Goal: Task Accomplishment & Management: Complete application form

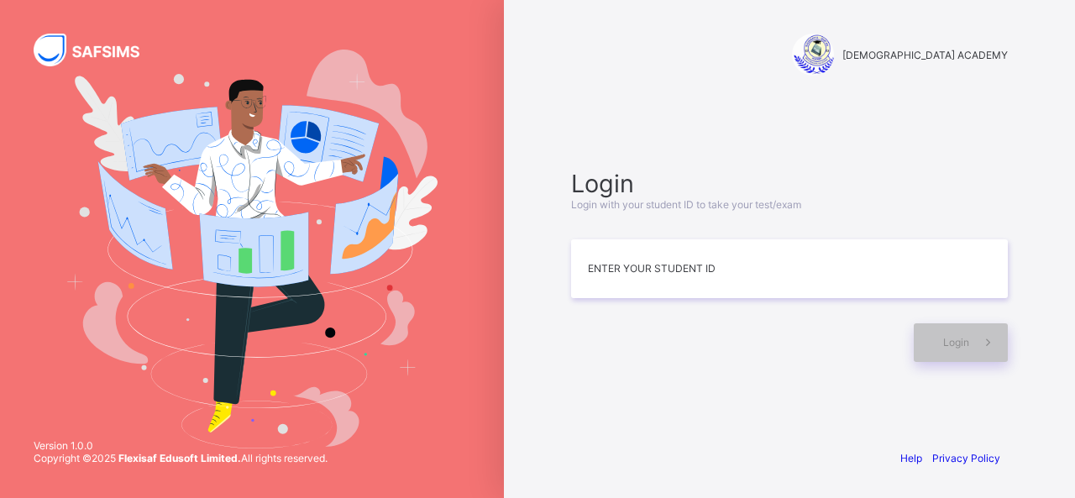
click at [1056, 70] on div "RAUDHATUL QUR'AN ACADEMY Login Login with your student ID to take your test/exa…" at bounding box center [789, 249] width 571 height 498
click at [765, 276] on input at bounding box center [789, 268] width 437 height 59
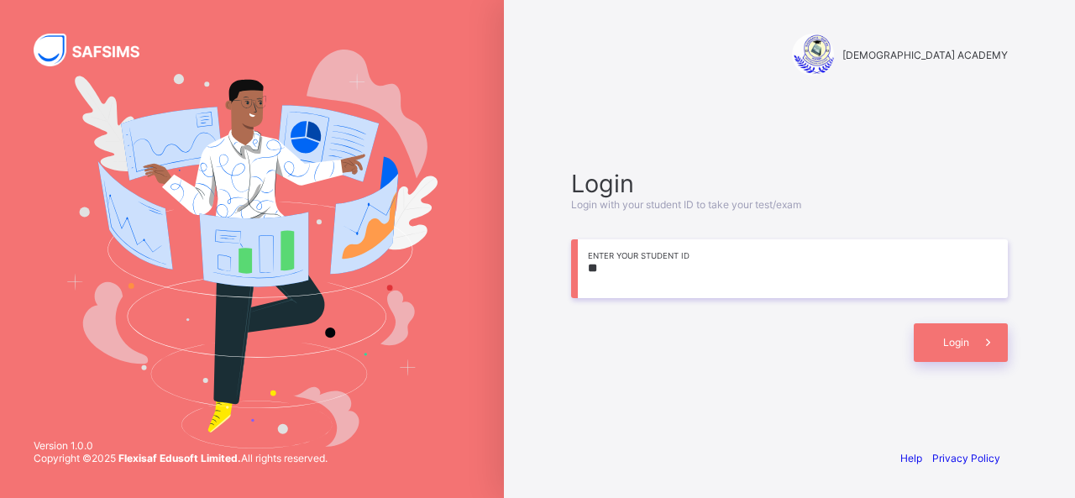
type input "*"
type input "**********"
click at [931, 325] on div "Login" at bounding box center [961, 342] width 94 height 39
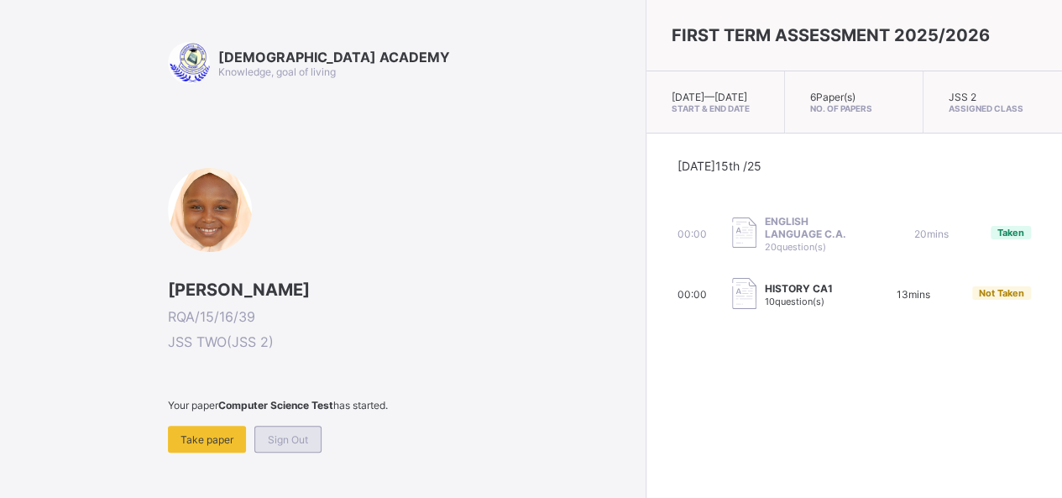
click at [281, 438] on span "Sign Out" at bounding box center [288, 439] width 40 height 13
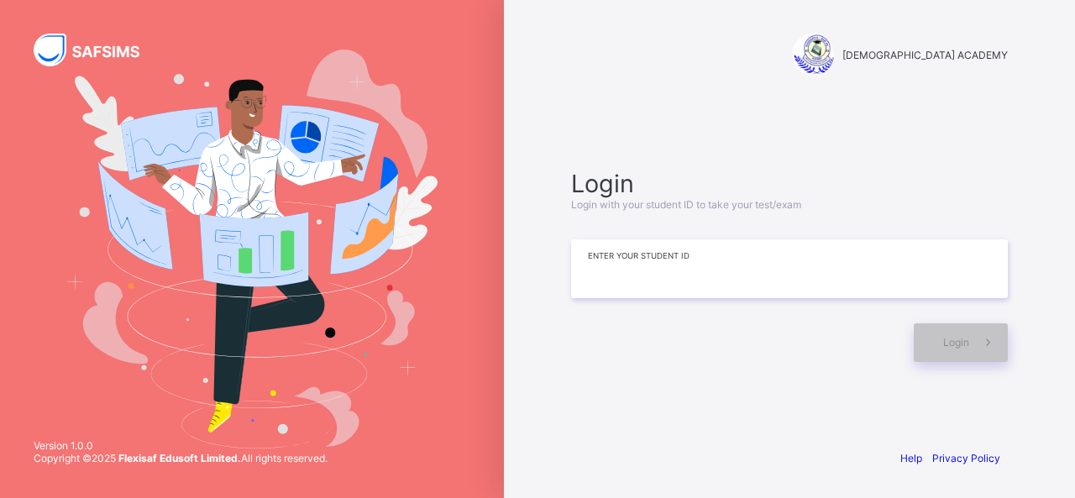
click at [669, 285] on input at bounding box center [789, 268] width 437 height 59
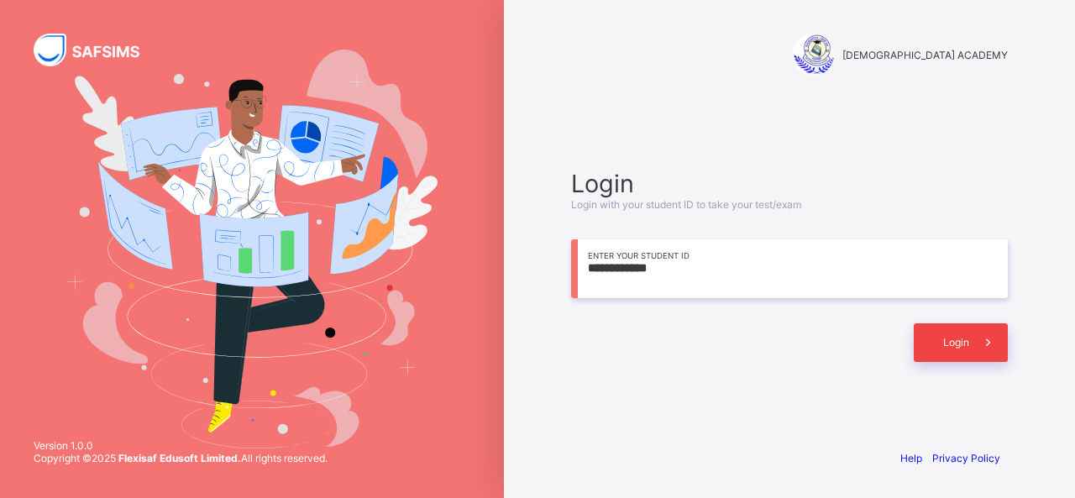
type input "**********"
click at [930, 351] on div "Login" at bounding box center [961, 342] width 94 height 39
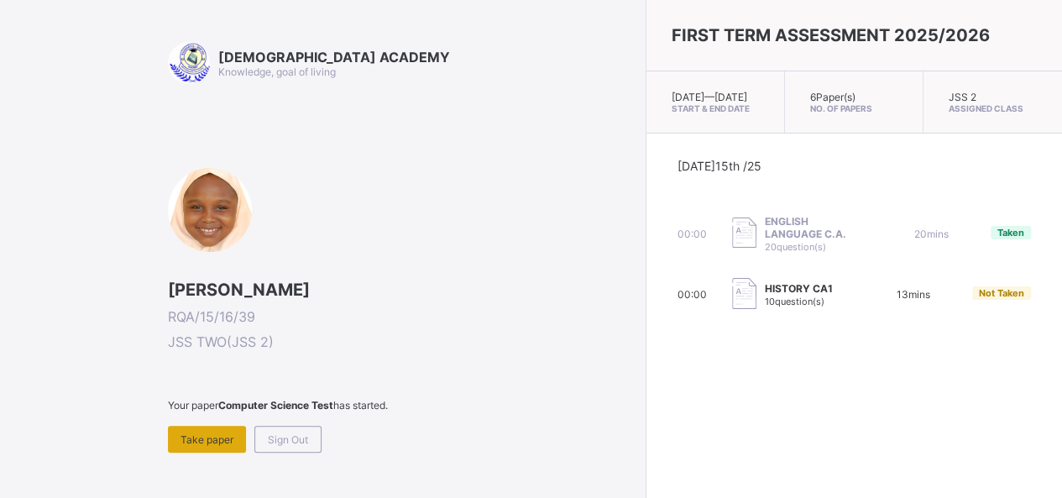
click at [195, 433] on span "Take paper" at bounding box center [207, 439] width 53 height 13
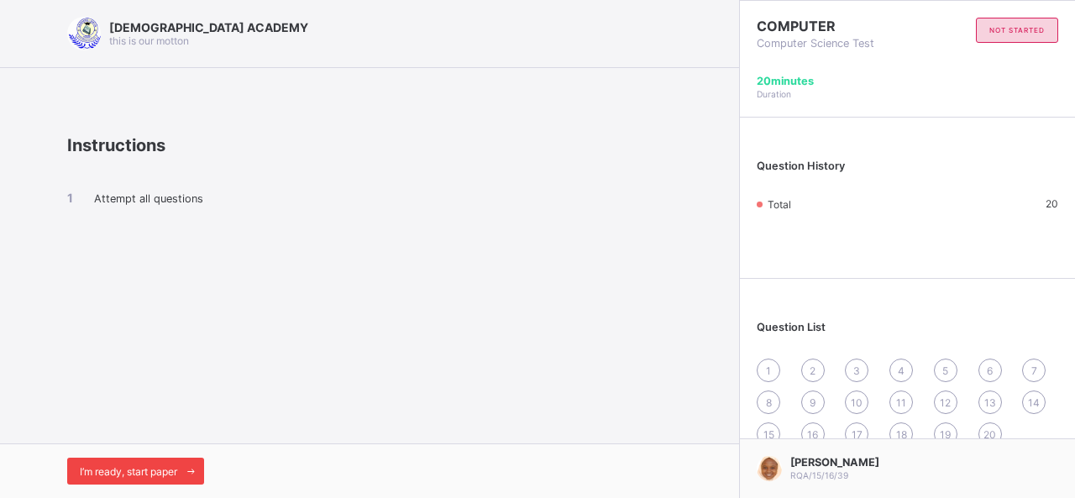
click at [130, 475] on span "I’m ready, start paper" at bounding box center [128, 471] width 97 height 13
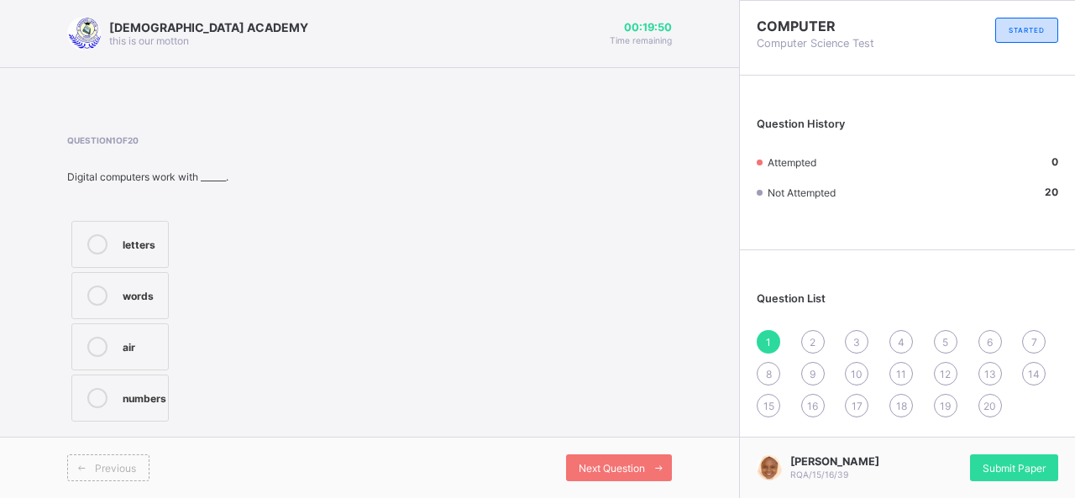
click at [144, 278] on label "words" at bounding box center [119, 295] width 97 height 47
click at [155, 263] on label "letters" at bounding box center [119, 244] width 97 height 47
click at [608, 476] on div "Next Question" at bounding box center [619, 467] width 106 height 27
click at [143, 245] on div "out put" at bounding box center [141, 242] width 37 height 17
click at [631, 459] on div "Next Question" at bounding box center [619, 467] width 106 height 27
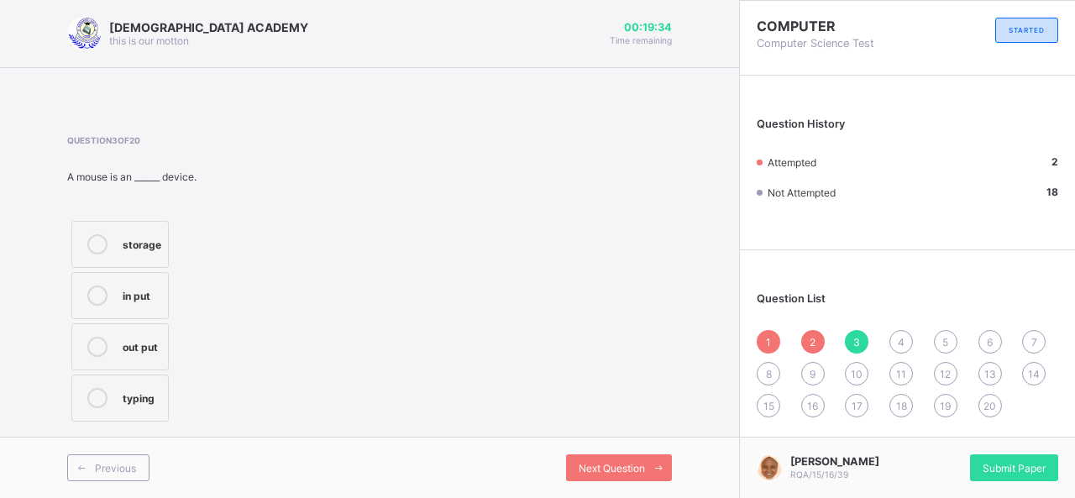
click at [156, 307] on label "in put" at bounding box center [119, 295] width 97 height 47
click at [585, 464] on span "Next Question" at bounding box center [612, 468] width 66 height 13
click at [133, 224] on label "C. P. U" at bounding box center [124, 244] width 107 height 47
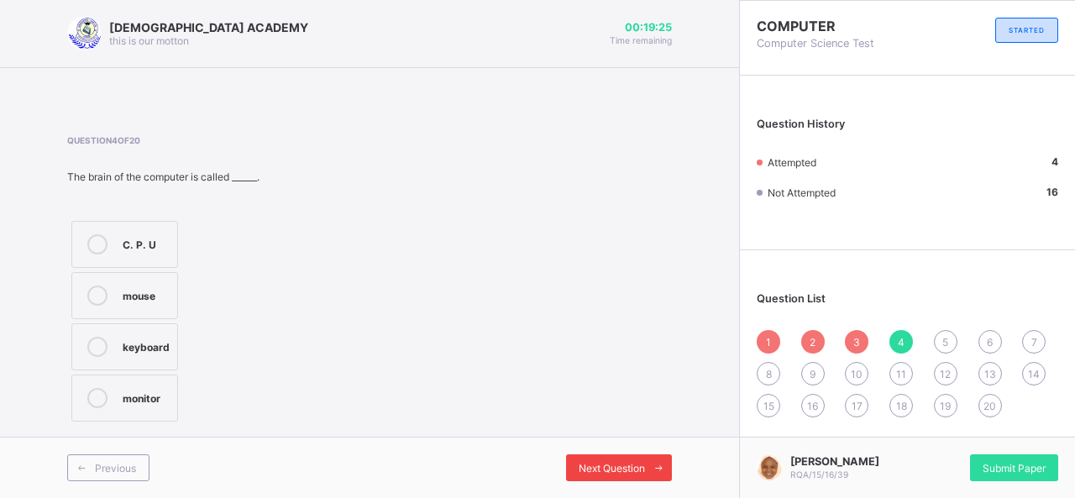
click at [619, 454] on div "Next Question" at bounding box center [619, 467] width 106 height 27
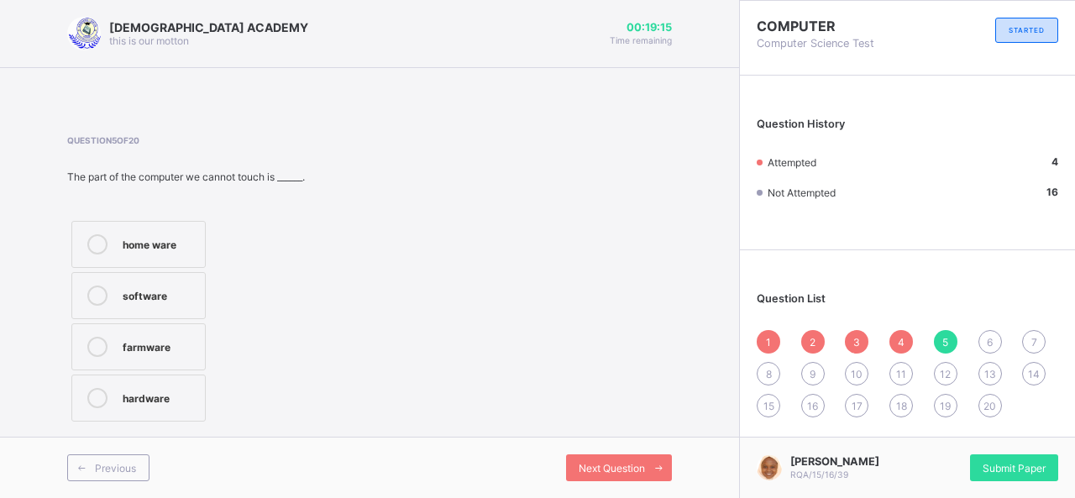
click at [197, 295] on div "software" at bounding box center [160, 294] width 74 height 17
click at [621, 465] on span "Next Question" at bounding box center [612, 468] width 66 height 13
click at [160, 298] on div "signals" at bounding box center [141, 294] width 37 height 17
click at [151, 348] on div "numbers" at bounding box center [145, 345] width 44 height 17
click at [606, 464] on span "Next Question" at bounding box center [612, 468] width 66 height 13
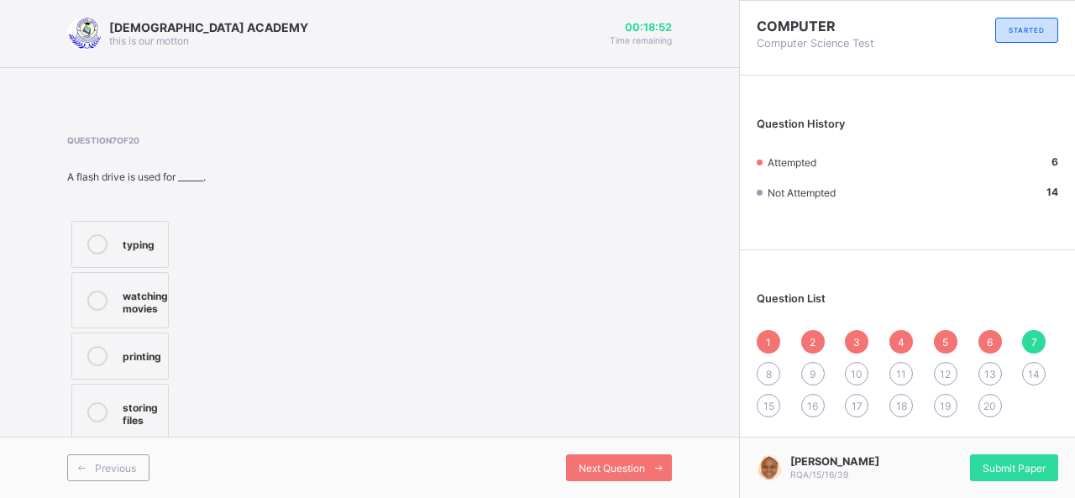
click at [155, 412] on div "storing files" at bounding box center [141, 411] width 37 height 29
click at [590, 469] on span "Next Question" at bounding box center [612, 468] width 66 height 13
click at [197, 252] on div "hard ware" at bounding box center [166, 244] width 86 height 20
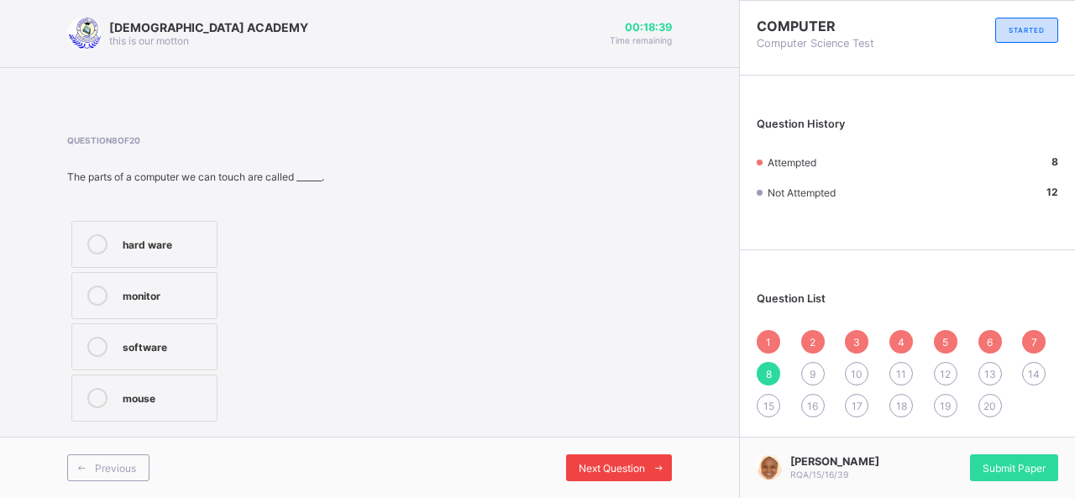
click at [582, 464] on span "Next Question" at bounding box center [612, 468] width 66 height 13
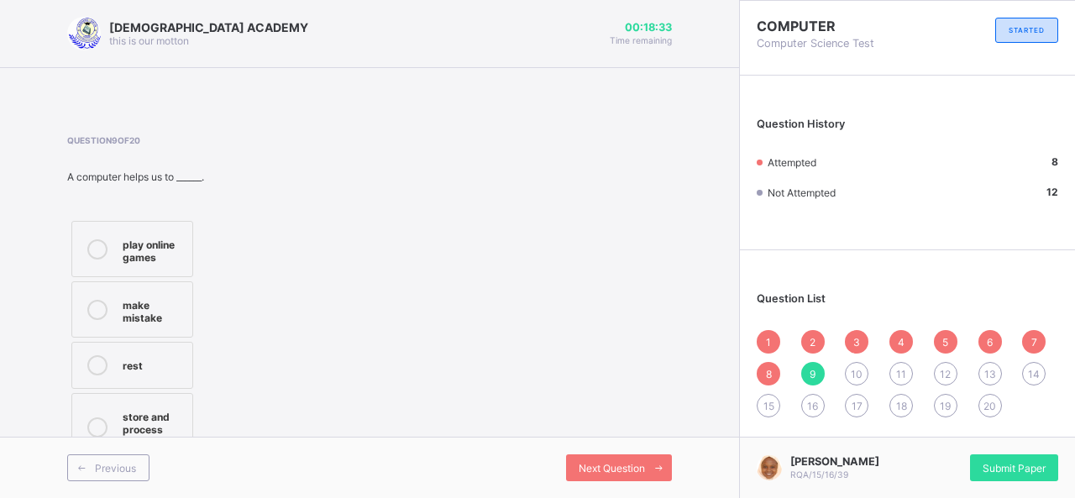
click at [179, 406] on div "store and process information" at bounding box center [153, 427] width 61 height 42
click at [616, 458] on div "Next Question" at bounding box center [619, 467] width 106 height 27
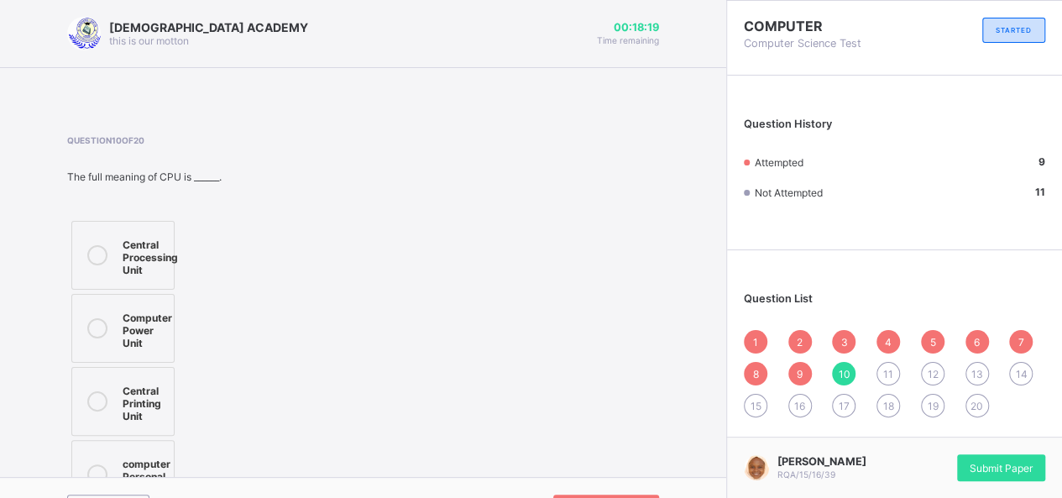
click at [135, 249] on div "Central Processing Unit" at bounding box center [150, 255] width 55 height 42
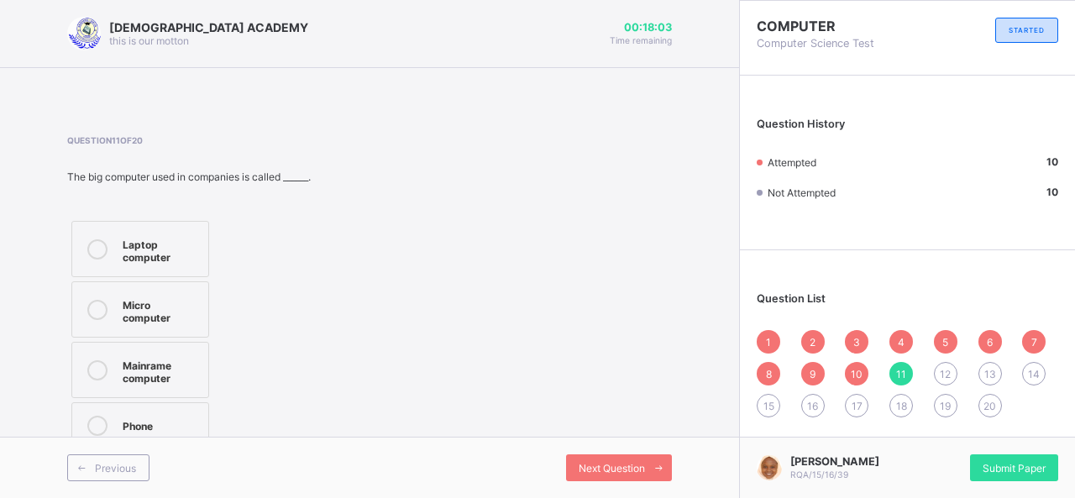
click at [188, 355] on div "Mainrame computer" at bounding box center [161, 369] width 77 height 29
click at [190, 308] on div "Micro computer" at bounding box center [161, 309] width 77 height 29
click at [648, 476] on span at bounding box center [658, 467] width 27 height 27
click at [144, 425] on div "type document" at bounding box center [148, 430] width 50 height 29
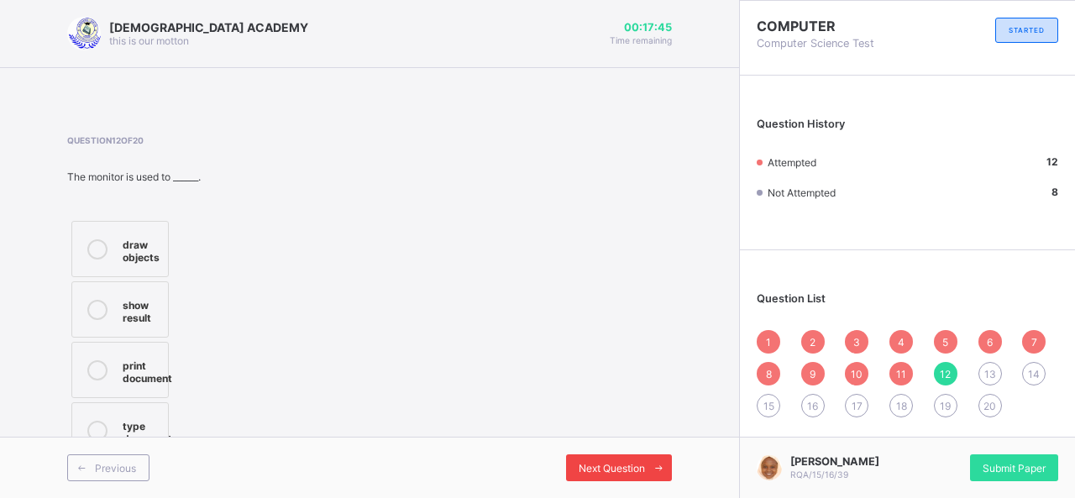
click at [581, 471] on span "Next Question" at bounding box center [612, 468] width 66 height 13
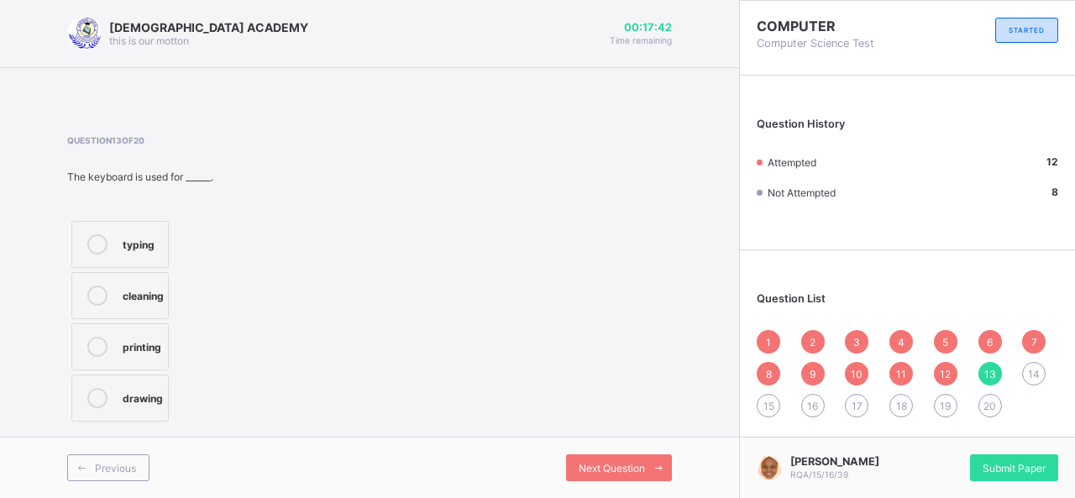
click at [107, 239] on div at bounding box center [98, 244] width 34 height 20
click at [581, 462] on span "Next Question" at bounding box center [612, 468] width 66 height 13
click at [149, 309] on label "fast" at bounding box center [119, 295] width 97 height 47
click at [615, 454] on div "Next Question" at bounding box center [619, 467] width 106 height 27
click at [181, 401] on div "Mainframe" at bounding box center [157, 405] width 69 height 17
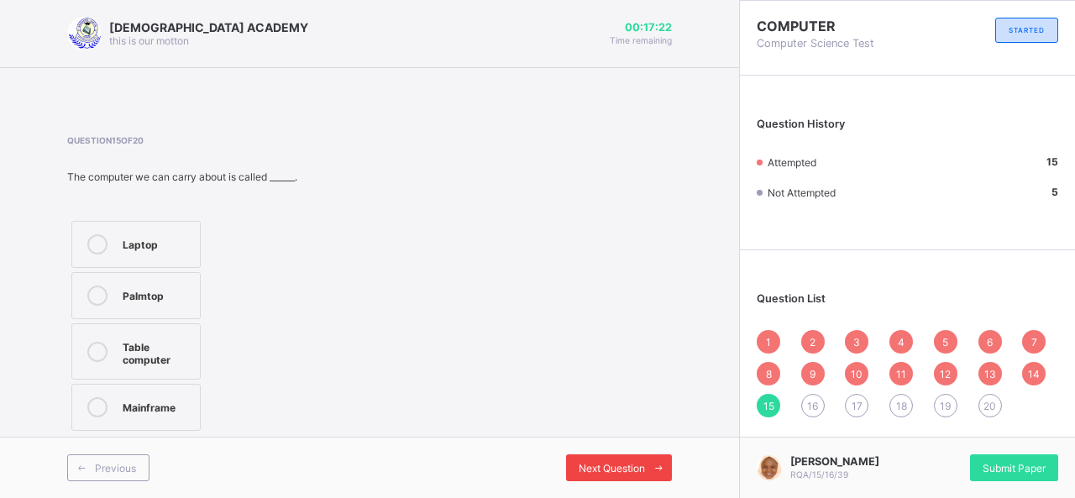
click at [600, 459] on div "Next Question" at bounding box center [619, 467] width 106 height 27
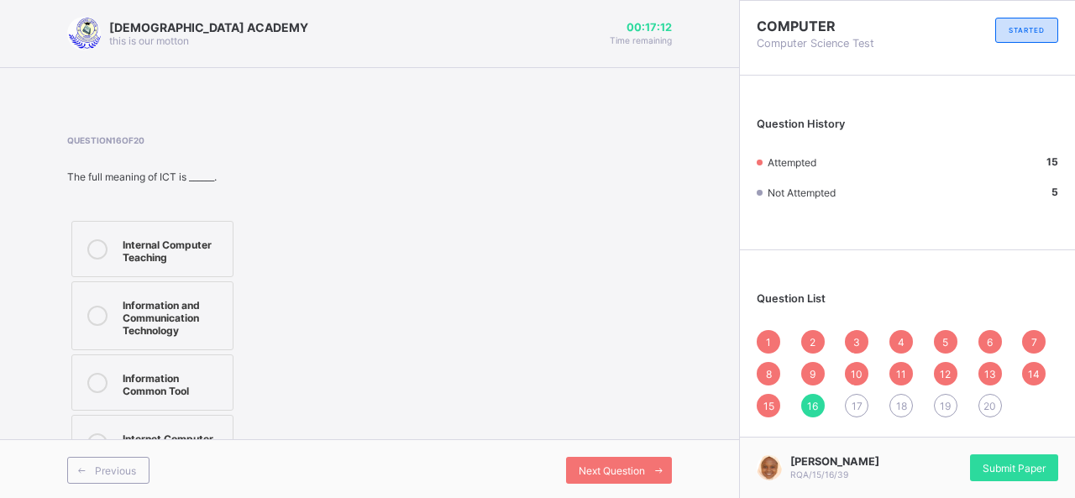
click at [180, 301] on div "Information and Communication Technology" at bounding box center [174, 316] width 102 height 42
click at [623, 471] on span "Next Question" at bounding box center [612, 470] width 66 height 13
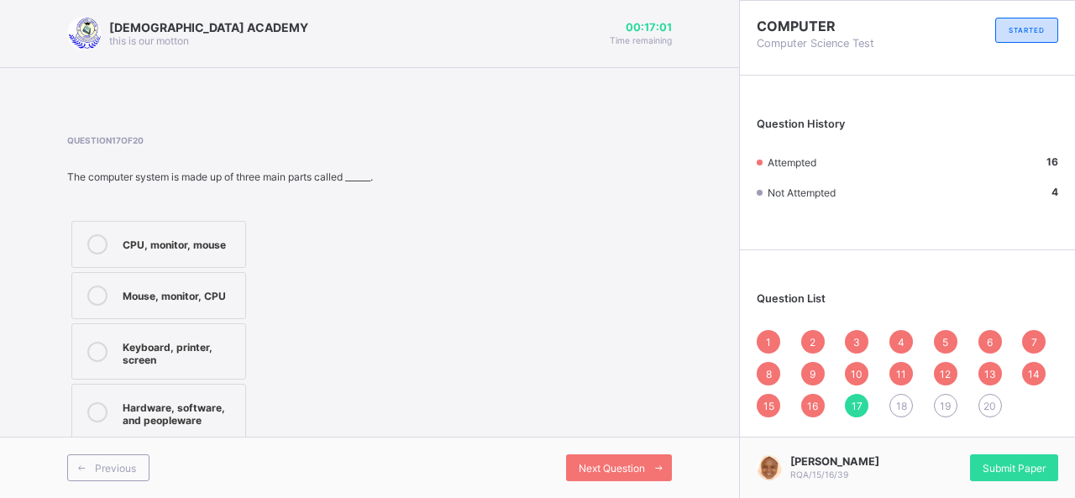
click at [179, 427] on label "Hardware, software, and peopleware" at bounding box center [158, 412] width 175 height 56
click at [657, 464] on icon at bounding box center [659, 468] width 13 height 11
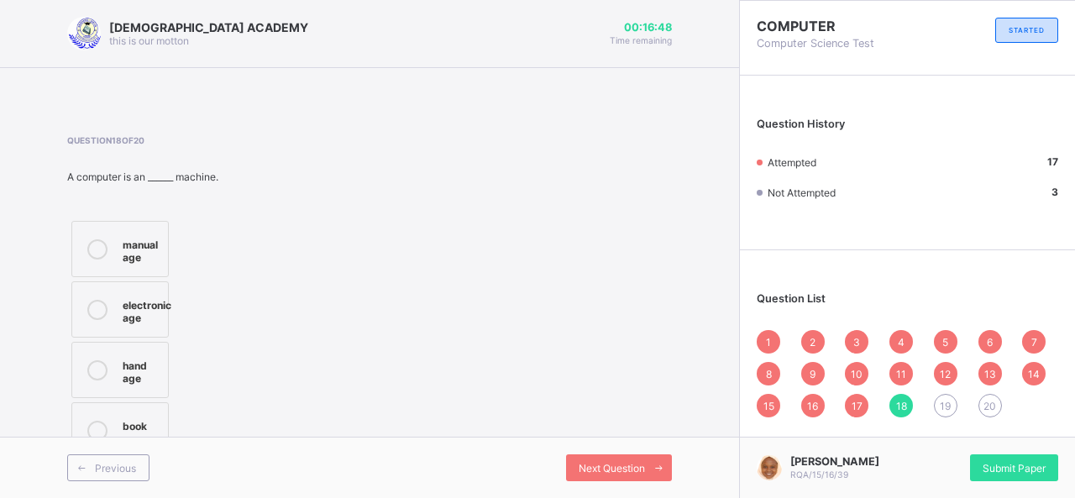
click at [161, 307] on div "electronic age" at bounding box center [147, 309] width 49 height 29
click at [647, 463] on span at bounding box center [658, 467] width 27 height 27
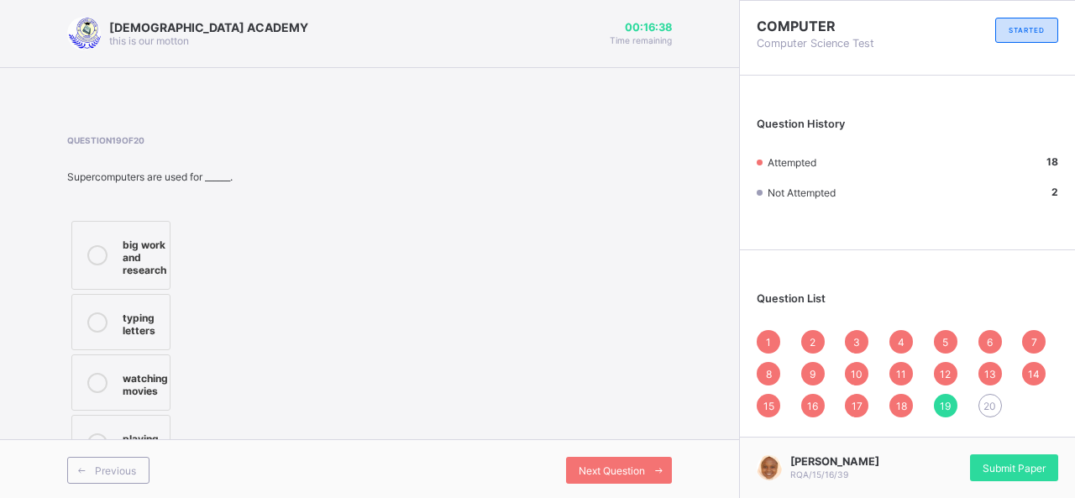
click at [165, 252] on div "big work and research" at bounding box center [145, 255] width 44 height 42
click at [615, 459] on div "Next Question" at bounding box center [619, 470] width 106 height 27
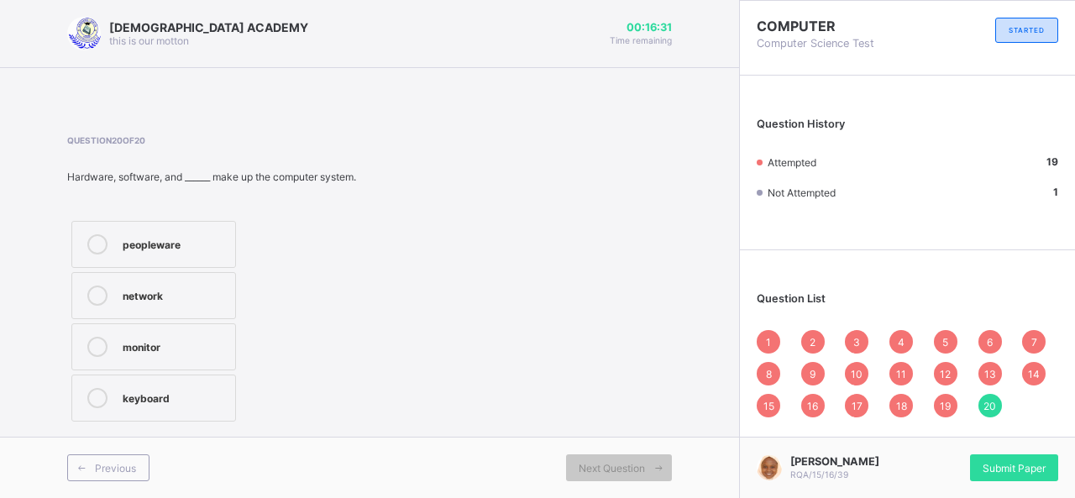
click at [197, 240] on div "peopleware" at bounding box center [175, 242] width 104 height 17
click at [940, 406] on span "19" at bounding box center [945, 406] width 11 height 13
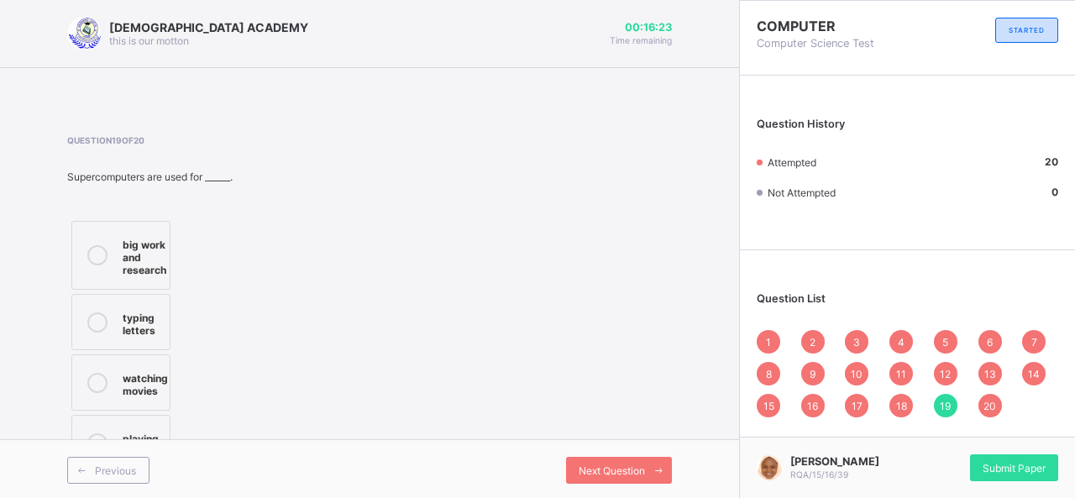
click at [907, 404] on div "18" at bounding box center [901, 406] width 24 height 24
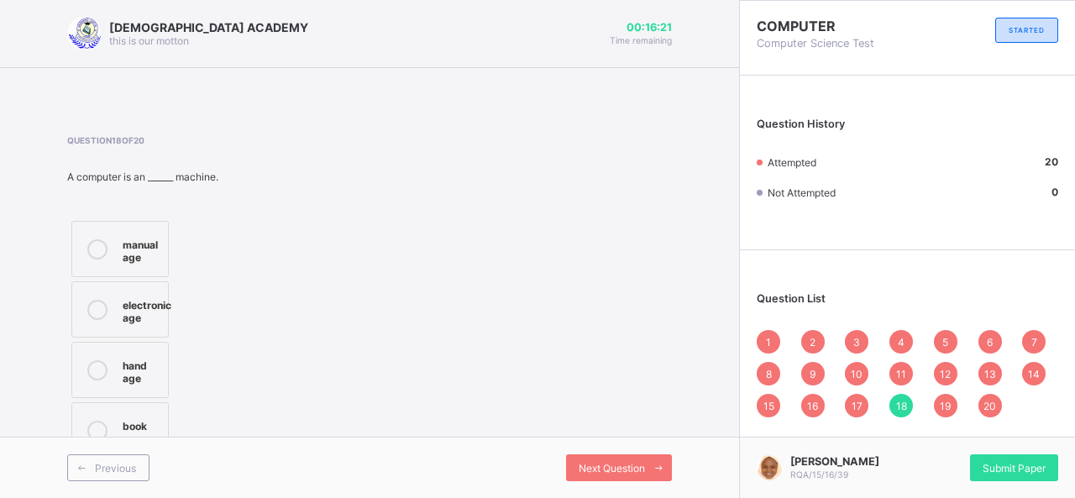
click at [764, 337] on div "1" at bounding box center [769, 342] width 24 height 24
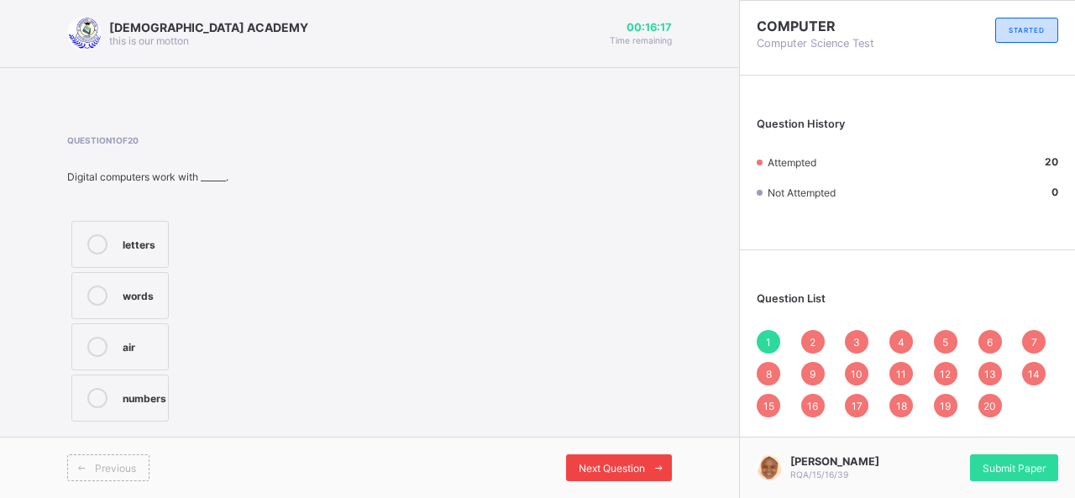
click at [615, 466] on span "Next Question" at bounding box center [612, 468] width 66 height 13
click at [616, 466] on span "Next Question" at bounding box center [612, 468] width 66 height 13
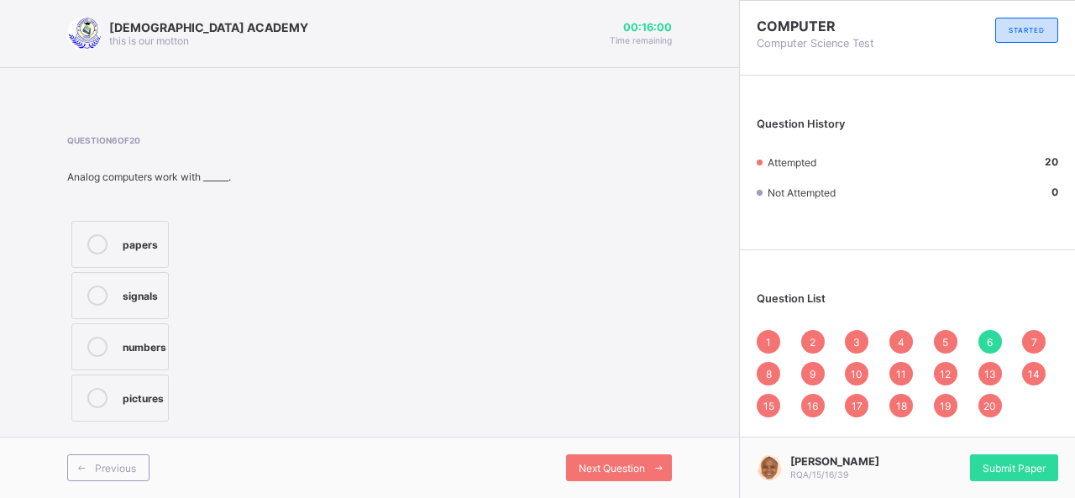
click at [151, 287] on div "signals" at bounding box center [141, 294] width 37 height 17
click at [620, 469] on span "Next Question" at bounding box center [612, 468] width 66 height 13
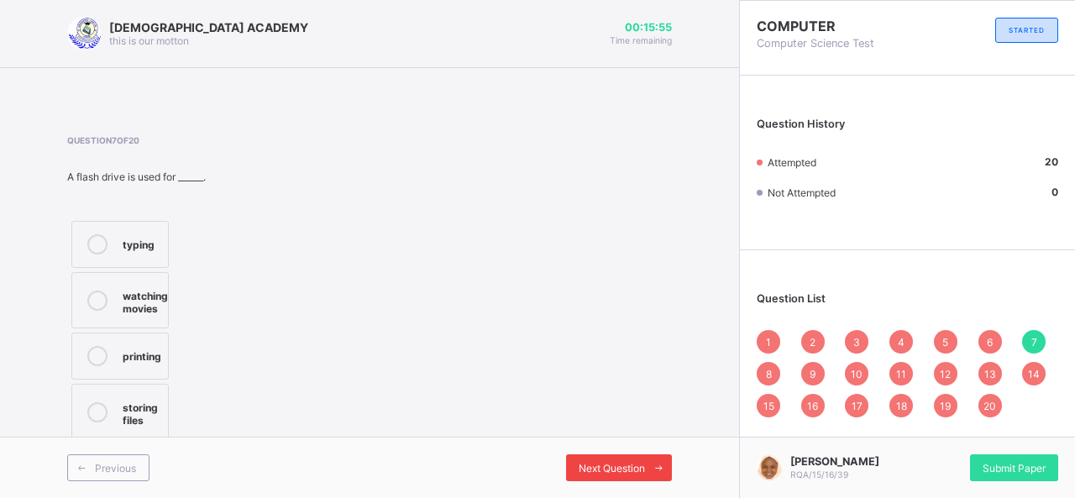
click at [620, 469] on span "Next Question" at bounding box center [612, 468] width 66 height 13
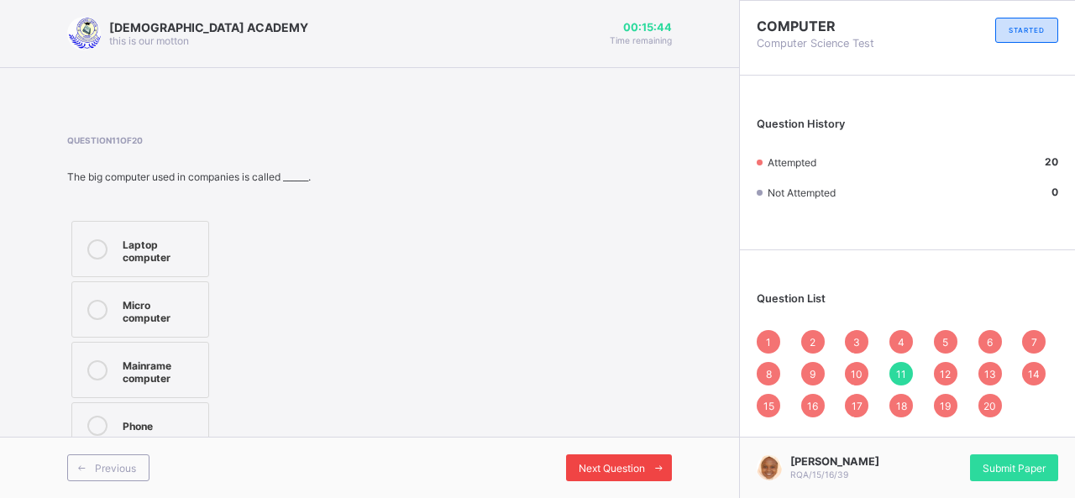
click at [615, 470] on span "Next Question" at bounding box center [612, 468] width 66 height 13
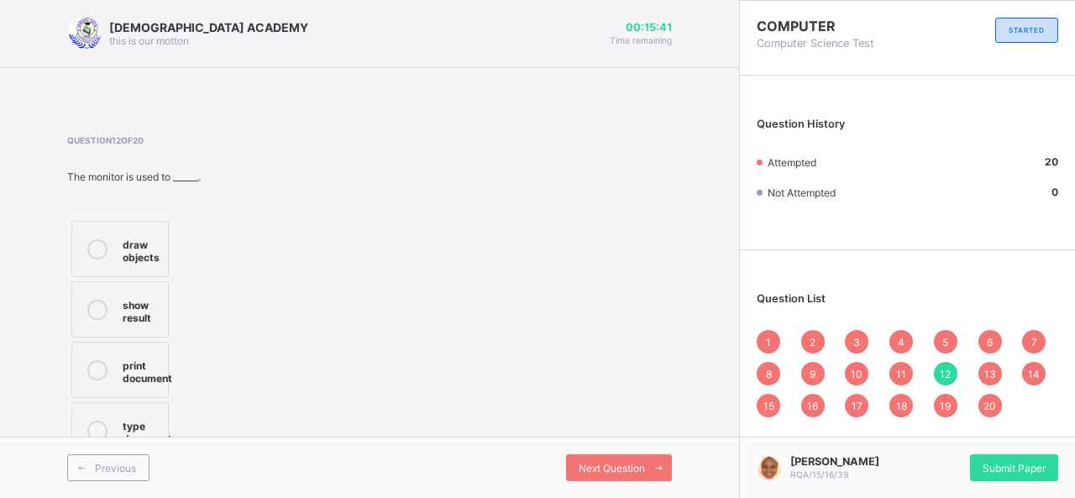
click at [900, 364] on div "11" at bounding box center [901, 374] width 24 height 24
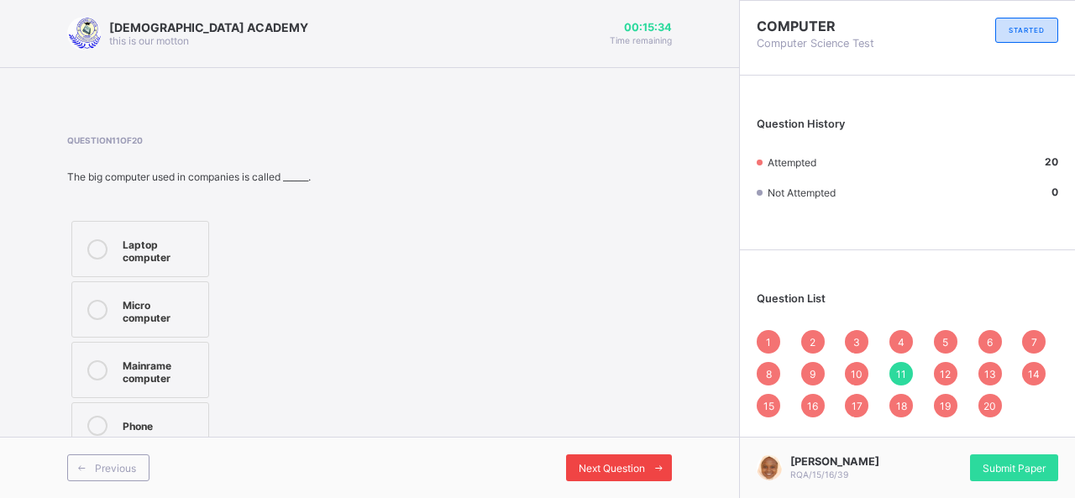
click at [632, 469] on span "Next Question" at bounding box center [612, 468] width 66 height 13
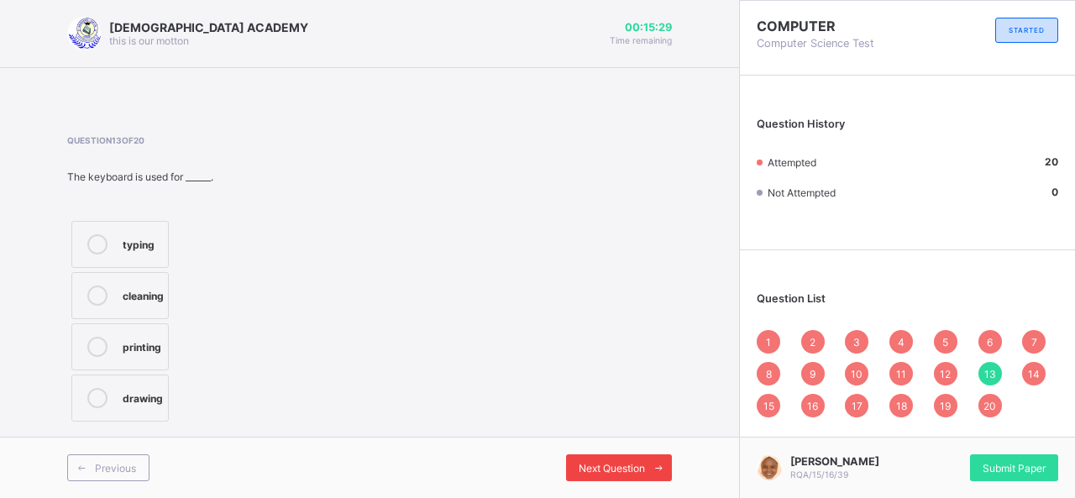
click at [632, 469] on span "Next Question" at bounding box center [612, 468] width 66 height 13
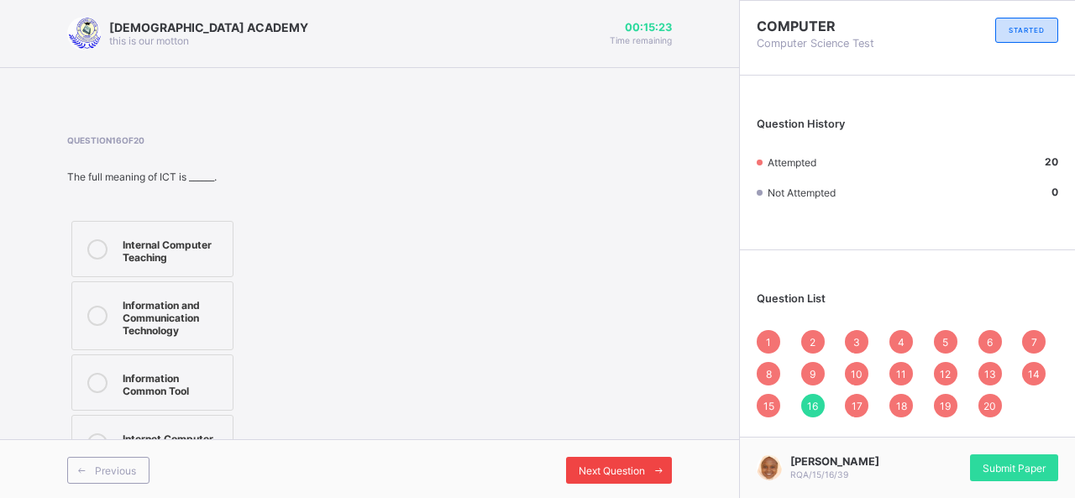
click at [632, 469] on span "Next Question" at bounding box center [612, 470] width 66 height 13
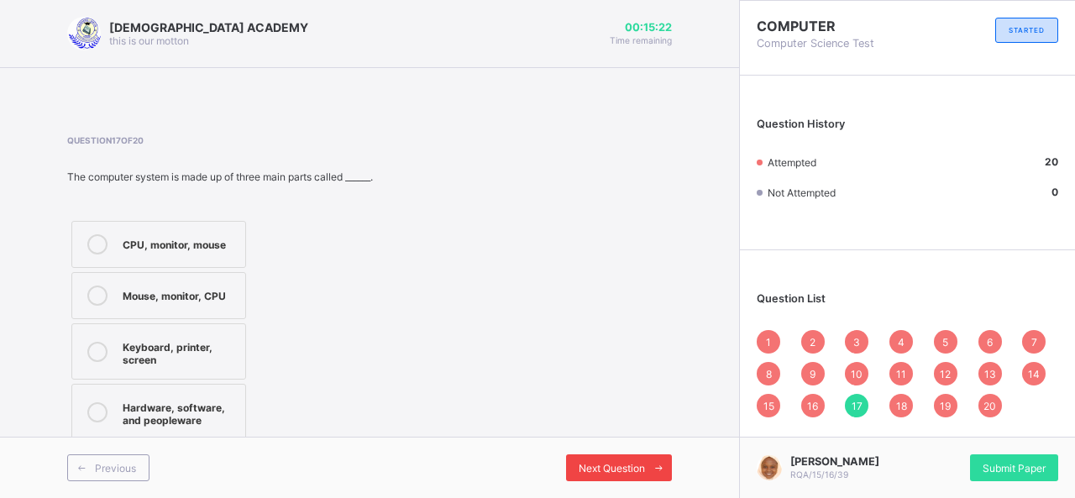
click at [632, 469] on span "Next Question" at bounding box center [612, 468] width 66 height 13
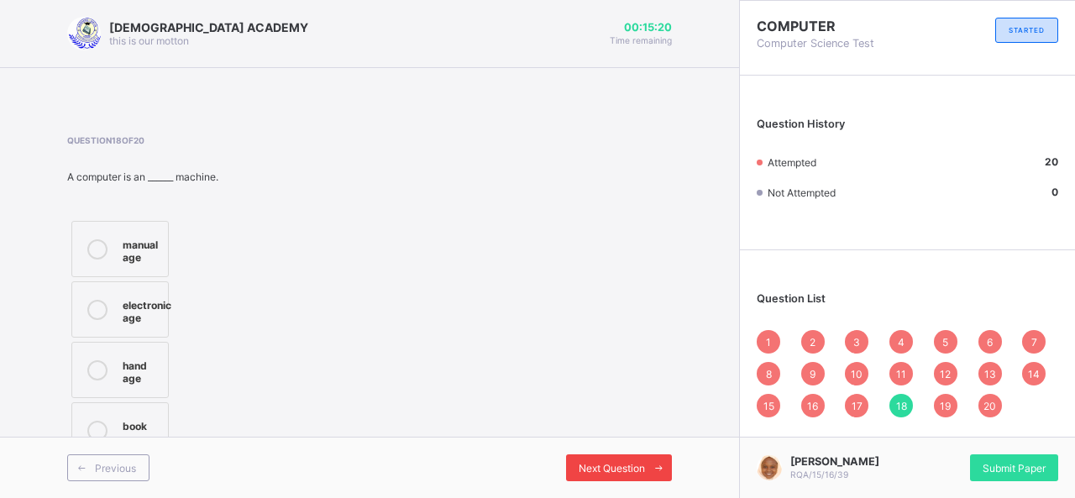
click at [632, 469] on span "Next Question" at bounding box center [612, 468] width 66 height 13
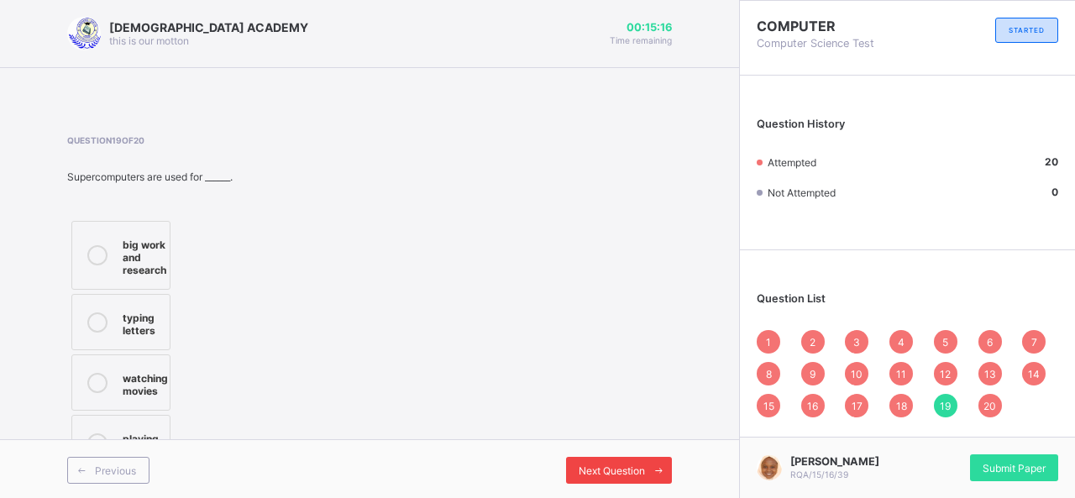
click at [632, 469] on span "Next Question" at bounding box center [612, 470] width 66 height 13
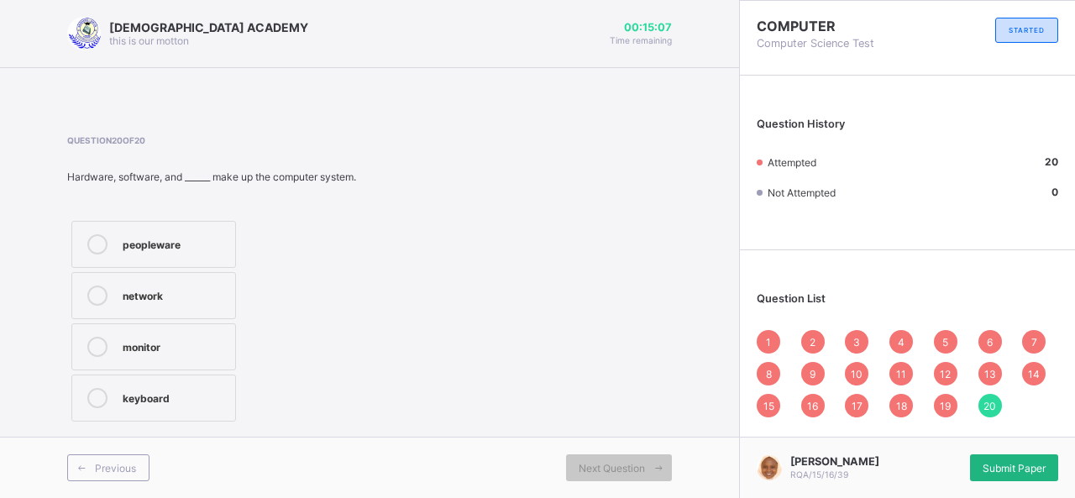
click at [1004, 463] on span "Submit Paper" at bounding box center [1014, 468] width 63 height 13
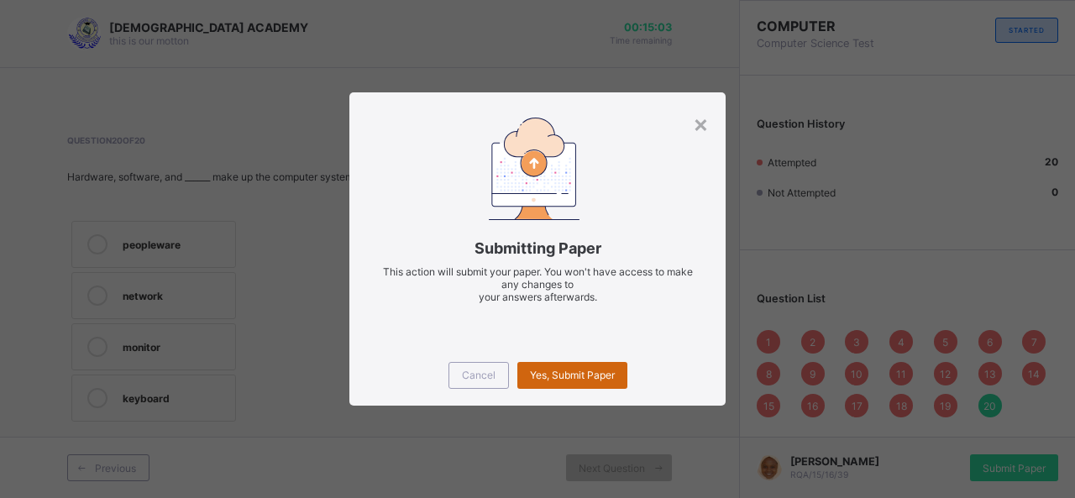
click at [573, 377] on span "Yes, Submit Paper" at bounding box center [572, 375] width 85 height 13
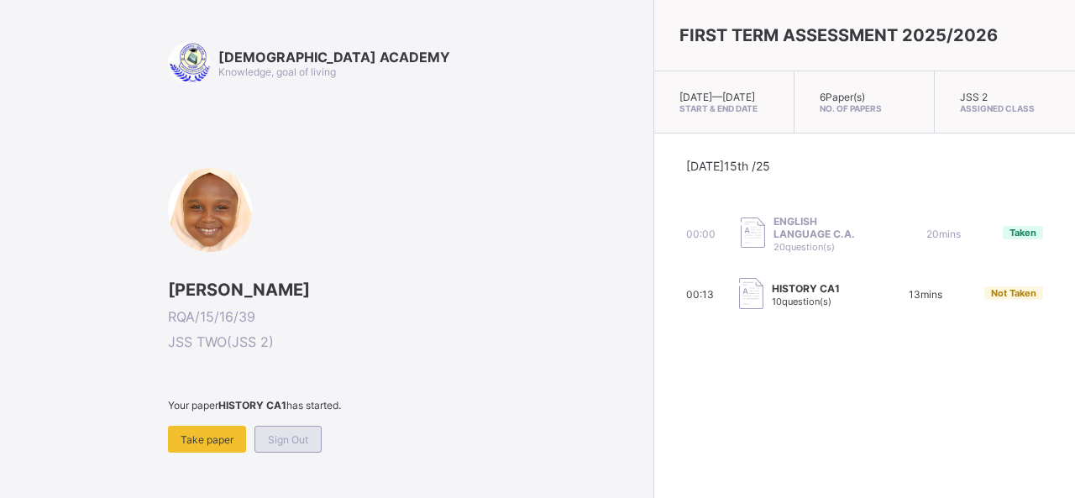
click at [298, 435] on span "Sign Out" at bounding box center [288, 439] width 40 height 13
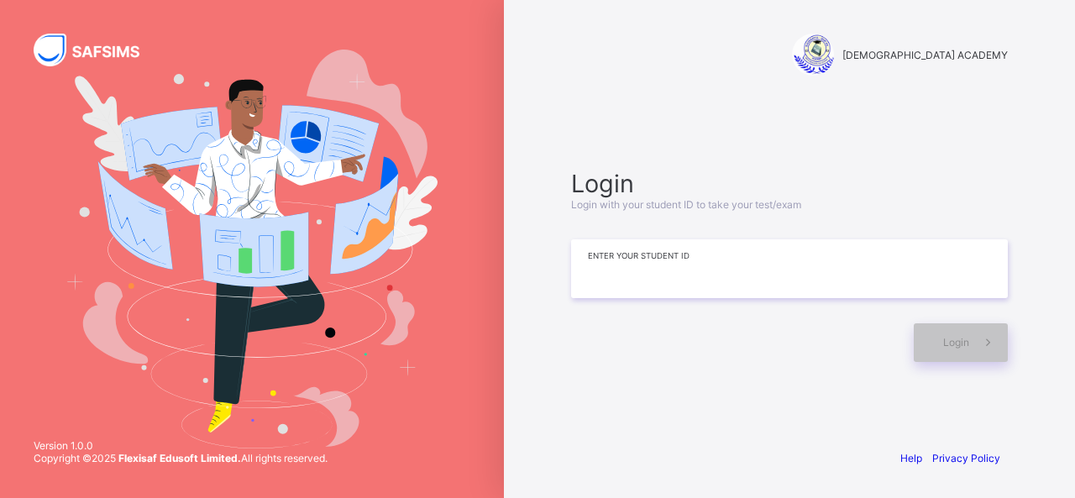
click at [625, 267] on input at bounding box center [789, 268] width 437 height 59
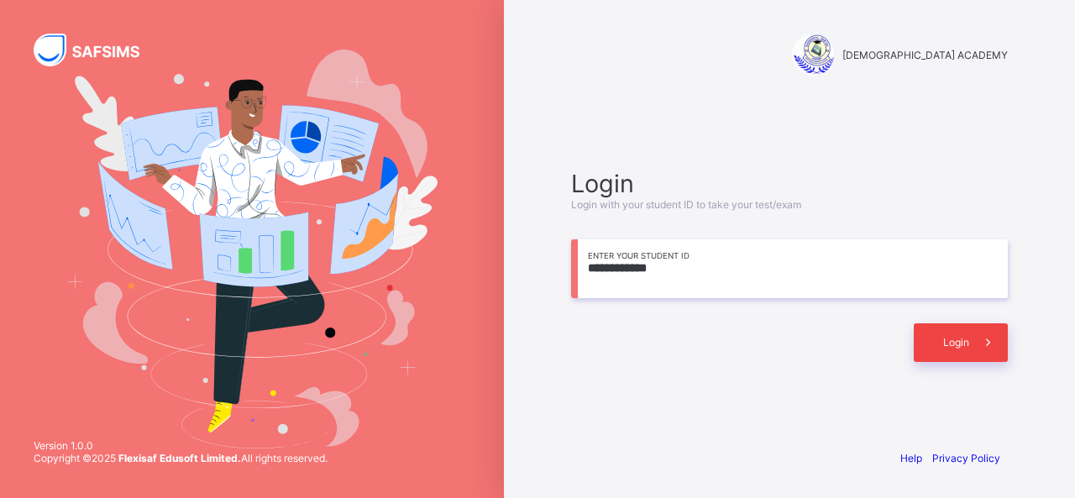
type input "**********"
click at [933, 345] on div "Login" at bounding box center [961, 342] width 94 height 39
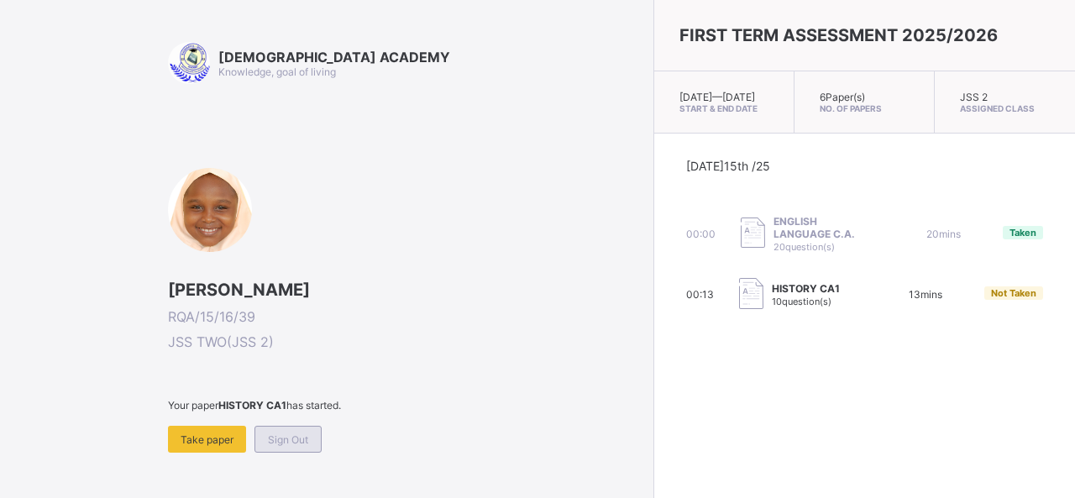
click at [311, 436] on div "Sign Out" at bounding box center [287, 439] width 67 height 27
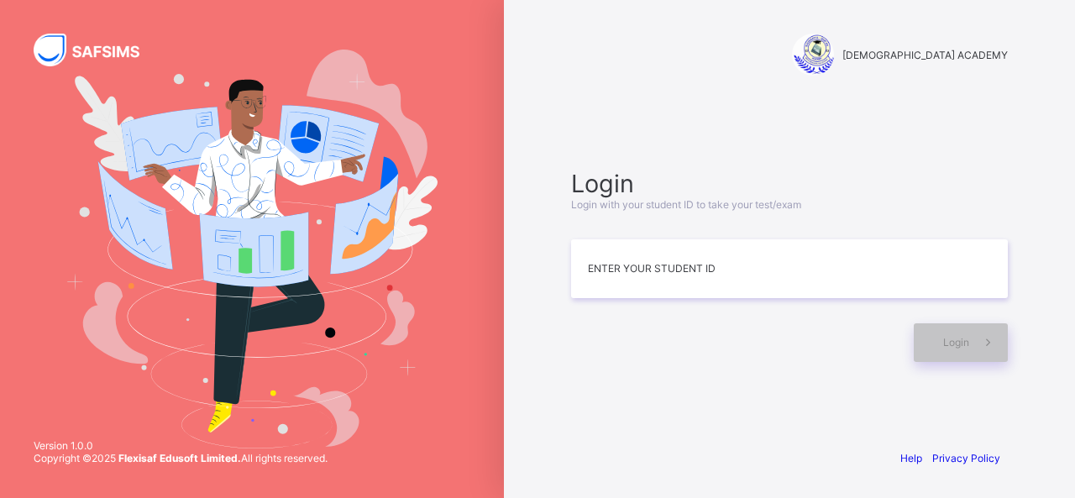
click at [656, 336] on div at bounding box center [738, 342] width 334 height 39
click at [669, 283] on input at bounding box center [789, 268] width 437 height 59
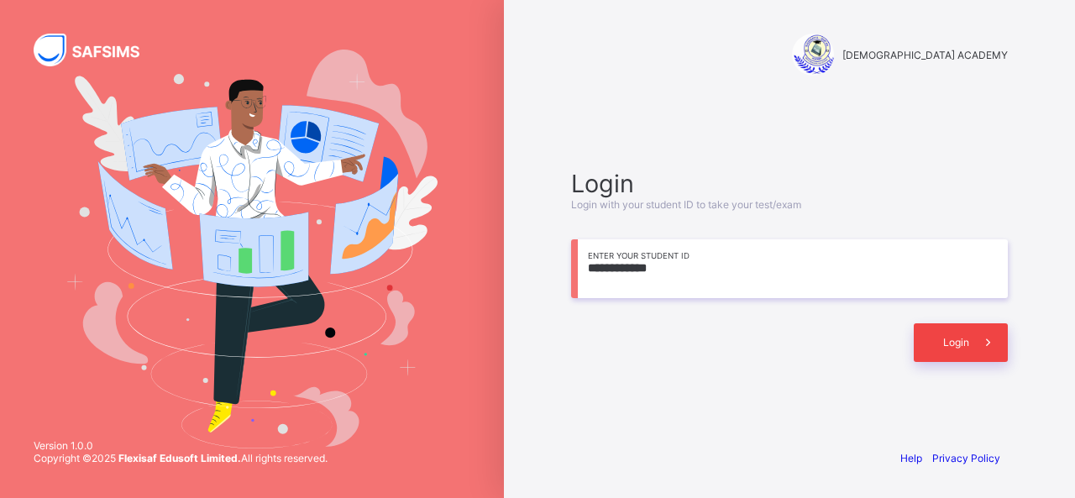
type input "**********"
click at [928, 334] on div "Login" at bounding box center [961, 342] width 94 height 39
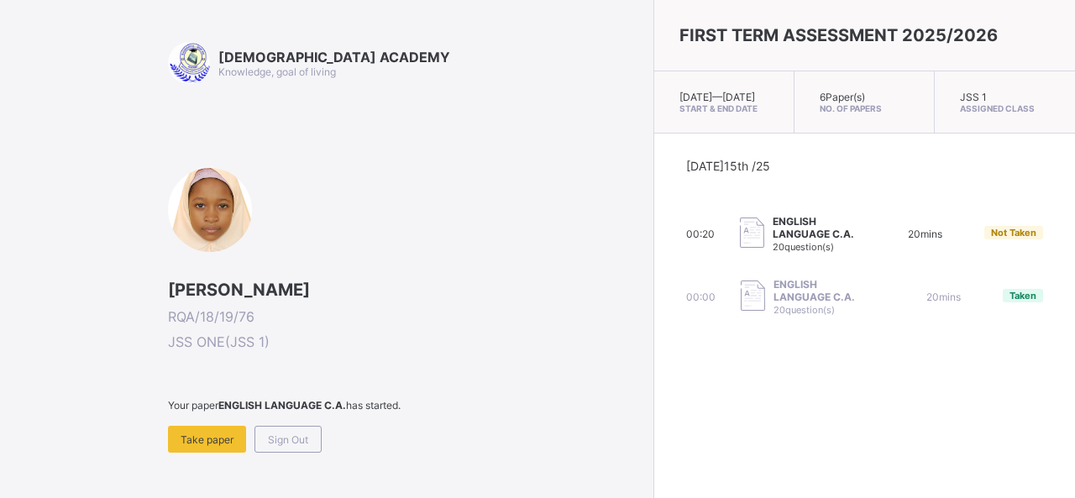
click at [773, 244] on span "20 question(s)" at bounding box center [803, 247] width 61 height 12
click at [197, 427] on div "Take paper" at bounding box center [207, 439] width 78 height 27
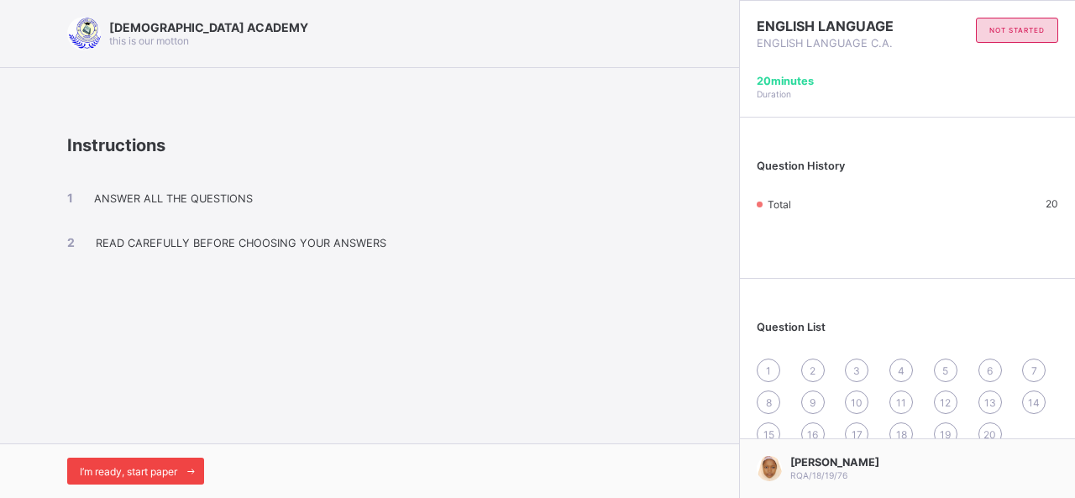
click at [128, 469] on span "I’m ready, start paper" at bounding box center [128, 471] width 97 height 13
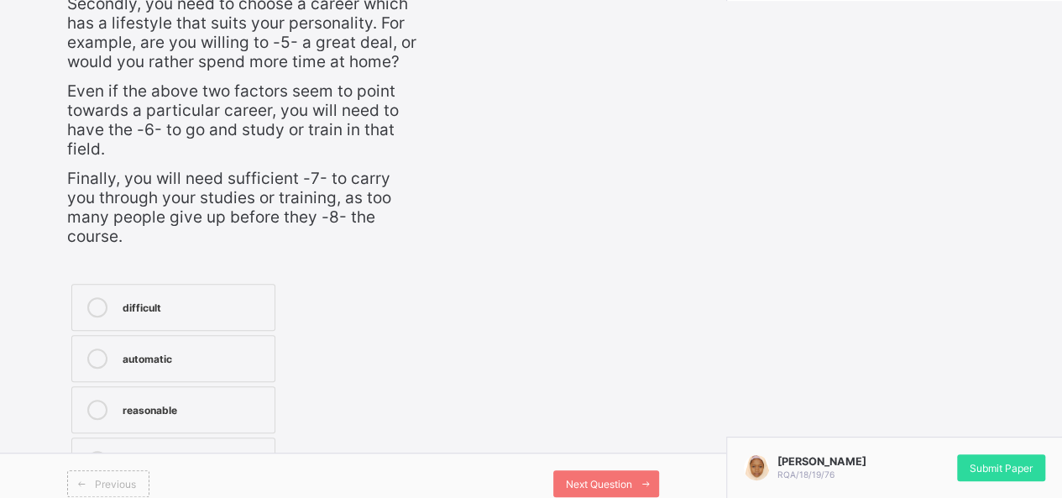
scroll to position [499, 0]
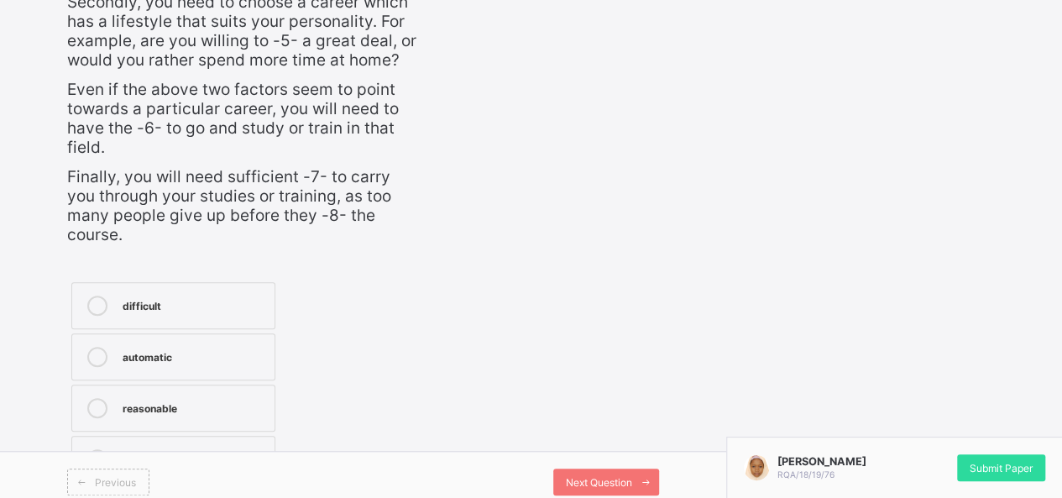
click at [134, 296] on div "difficult" at bounding box center [195, 304] width 144 height 17
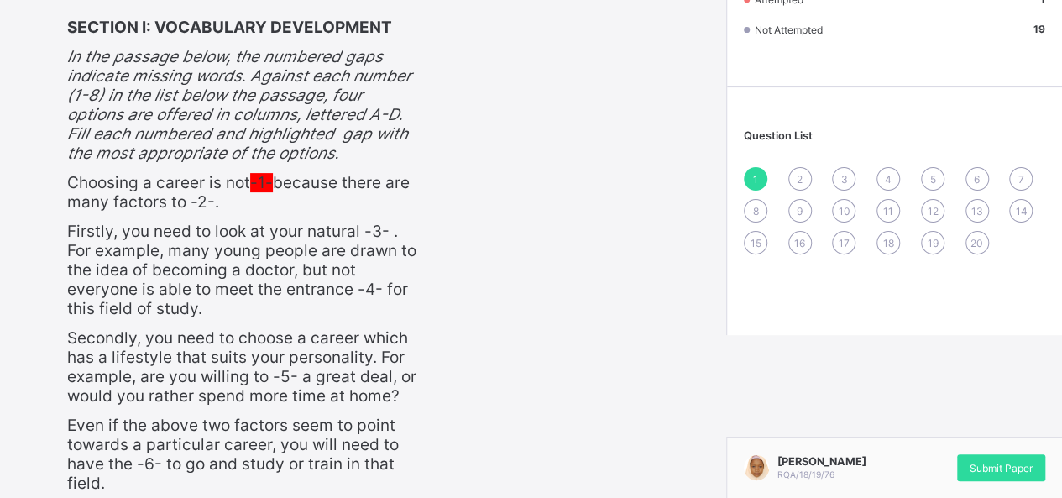
scroll to position [0, 0]
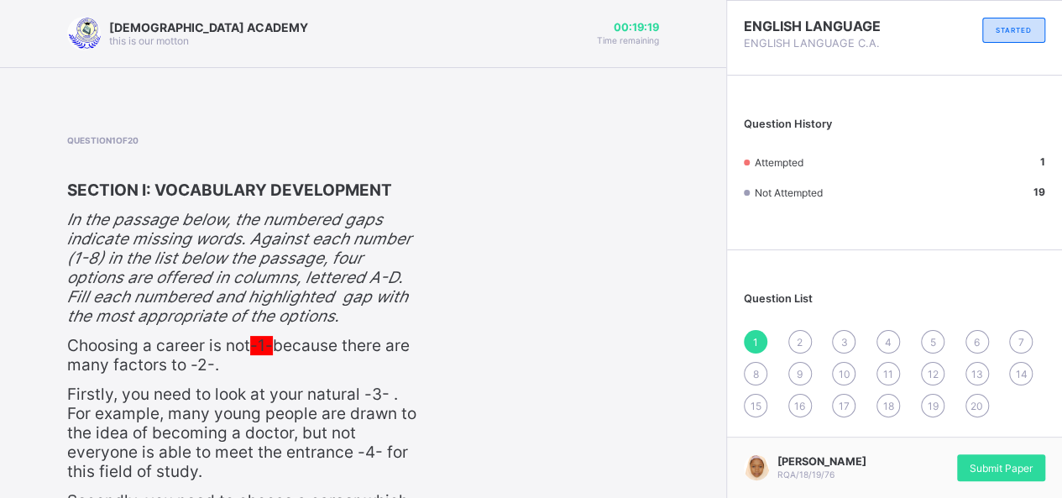
click at [803, 336] on span "2" at bounding box center [800, 342] width 6 height 13
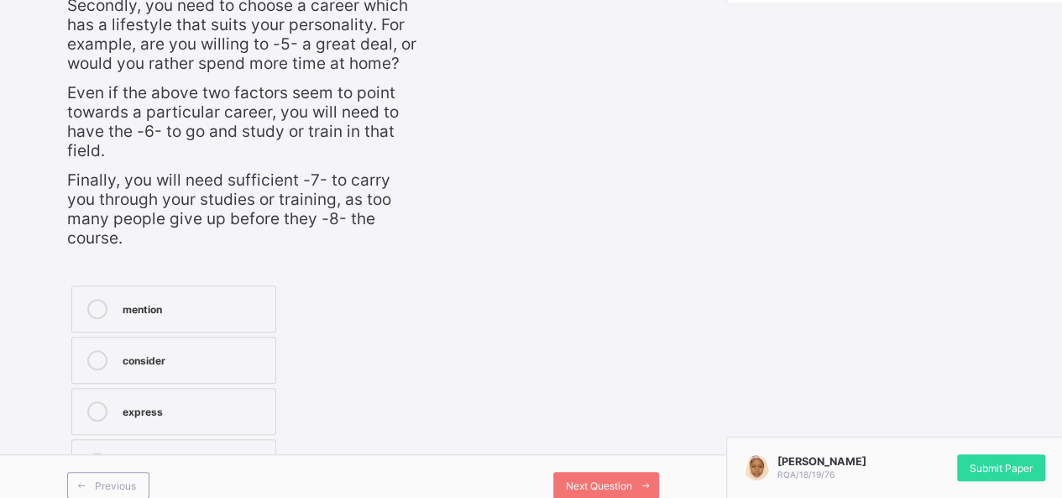
scroll to position [499, 0]
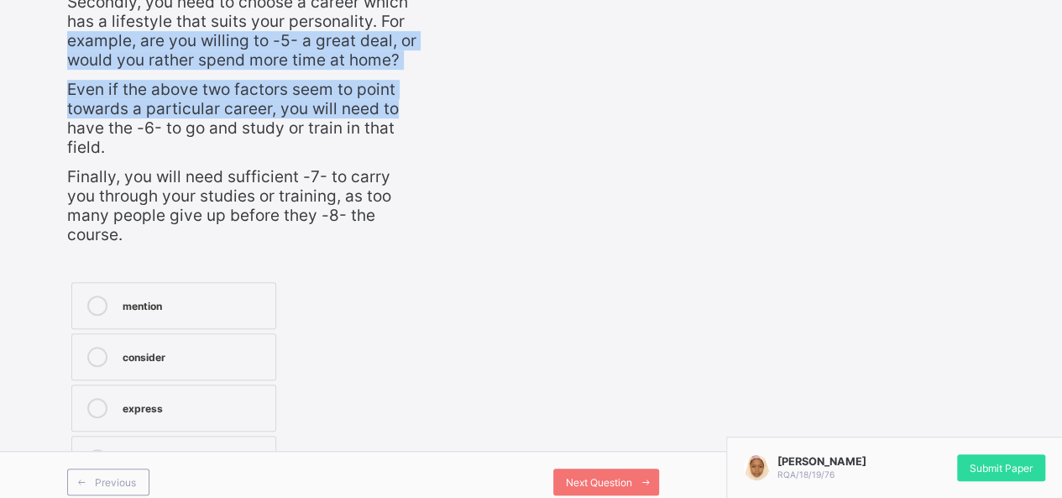
drag, startPoint x: 399, startPoint y: 110, endPoint x: 0, endPoint y: 31, distance: 406.7
click at [0, 31] on div "[DEMOGRAPHIC_DATA] ACADEMY this is our [PERSON_NAME] 00:17:33 Time remaining Qu…" at bounding box center [363, 6] width 726 height 1011
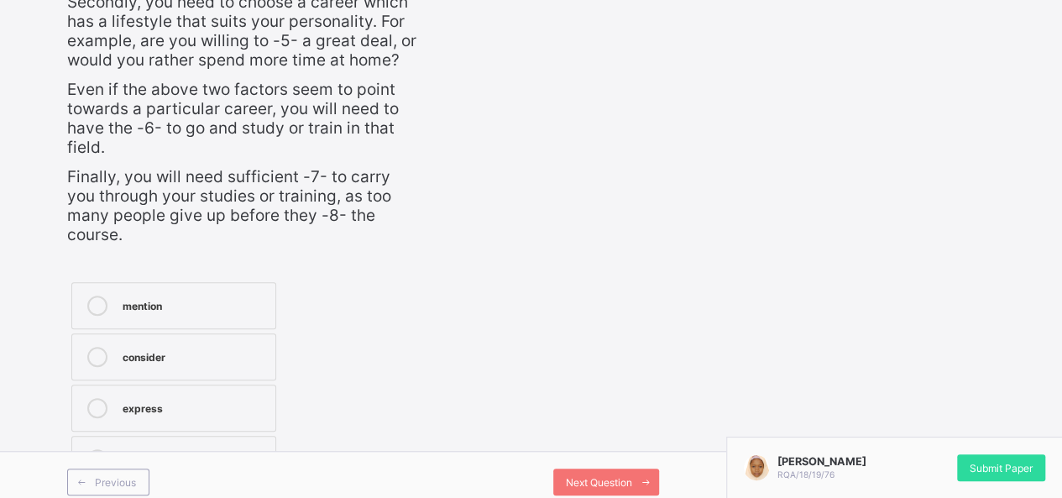
click at [245, 282] on label "mention" at bounding box center [173, 305] width 205 height 47
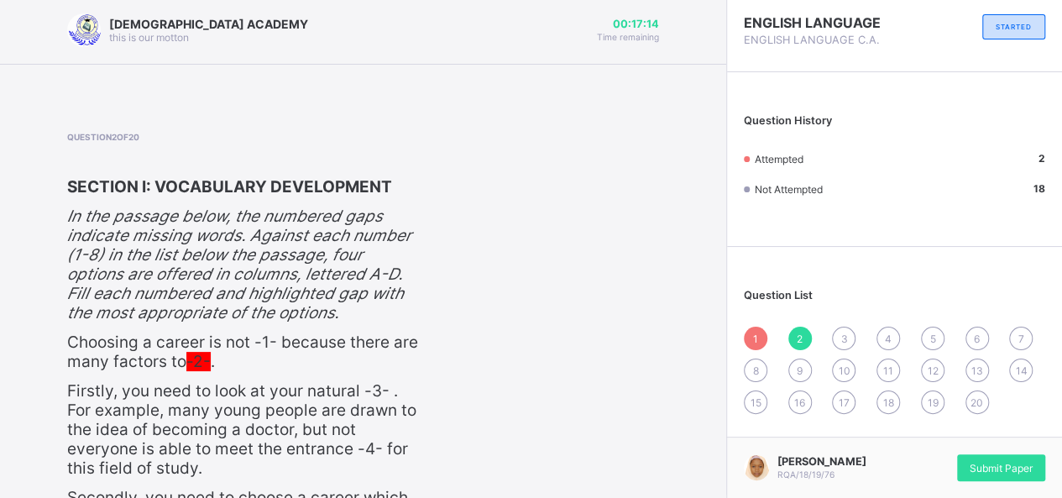
scroll to position [3, 0]
click at [856, 339] on div "3" at bounding box center [844, 340] width 24 height 24
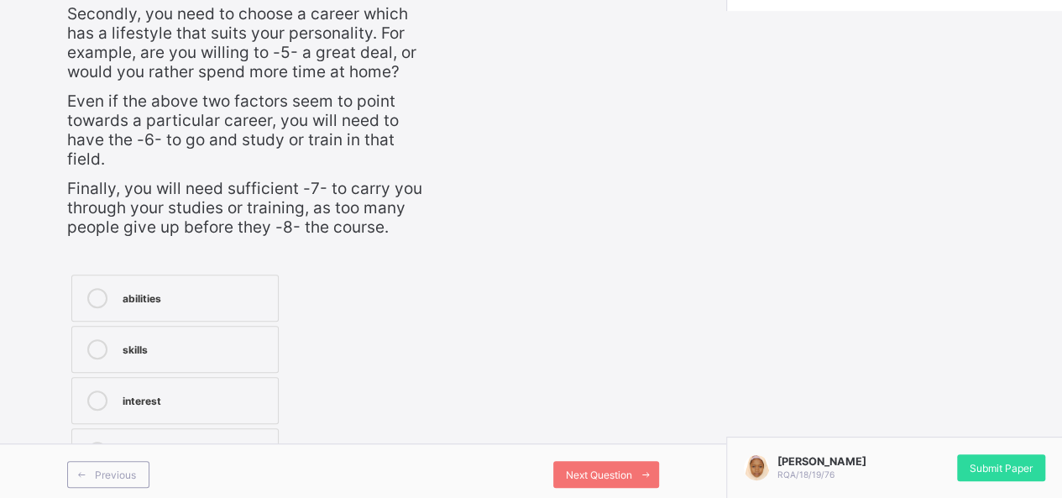
scroll to position [499, 0]
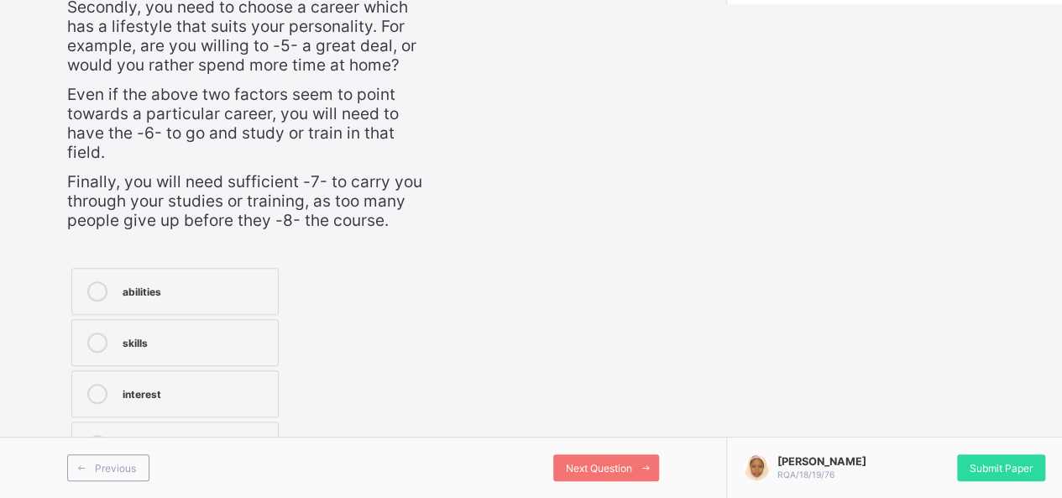
click at [195, 377] on label "interest" at bounding box center [174, 393] width 207 height 47
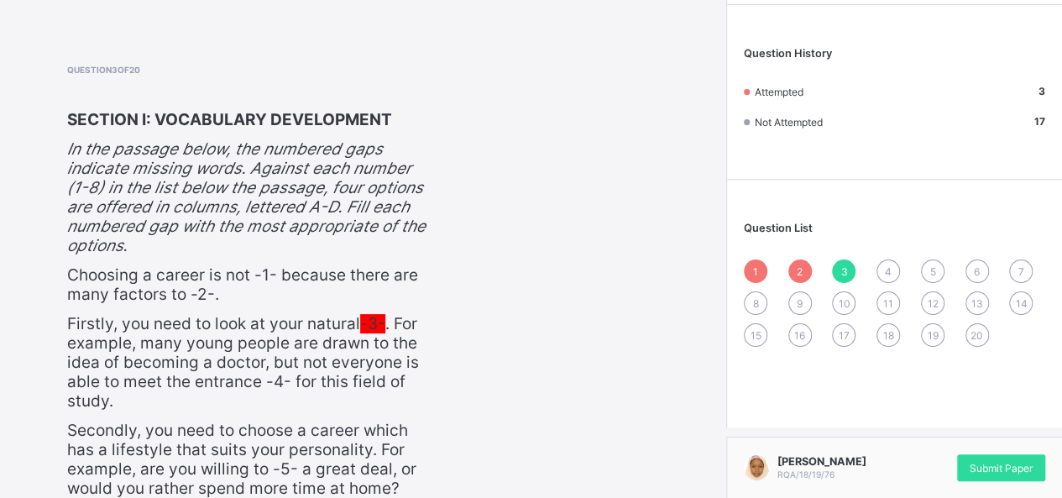
scroll to position [34, 0]
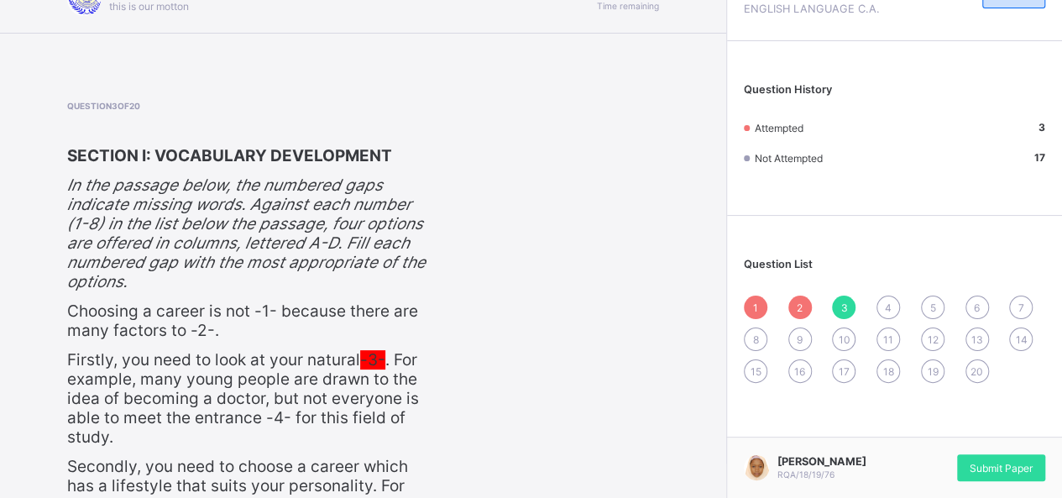
click at [892, 306] on span "4" at bounding box center [888, 308] width 7 height 13
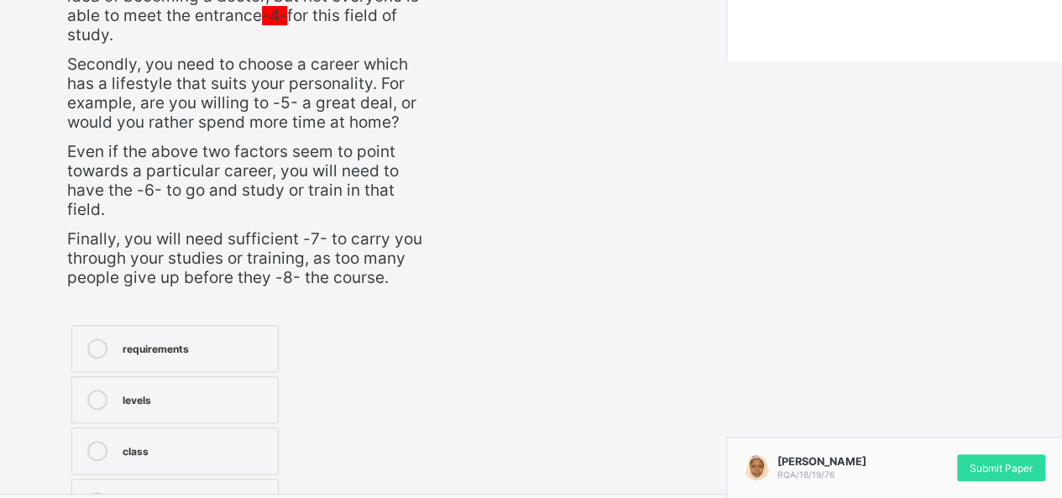
scroll to position [499, 0]
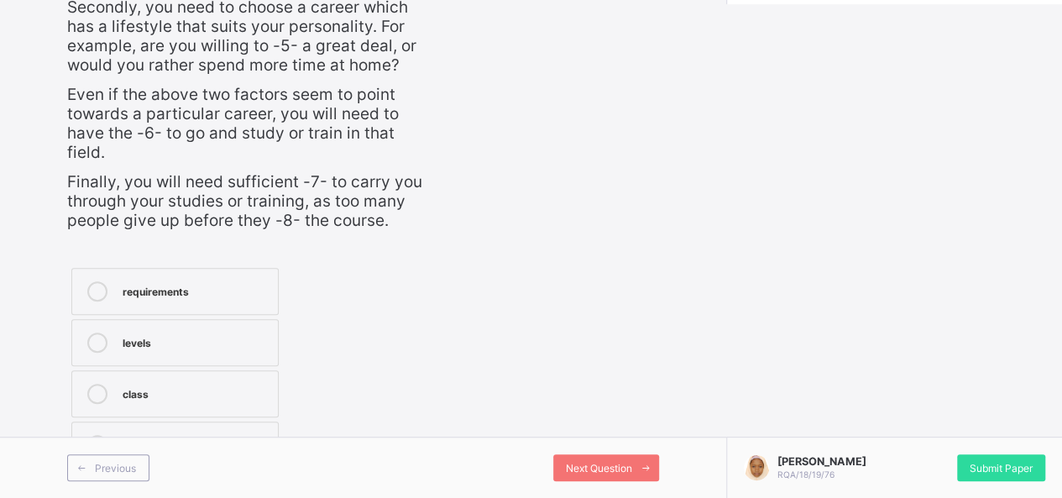
click at [184, 342] on div "levels" at bounding box center [196, 341] width 147 height 17
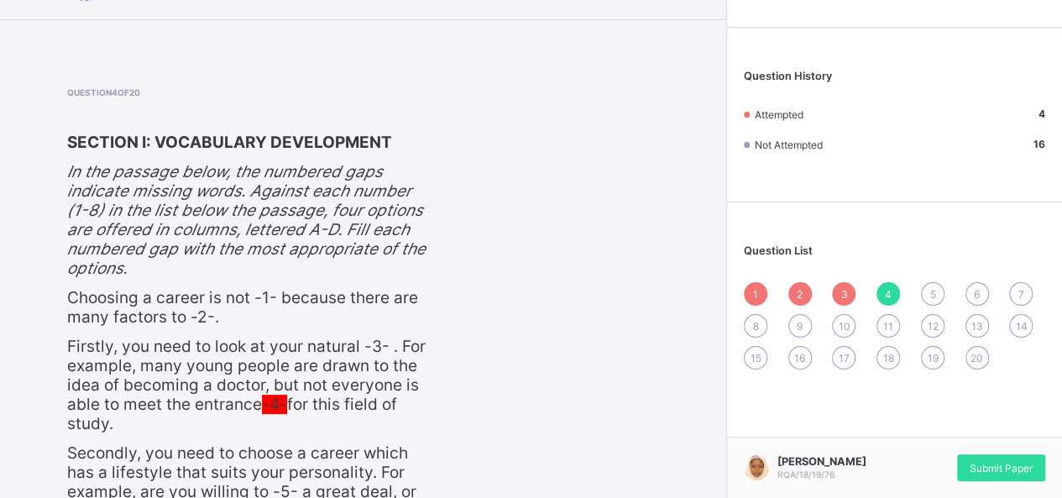
scroll to position [0, 0]
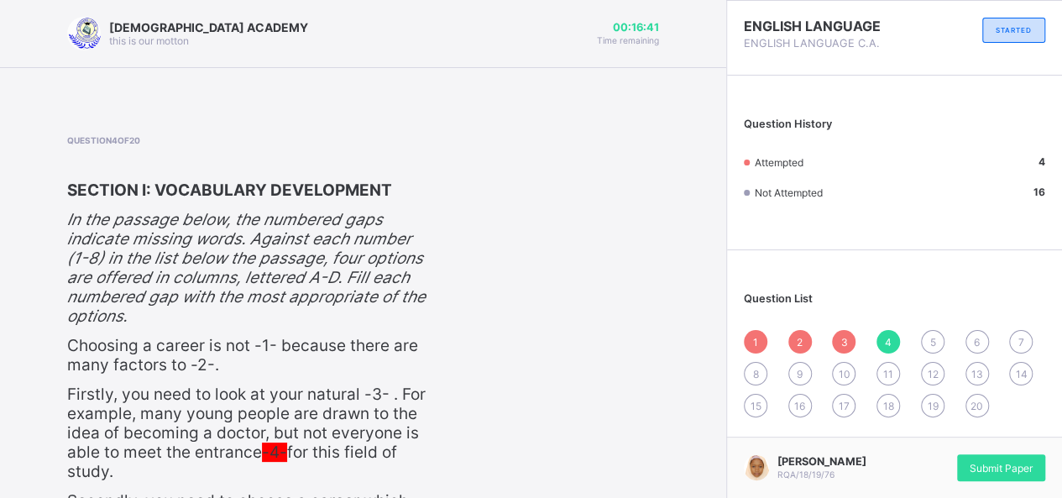
click at [936, 337] on span "5" at bounding box center [933, 342] width 6 height 13
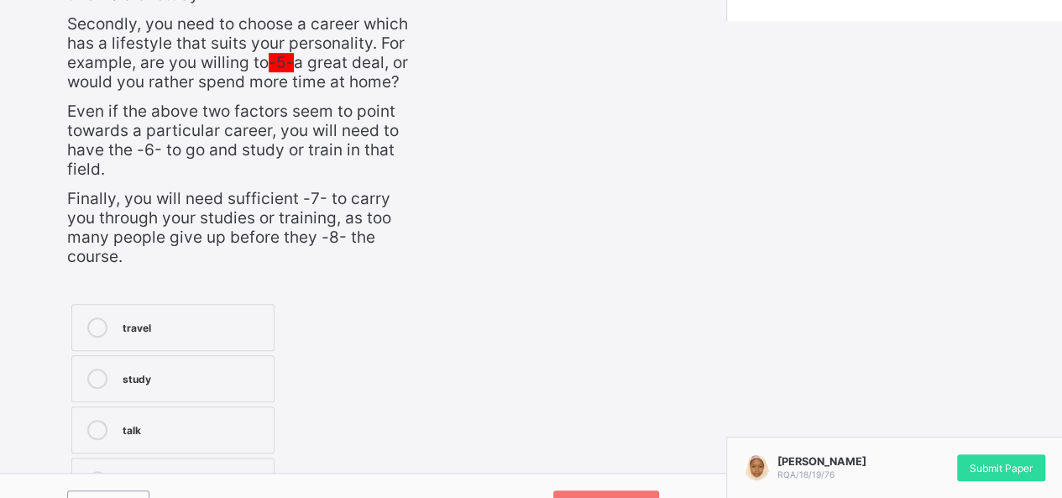
scroll to position [499, 0]
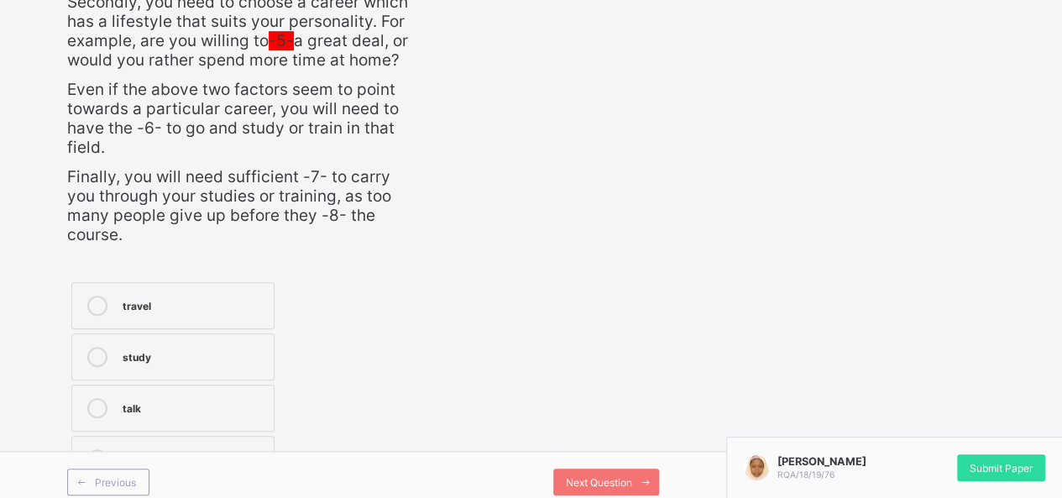
click at [242, 361] on label "study" at bounding box center [172, 356] width 203 height 47
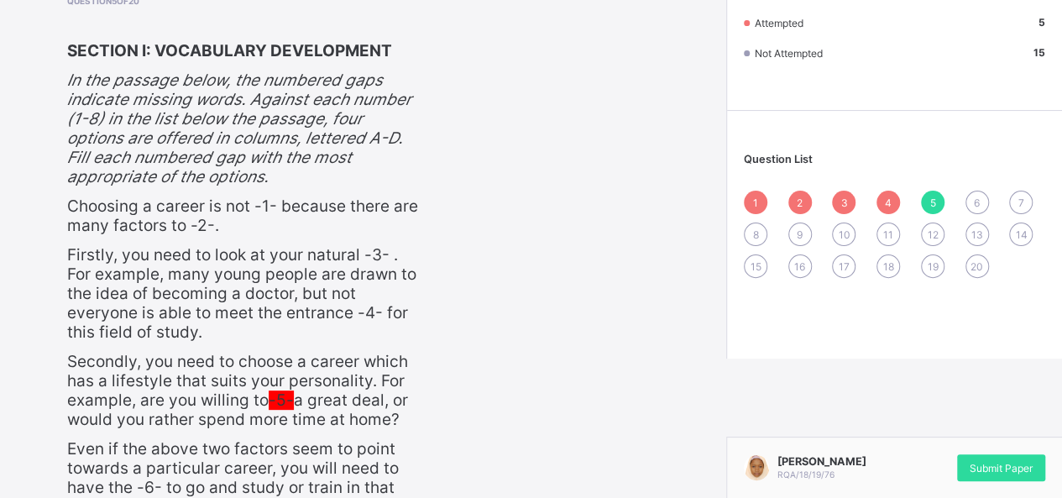
scroll to position [0, 0]
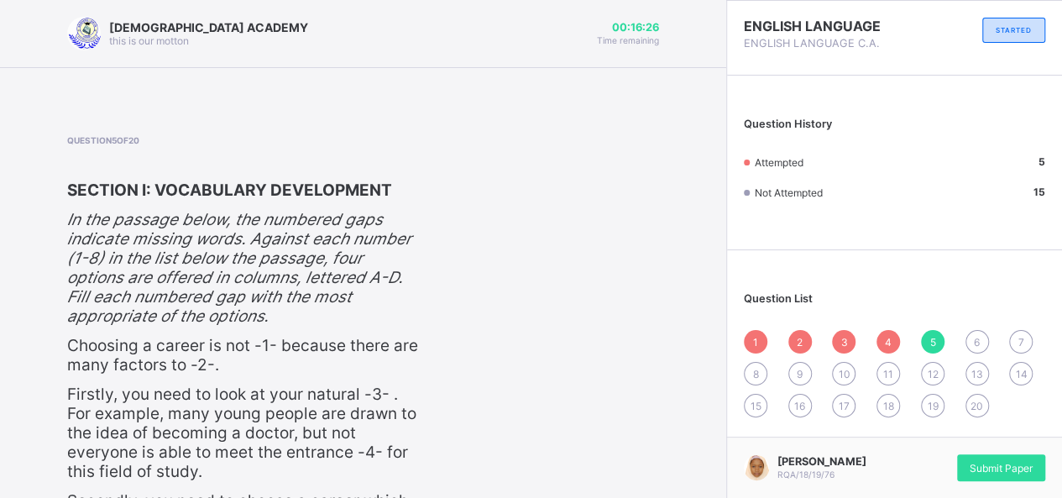
click at [980, 336] on span "6" at bounding box center [977, 342] width 6 height 13
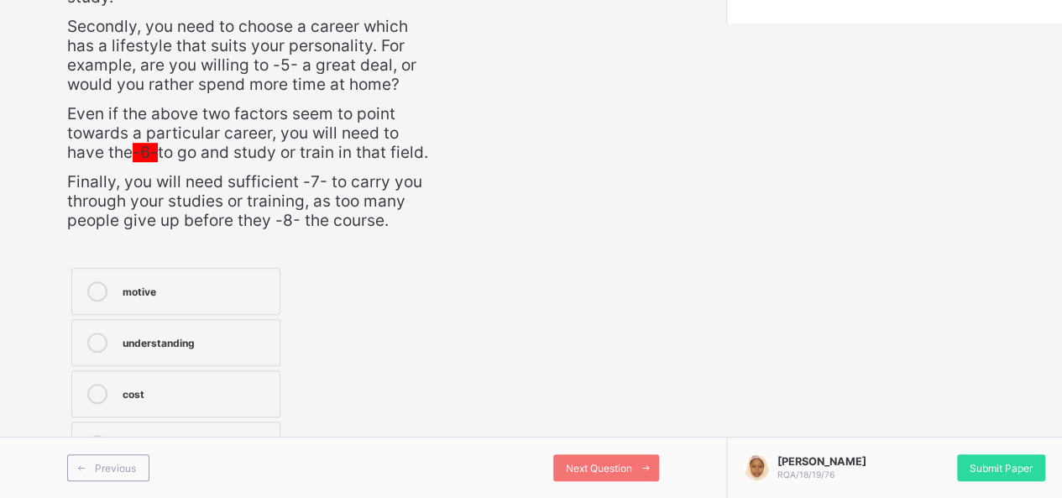
scroll to position [499, 0]
click at [134, 343] on div "understanding" at bounding box center [197, 341] width 149 height 17
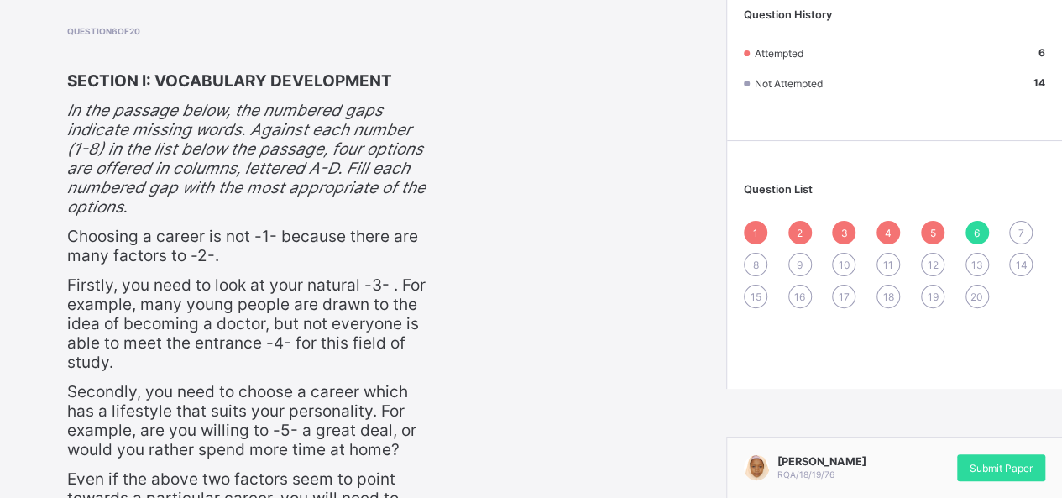
scroll to position [0, 0]
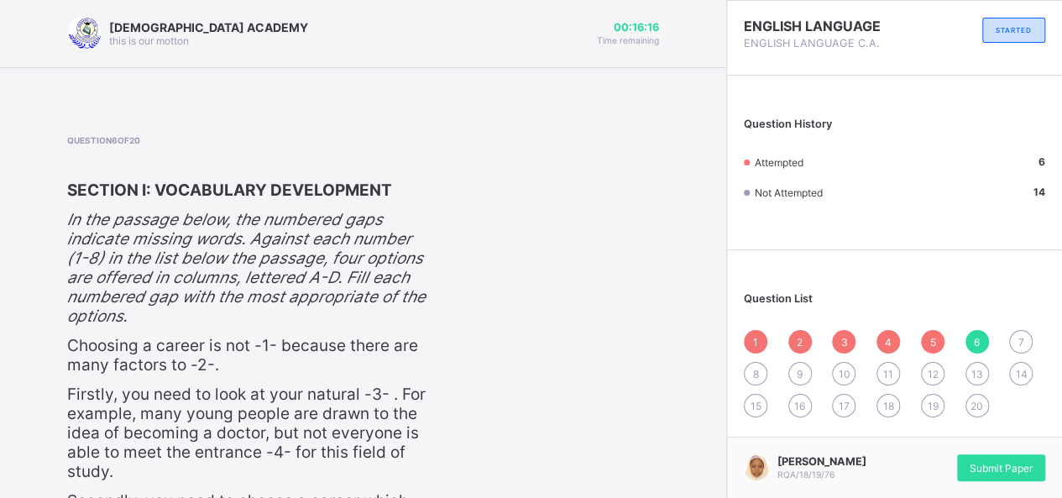
click at [1028, 339] on div "7" at bounding box center [1021, 342] width 24 height 24
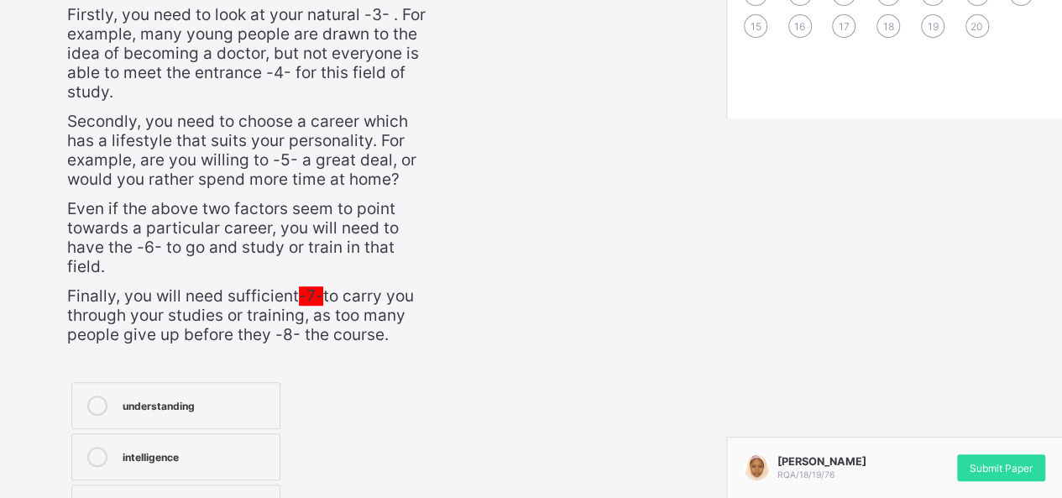
scroll to position [452, 0]
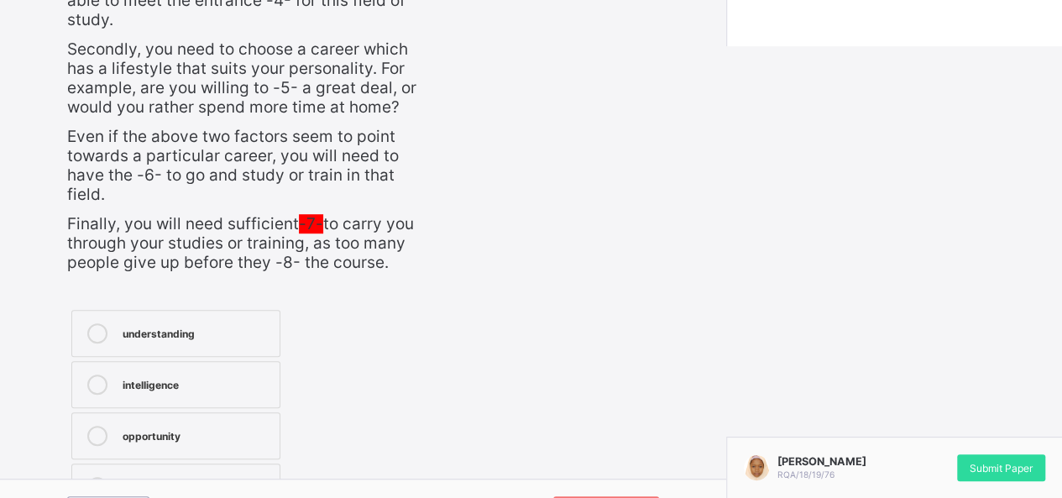
click at [166, 446] on div "opportunity" at bounding box center [197, 436] width 149 height 20
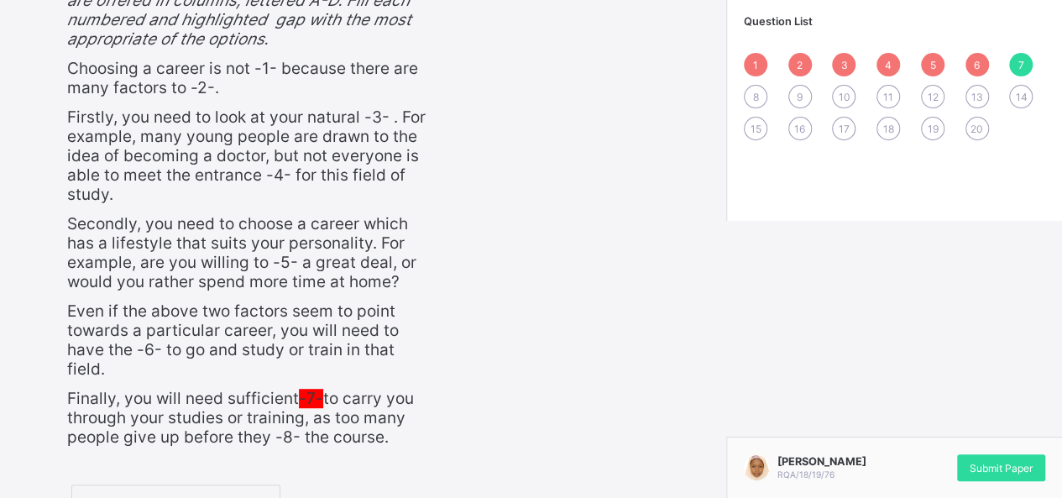
scroll to position [0, 0]
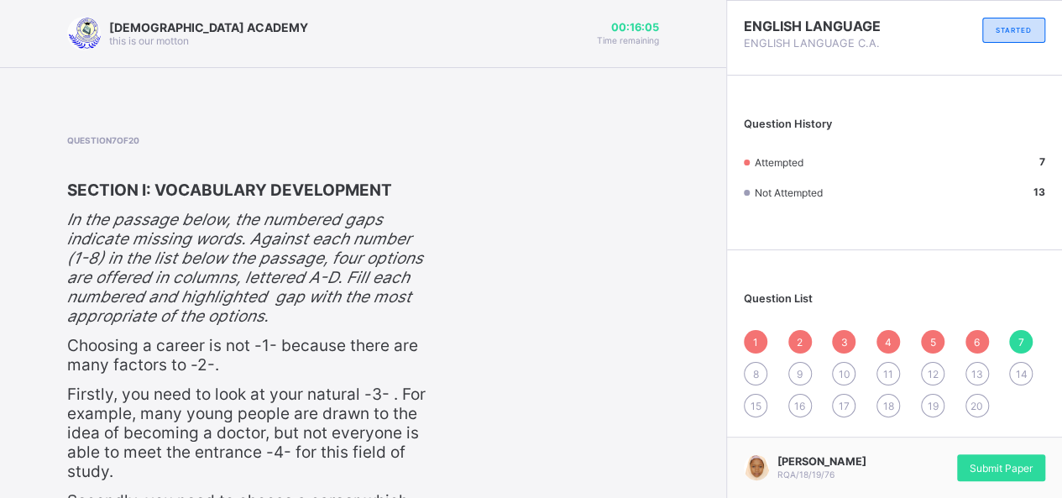
click at [759, 368] on span "8" at bounding box center [756, 374] width 6 height 13
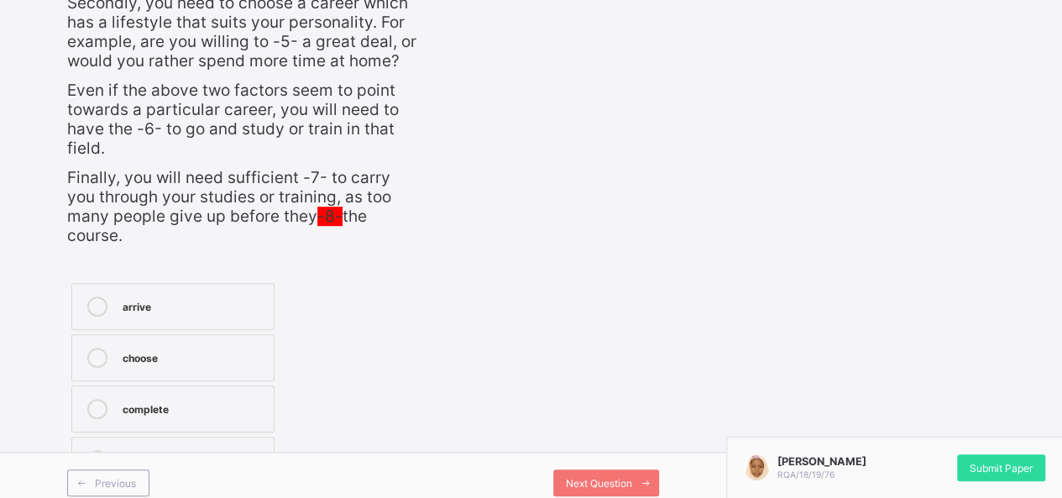
scroll to position [499, 0]
click at [160, 347] on div "choose" at bounding box center [194, 355] width 143 height 17
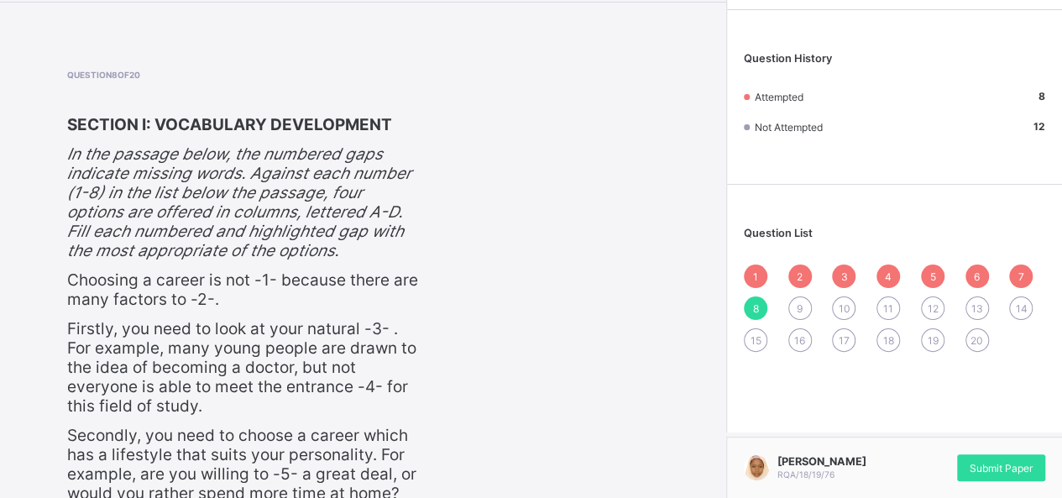
scroll to position [0, 0]
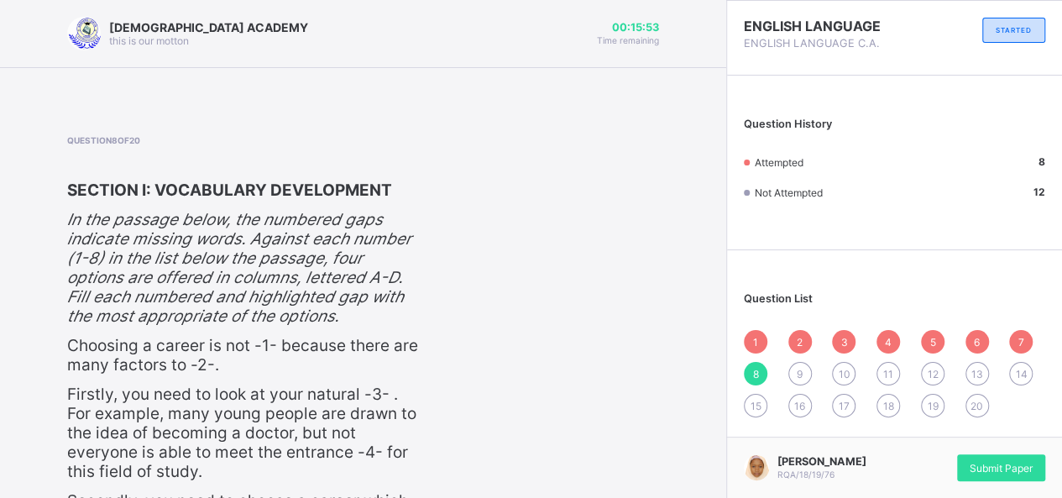
click at [803, 368] on span "9" at bounding box center [800, 374] width 6 height 13
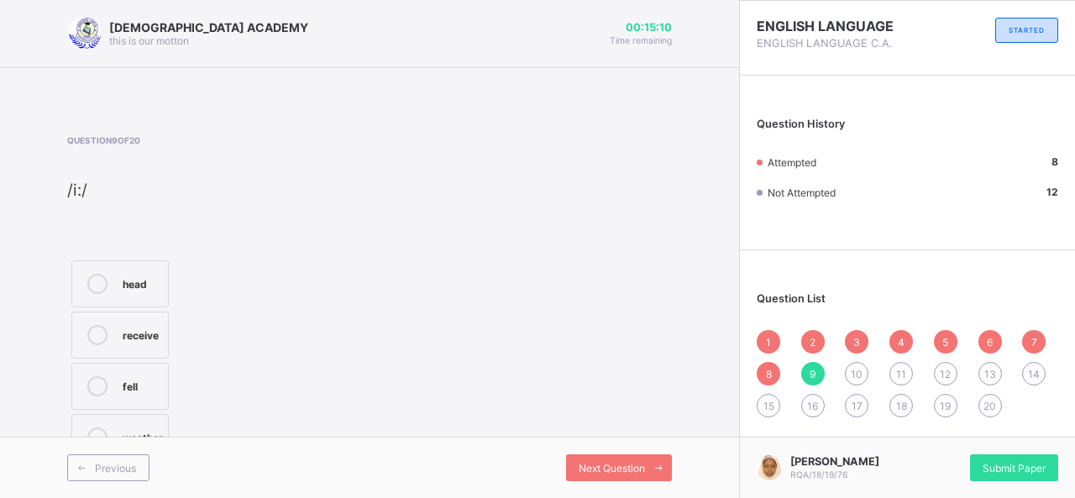
click at [121, 349] on label "receive" at bounding box center [119, 335] width 97 height 47
click at [852, 360] on div "1 2 3 4 5 6 7 8 9 10 11 12 13 14 15 16 17 18 19 20" at bounding box center [908, 373] width 302 height 87
click at [855, 370] on span "10" at bounding box center [857, 374] width 12 height 13
click at [131, 273] on label "apple" at bounding box center [119, 261] width 97 height 47
click at [899, 368] on span "11" at bounding box center [901, 374] width 10 height 13
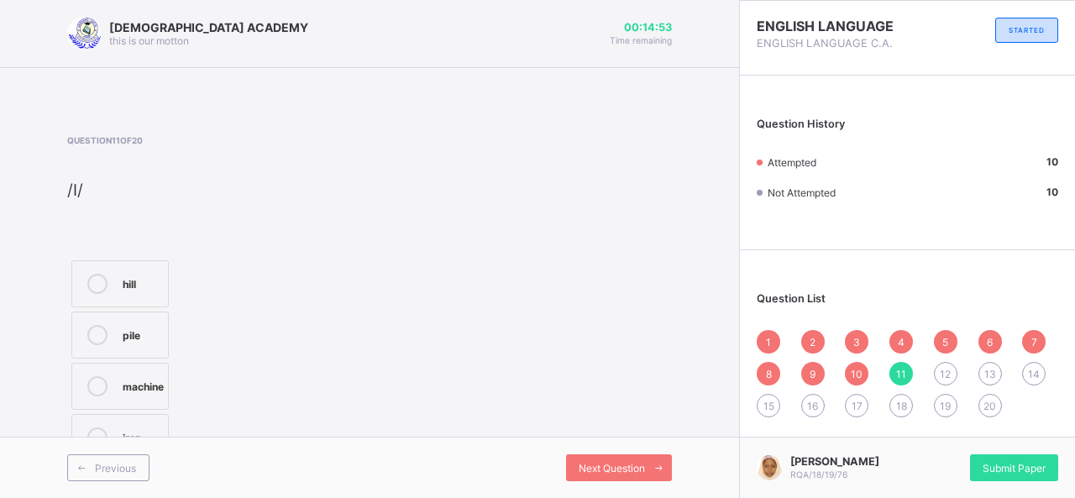
click at [136, 332] on div "pile" at bounding box center [141, 333] width 37 height 17
click at [948, 373] on span "12" at bounding box center [945, 374] width 11 height 13
click at [124, 291] on div "bed" at bounding box center [141, 284] width 37 height 20
click at [983, 365] on div "13" at bounding box center [990, 374] width 24 height 24
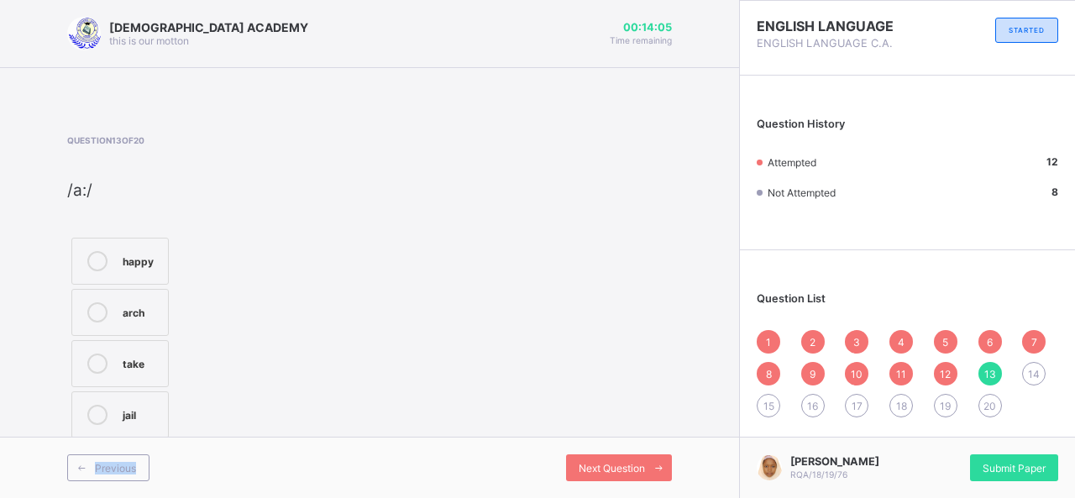
drag, startPoint x: 223, startPoint y: 450, endPoint x: 231, endPoint y: 421, distance: 30.4
click at [231, 421] on div "RAUDHATUL QUR'AN ACADEMY this is our [PERSON_NAME] 00:14:05 Time remaining Ques…" at bounding box center [369, 249] width 739 height 498
click at [146, 308] on div "arch" at bounding box center [141, 310] width 37 height 17
click at [1025, 367] on div "14" at bounding box center [1034, 374] width 24 height 24
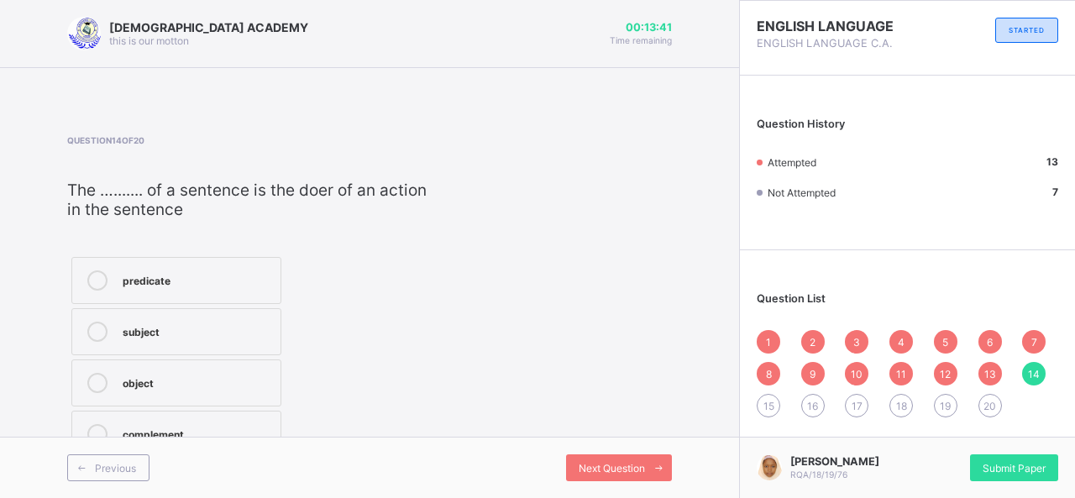
click at [164, 350] on label "subject" at bounding box center [176, 331] width 210 height 47
click at [393, 323] on div "predicate subject object complement" at bounding box center [249, 357] width 364 height 209
click at [766, 404] on span "15" at bounding box center [768, 406] width 11 height 13
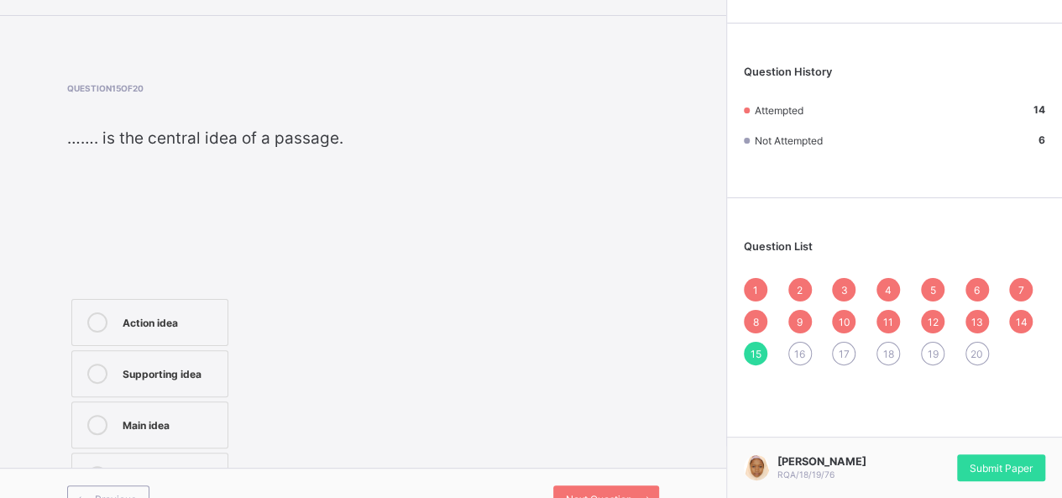
scroll to position [77, 0]
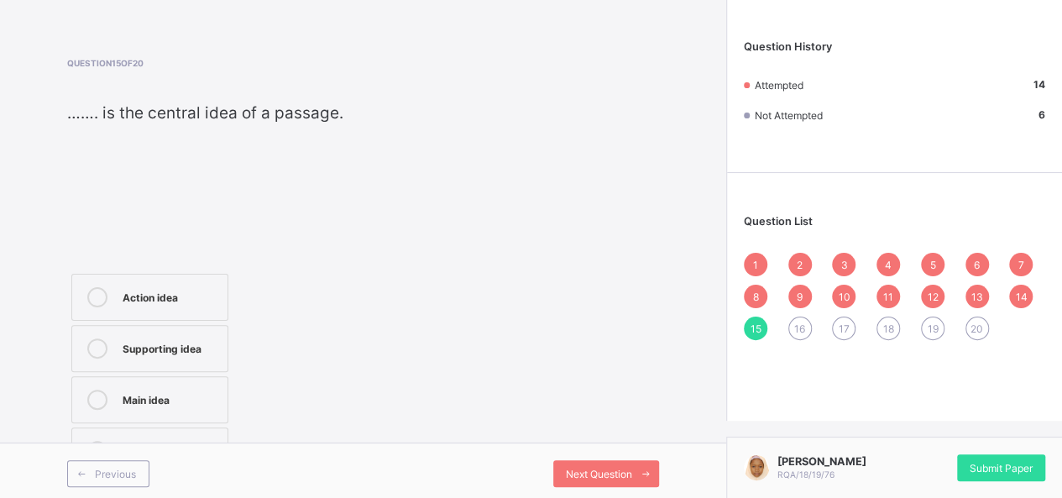
click at [204, 404] on div "Main idea" at bounding box center [171, 400] width 97 height 20
click at [812, 320] on div "16" at bounding box center [801, 329] width 24 height 24
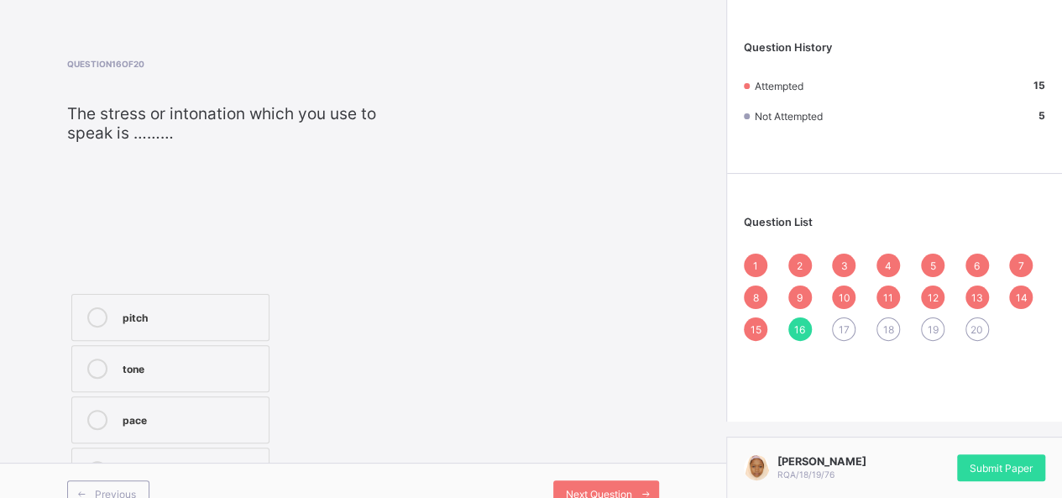
scroll to position [63, 0]
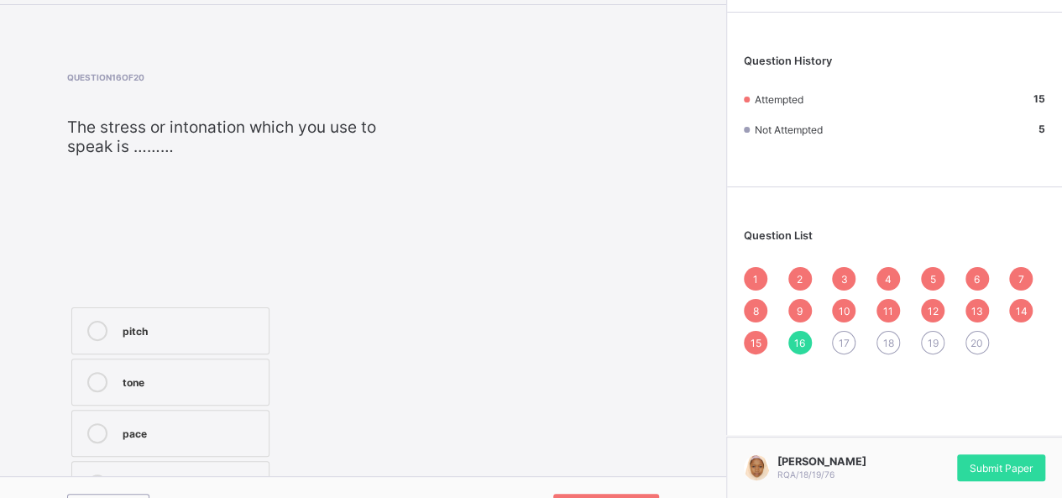
click at [228, 385] on div "tone" at bounding box center [192, 382] width 138 height 20
click at [850, 343] on span "17" at bounding box center [844, 343] width 11 height 13
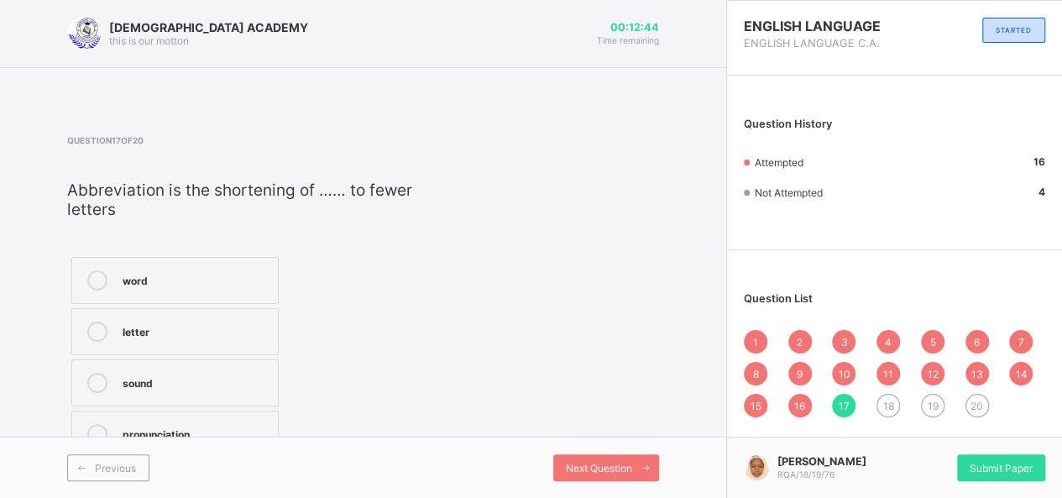
scroll to position [0, 0]
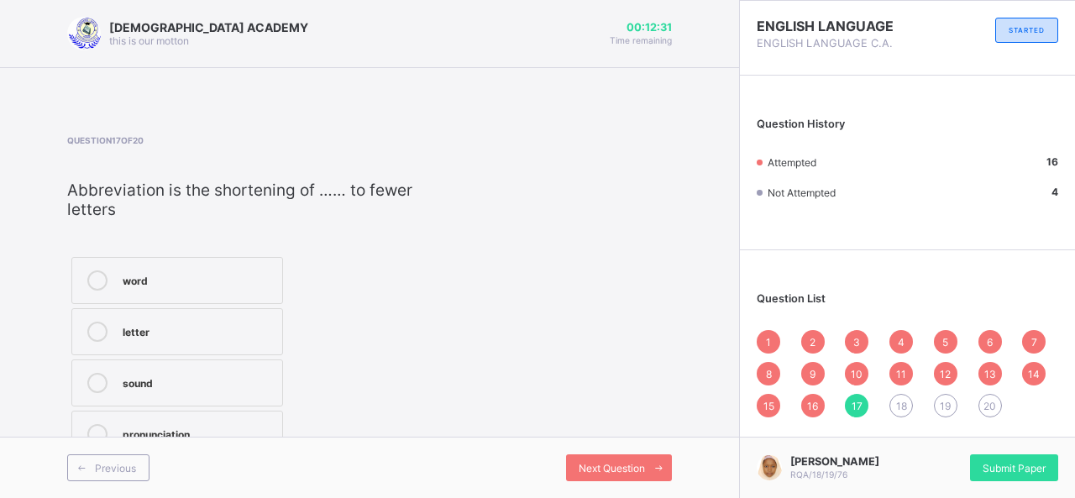
click at [208, 327] on div "letter" at bounding box center [198, 330] width 151 height 17
click at [904, 406] on span "18" at bounding box center [901, 406] width 11 height 13
click at [220, 273] on div "prose" at bounding box center [193, 278] width 141 height 17
click at [121, 335] on label "poetry" at bounding box center [172, 331] width 202 height 47
click at [942, 400] on span "19" at bounding box center [945, 406] width 11 height 13
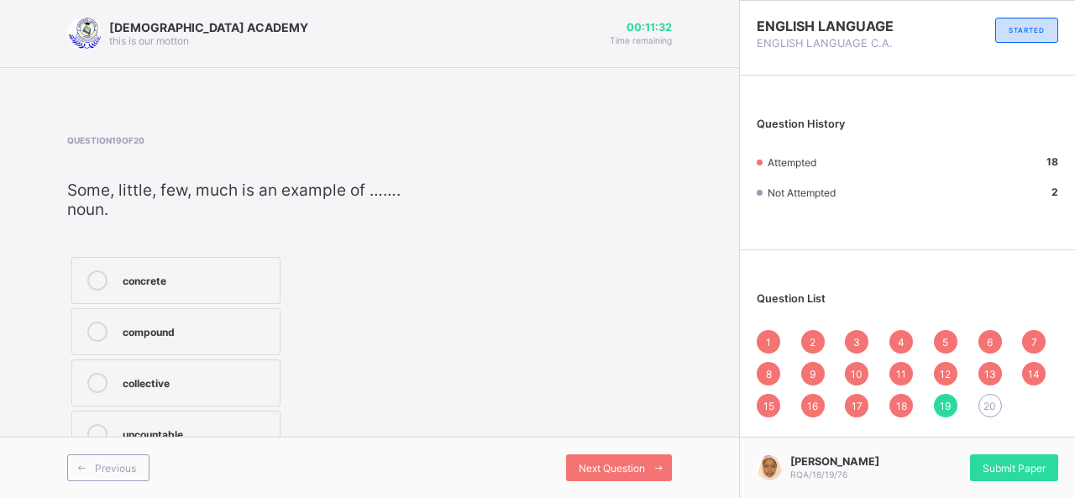
click at [260, 419] on label "uncountable" at bounding box center [175, 434] width 209 height 47
click at [988, 404] on span "20" at bounding box center [989, 406] width 13 height 13
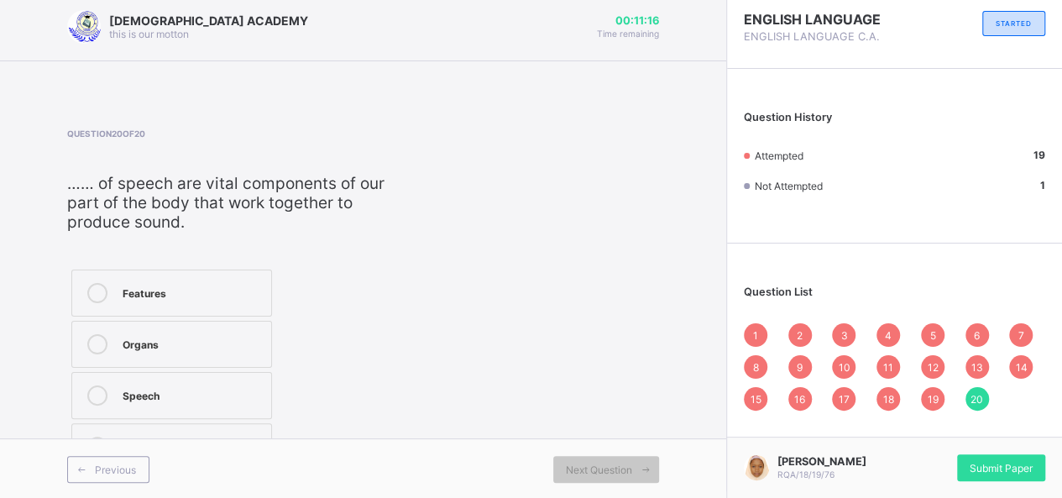
scroll to position [7, 0]
click at [245, 338] on div "Organs" at bounding box center [193, 342] width 140 height 17
click at [758, 330] on span "1" at bounding box center [755, 335] width 5 height 13
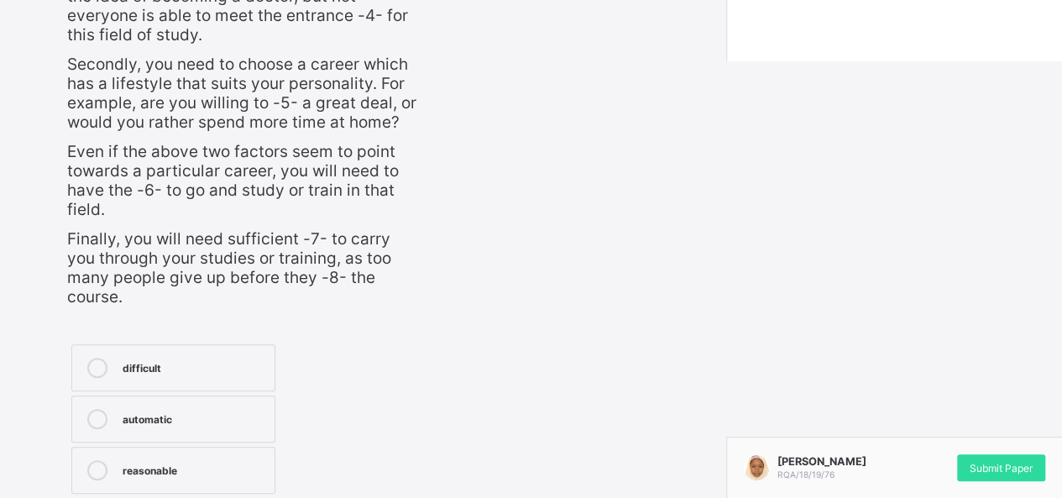
scroll to position [499, 0]
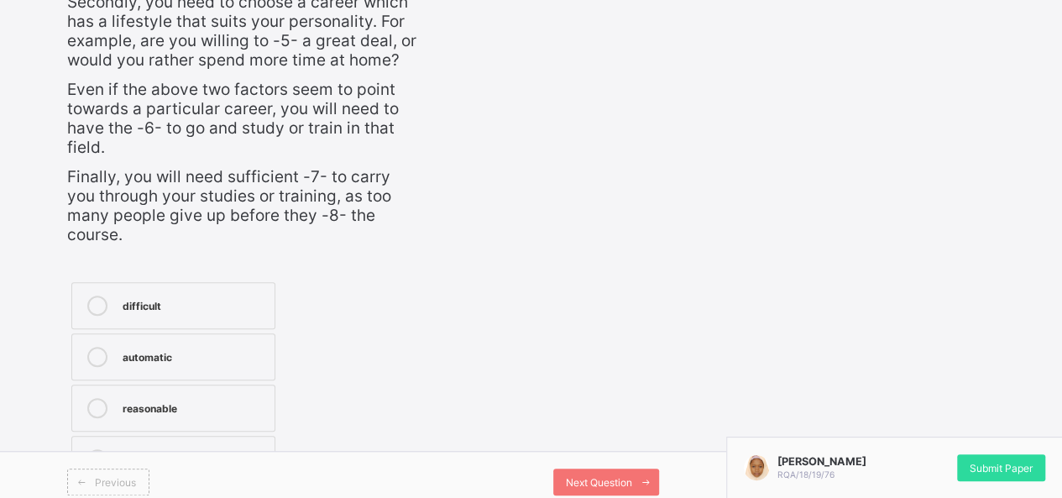
click at [213, 436] on label "easy" at bounding box center [173, 459] width 204 height 47
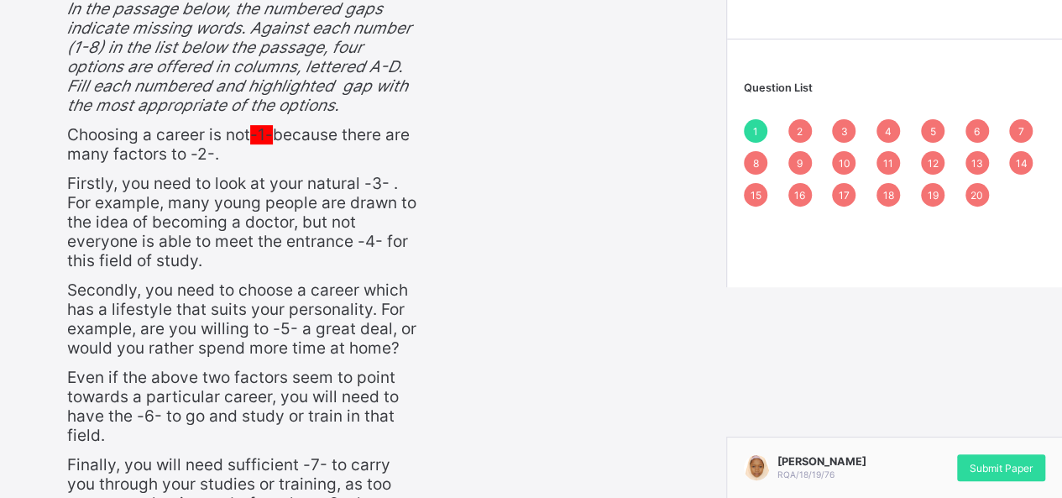
scroll to position [197, 0]
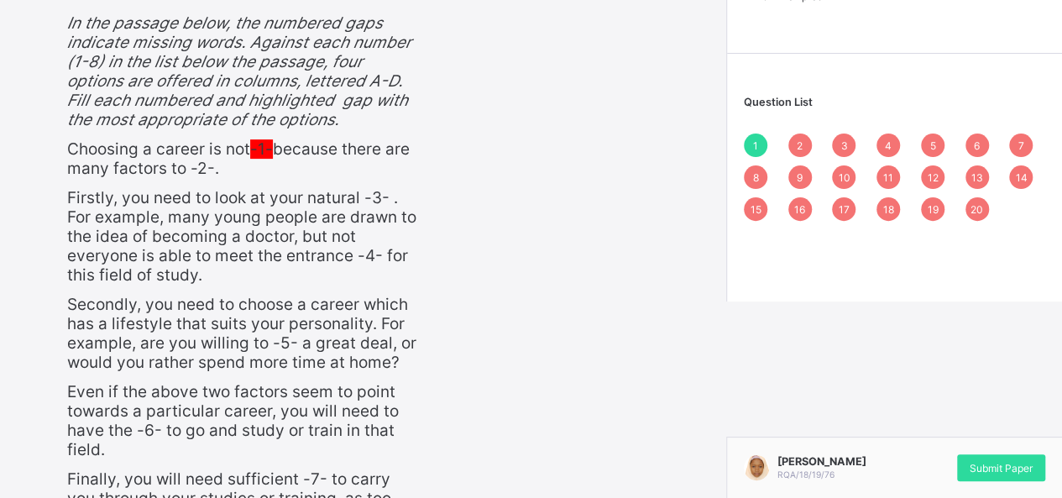
click at [805, 143] on div "2" at bounding box center [801, 146] width 24 height 24
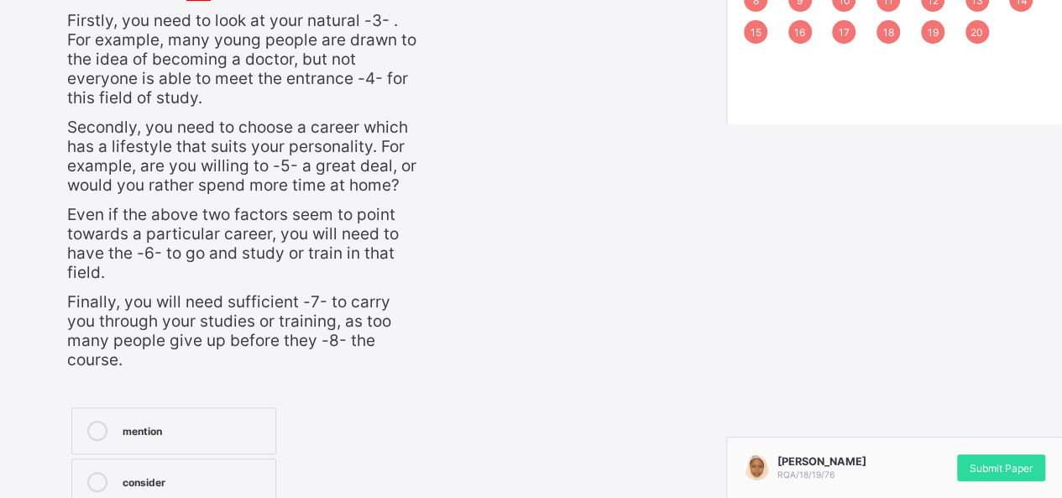
scroll to position [499, 0]
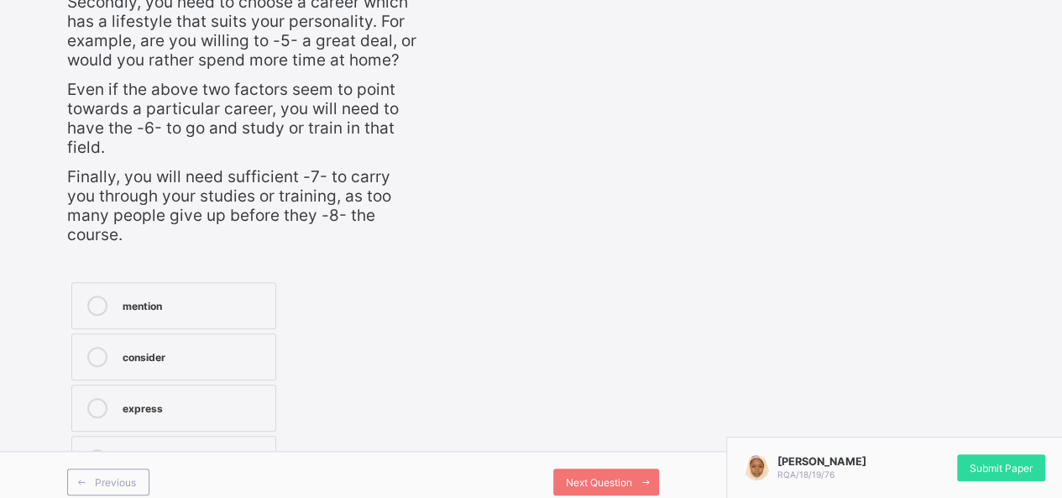
click at [151, 347] on div "consider" at bounding box center [195, 355] width 144 height 17
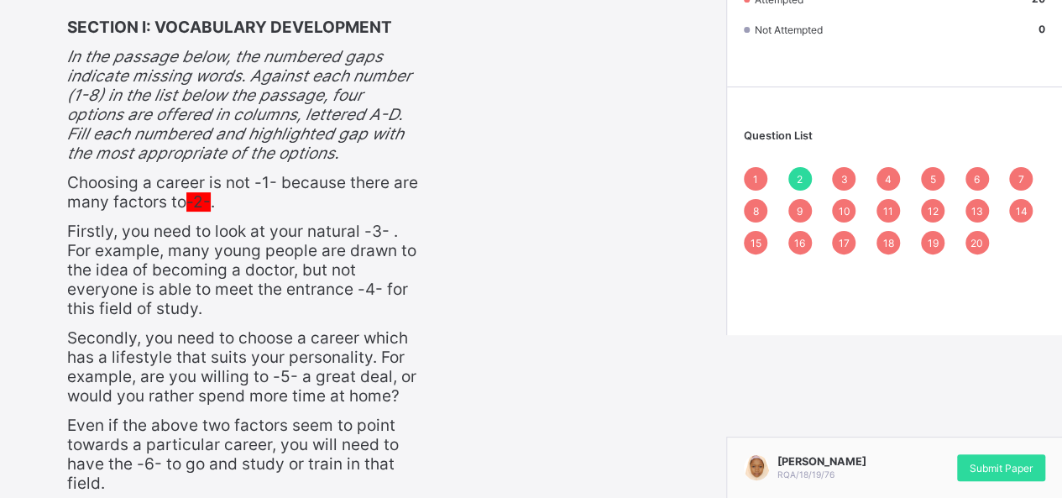
scroll to position [129, 0]
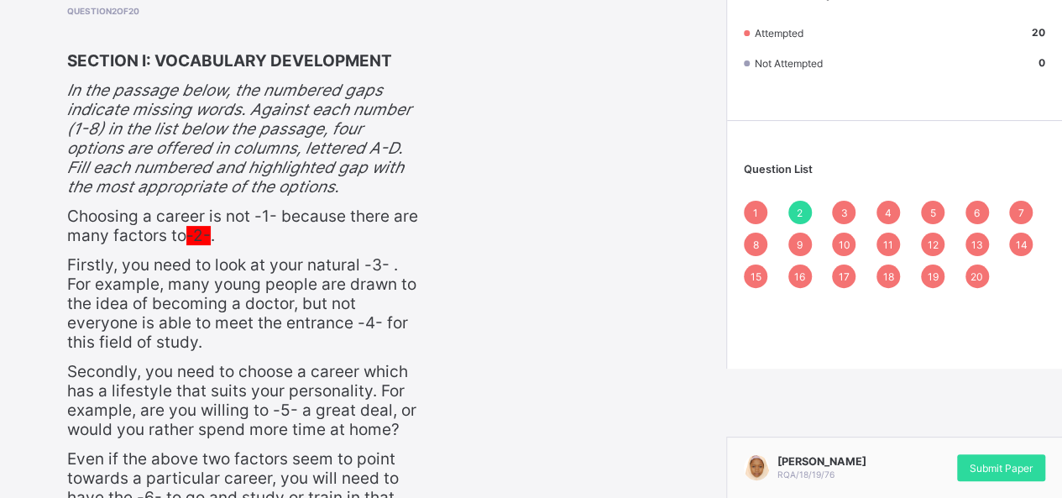
click at [853, 204] on div "3" at bounding box center [844, 213] width 24 height 24
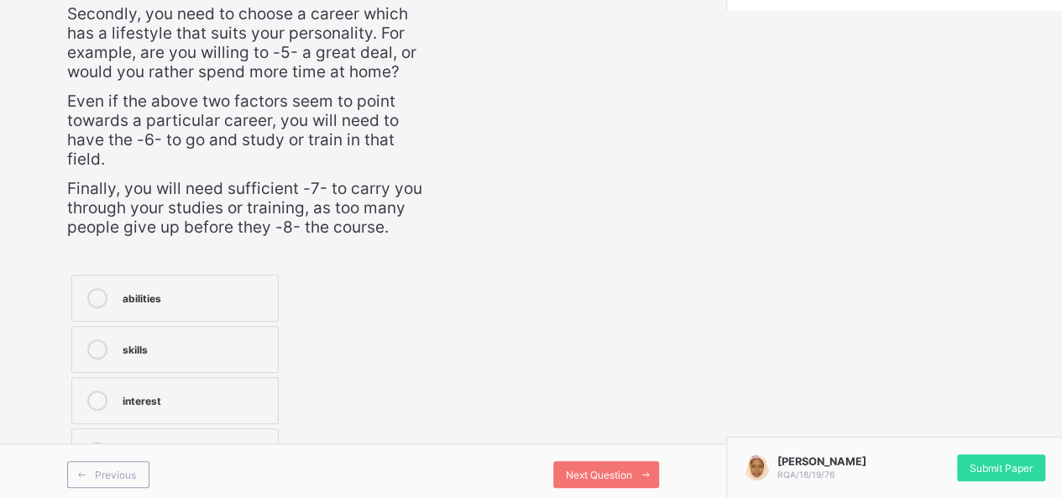
scroll to position [499, 0]
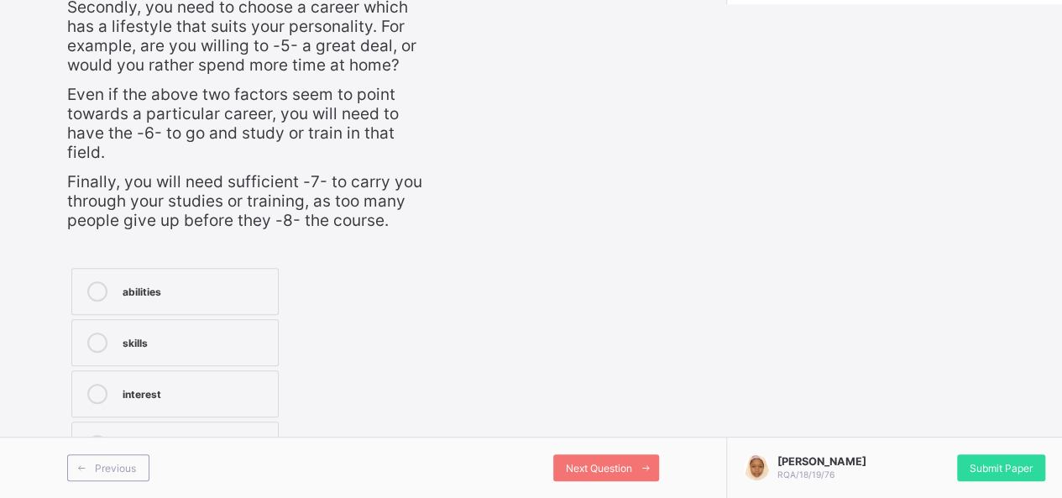
click at [213, 291] on div "abilities" at bounding box center [196, 289] width 147 height 17
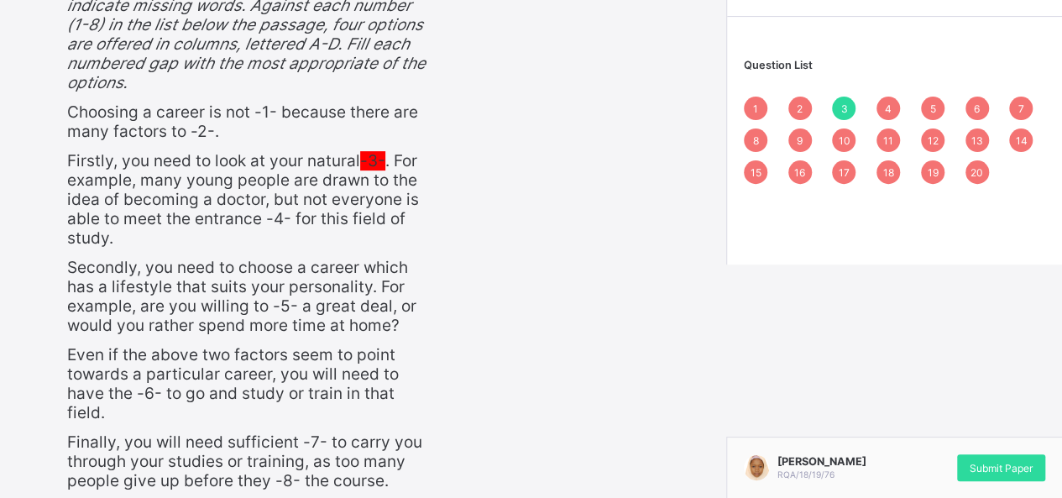
scroll to position [230, 0]
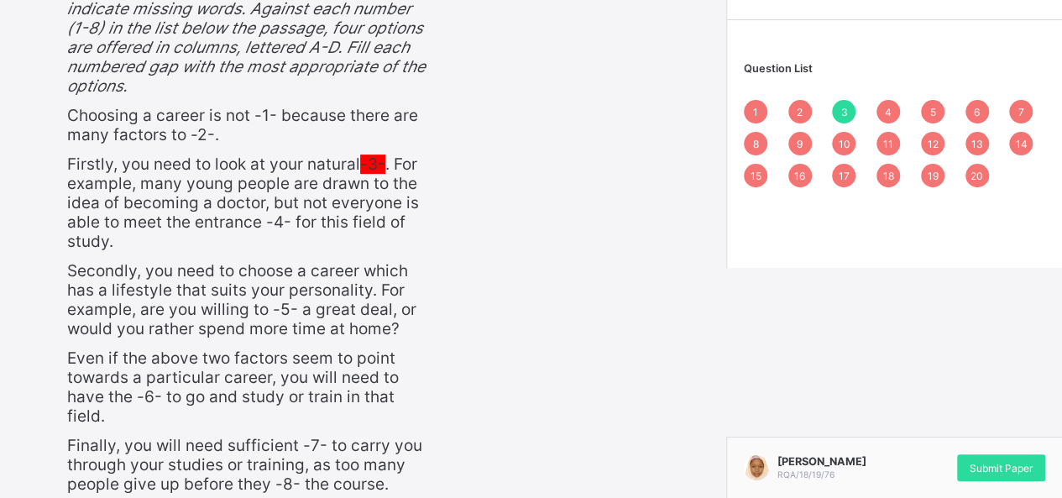
click at [892, 112] on span "4" at bounding box center [888, 112] width 7 height 13
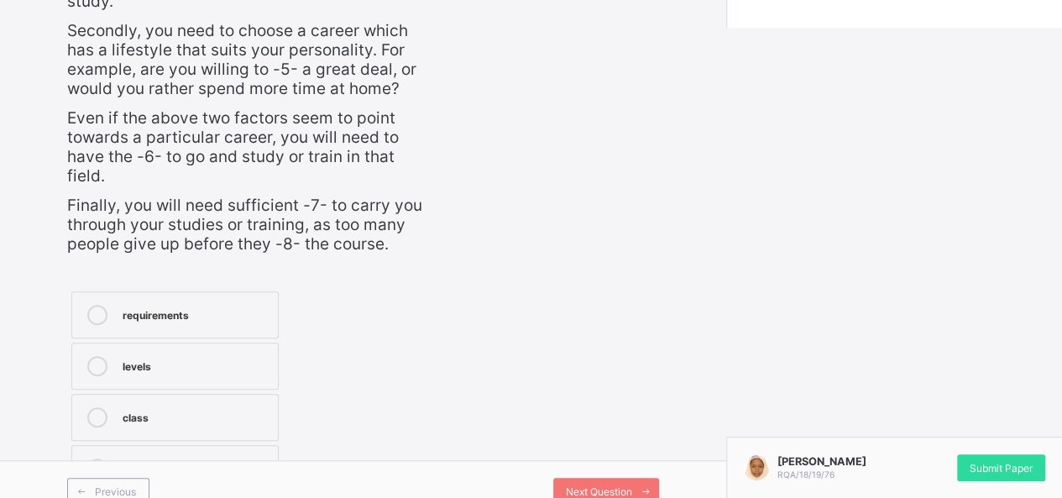
scroll to position [499, 0]
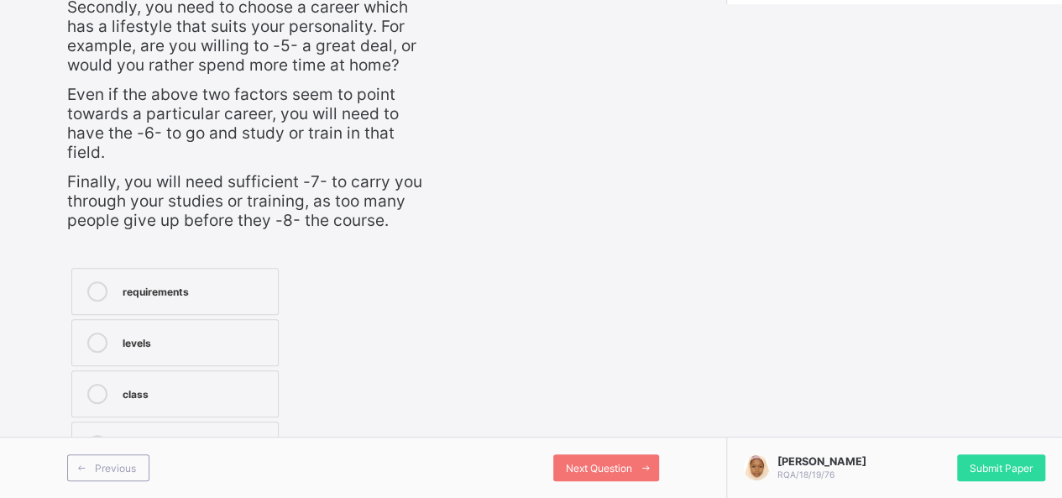
click at [158, 291] on div "requirements" at bounding box center [196, 289] width 147 height 17
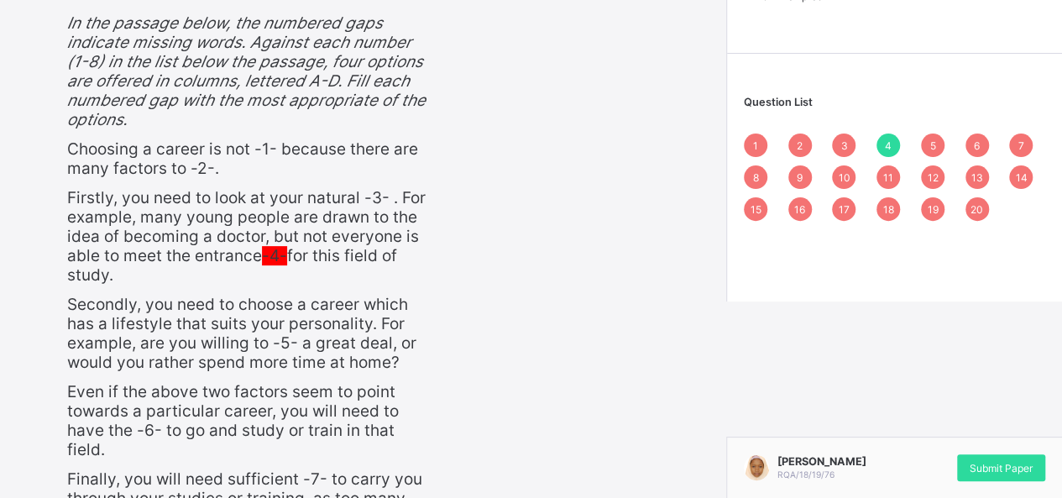
scroll to position [163, 0]
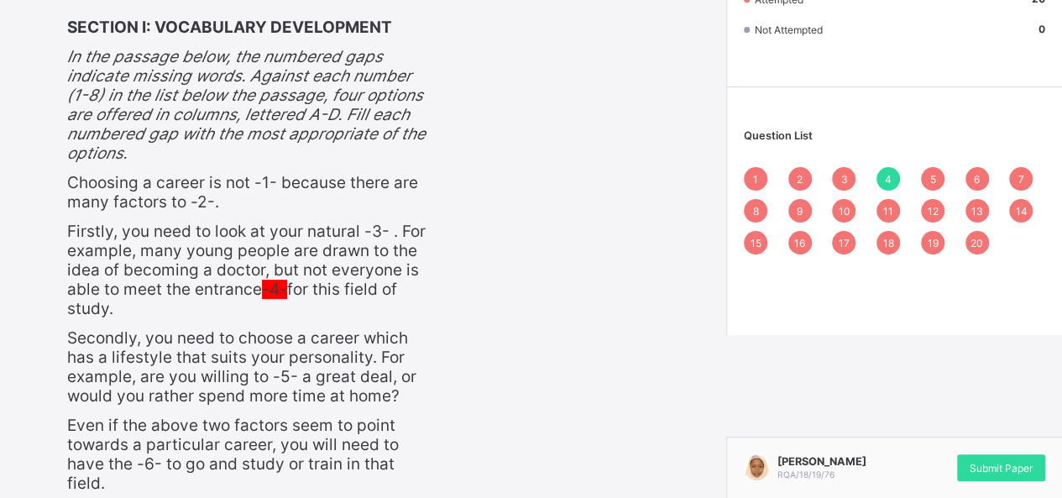
click at [936, 179] on span "5" at bounding box center [933, 179] width 6 height 13
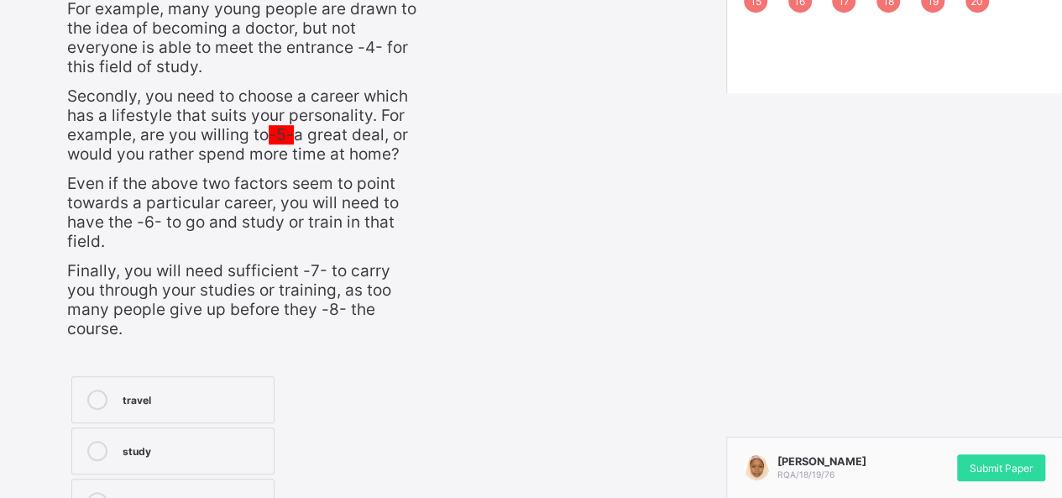
scroll to position [499, 0]
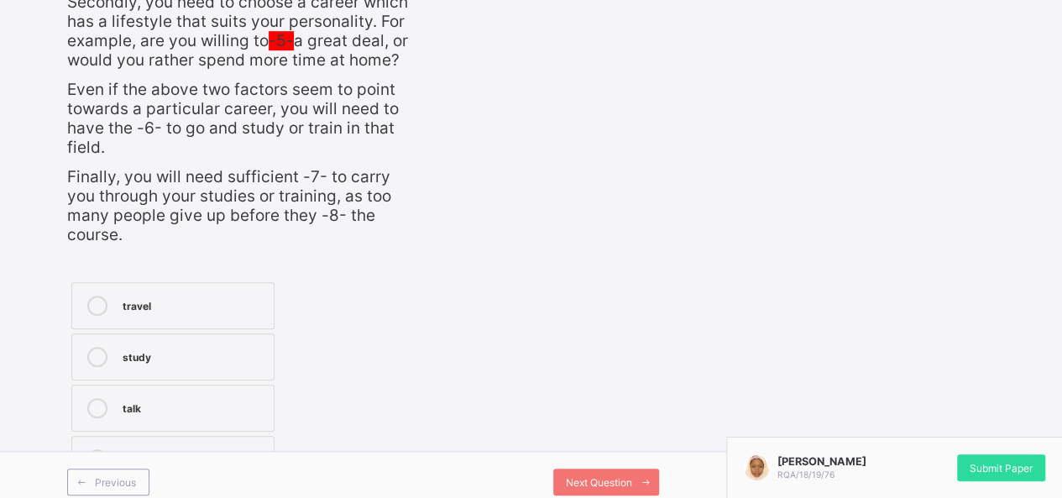
click at [265, 282] on label "travel" at bounding box center [172, 305] width 203 height 47
click at [573, 469] on div "Next Question" at bounding box center [606, 482] width 106 height 27
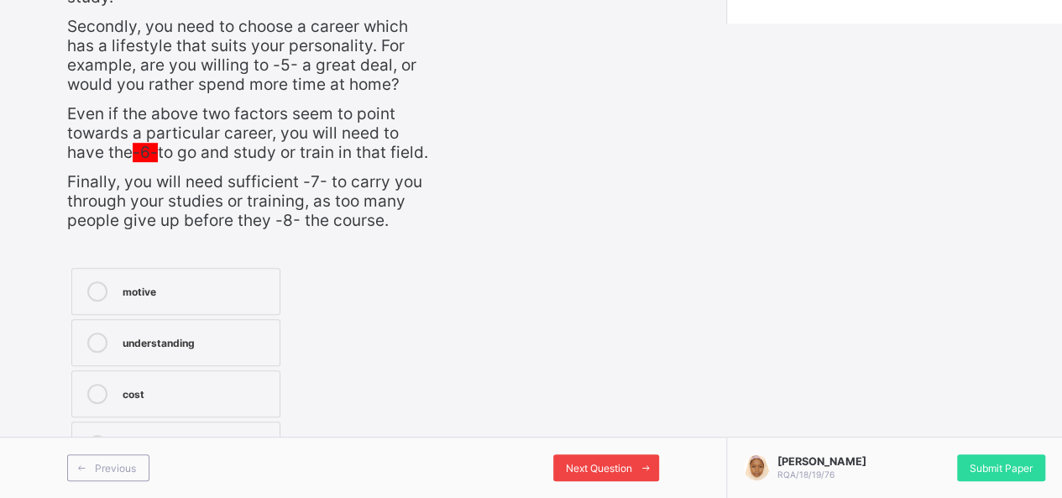
click at [573, 463] on div "Next Question" at bounding box center [606, 467] width 106 height 27
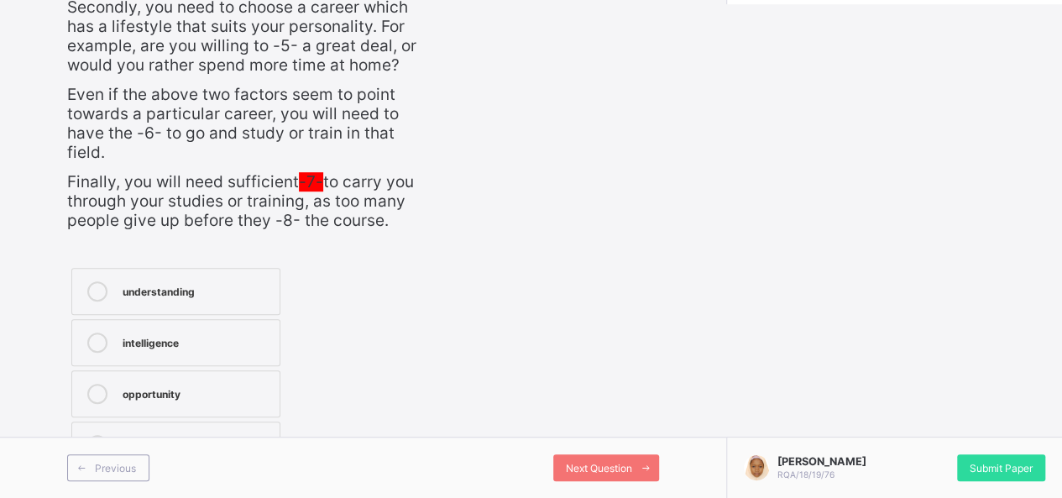
click at [275, 429] on label "motivation" at bounding box center [175, 445] width 209 height 47
click at [593, 466] on span "Next Question" at bounding box center [599, 468] width 66 height 13
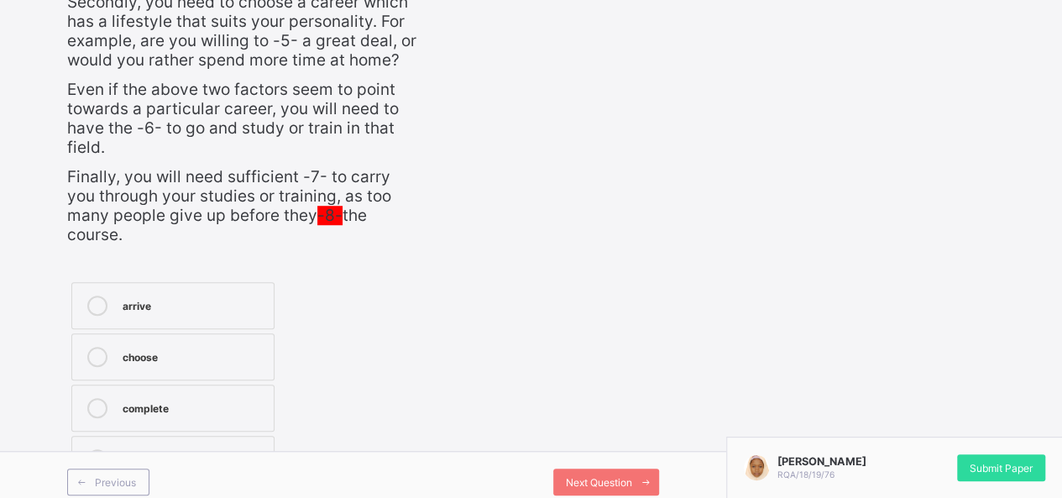
click at [191, 385] on label "complete" at bounding box center [172, 408] width 203 height 47
click at [585, 476] on span "Next Question" at bounding box center [599, 482] width 66 height 13
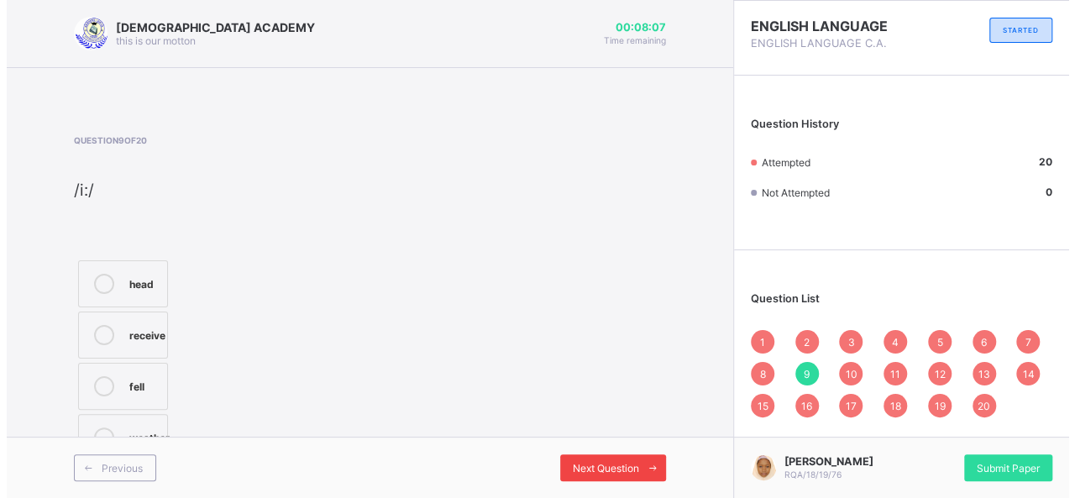
scroll to position [0, 0]
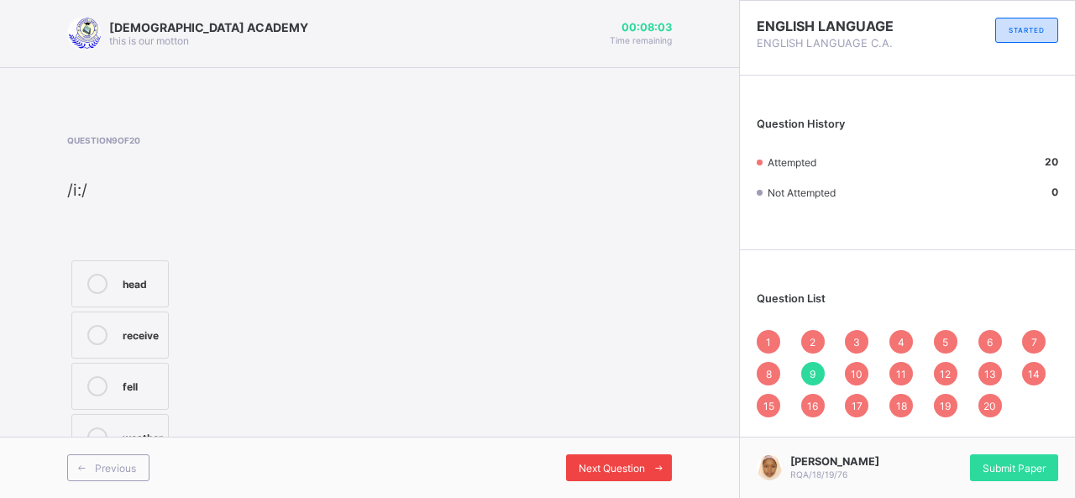
click at [585, 465] on span "Next Question" at bounding box center [612, 468] width 66 height 13
click at [131, 274] on div "hill" at bounding box center [141, 282] width 37 height 17
click at [608, 469] on span "Next Question" at bounding box center [612, 468] width 66 height 13
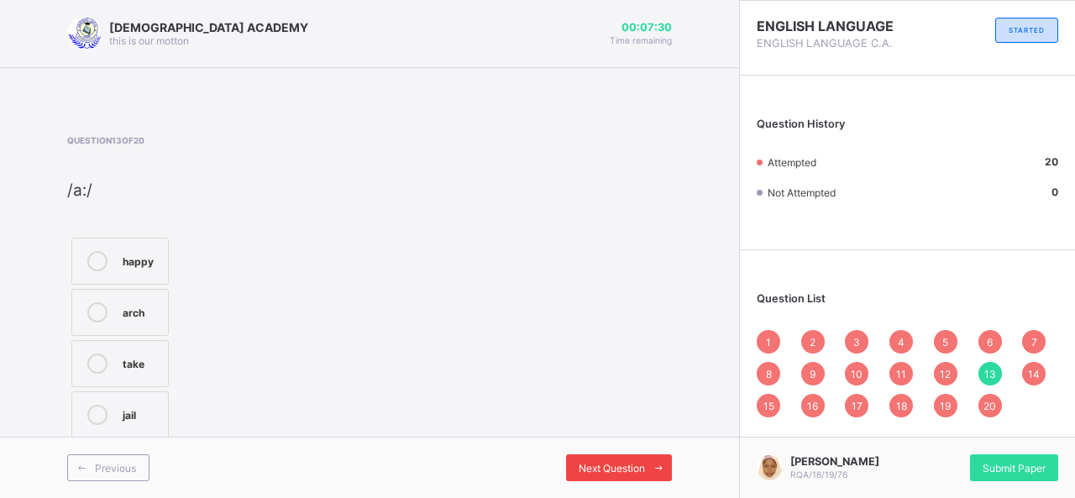
click at [608, 469] on span "Next Question" at bounding box center [612, 468] width 66 height 13
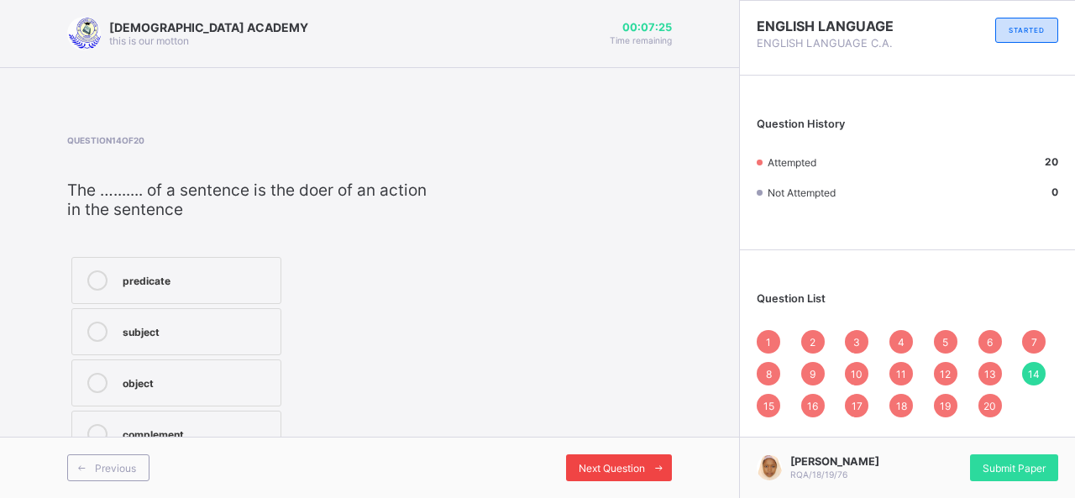
click at [608, 469] on span "Next Question" at bounding box center [612, 468] width 66 height 13
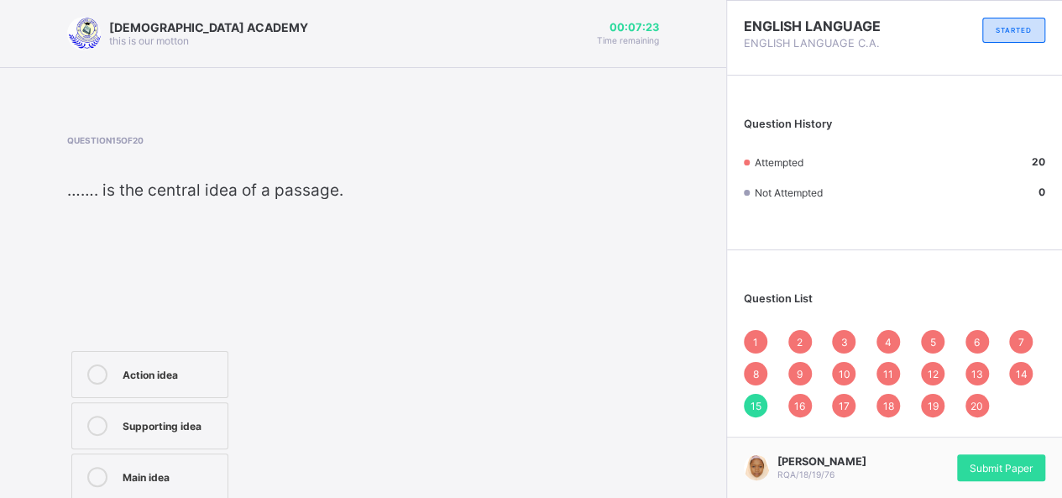
click at [608, 469] on div "Question 15 of 20 ……. is the central idea of a passage. Action idea Supporting …" at bounding box center [363, 345] width 592 height 421
click at [988, 464] on span "Submit Paper" at bounding box center [1001, 468] width 63 height 13
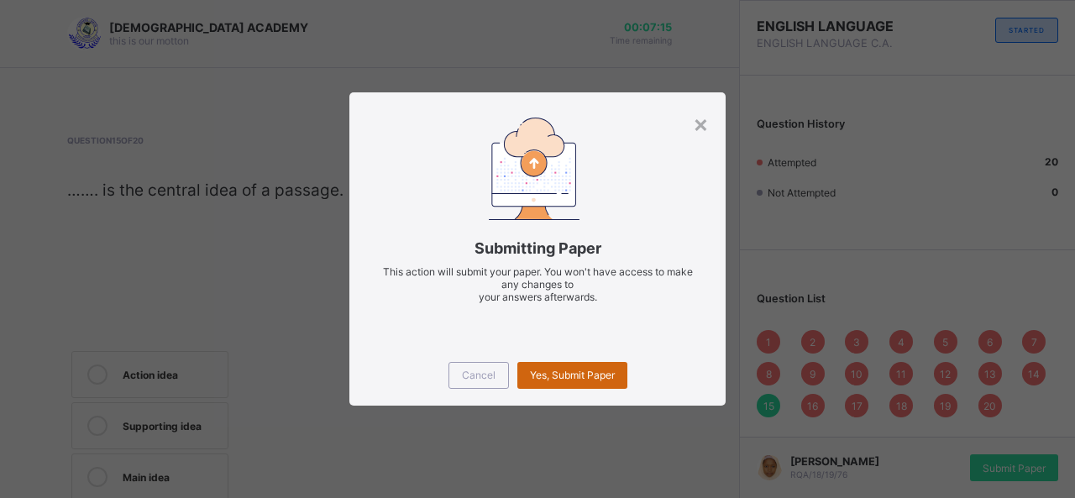
click at [588, 374] on span "Yes, Submit Paper" at bounding box center [572, 375] width 85 height 13
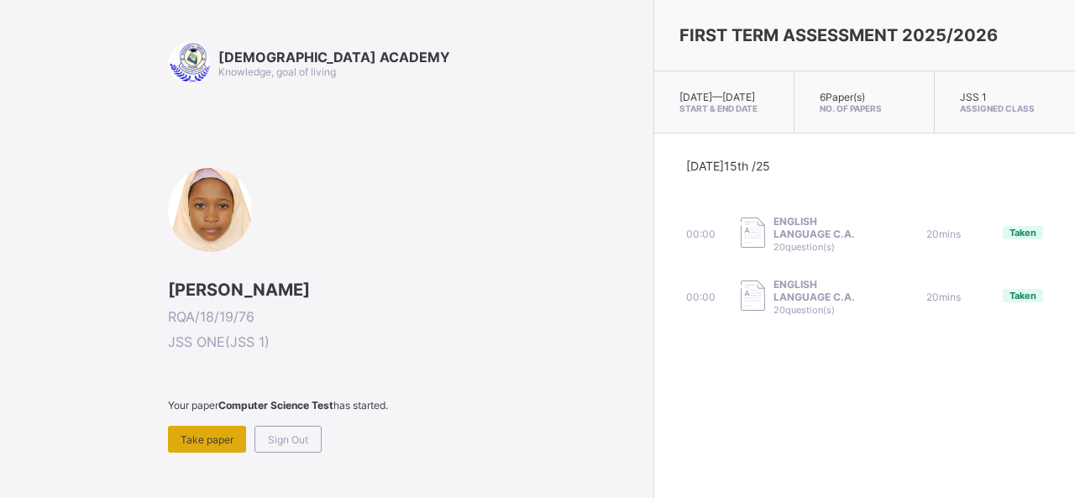
click at [188, 433] on span "Take paper" at bounding box center [207, 439] width 53 height 13
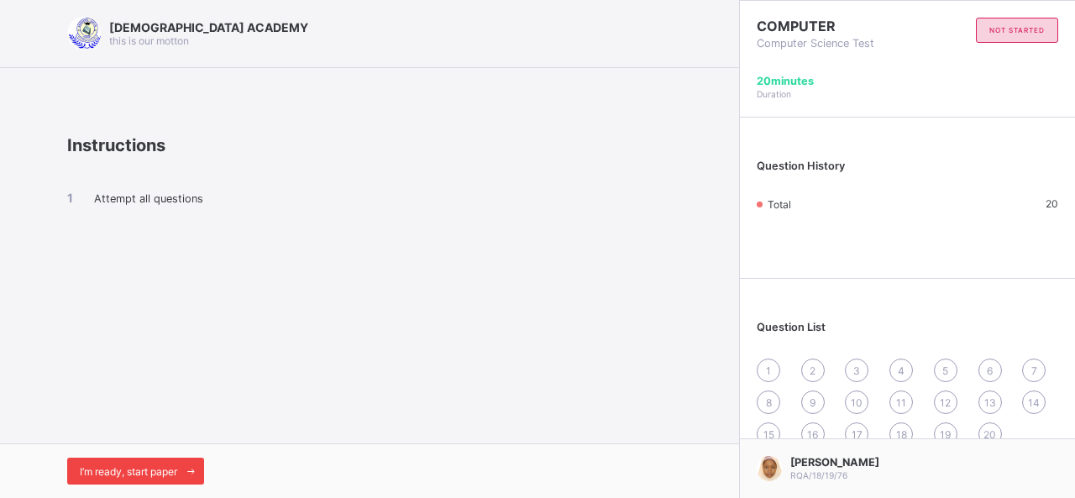
click at [114, 463] on div "I’m ready, start paper" at bounding box center [135, 471] width 137 height 27
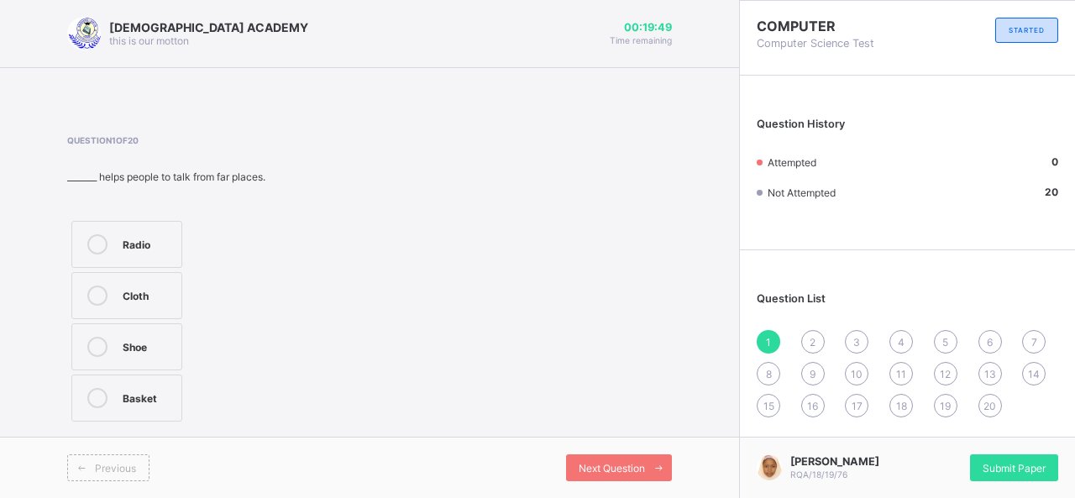
click at [141, 231] on label "Radio" at bounding box center [126, 244] width 111 height 47
click at [613, 472] on span "Next Question" at bounding box center [612, 468] width 66 height 13
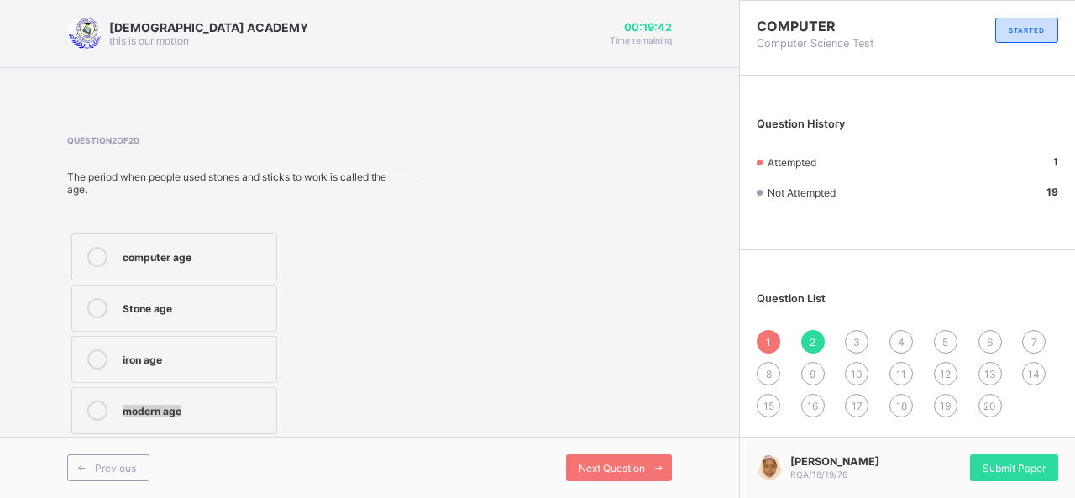
drag, startPoint x: 357, startPoint y: 397, endPoint x: 279, endPoint y: 354, distance: 89.1
click at [279, 354] on div "computer age Stone age iron age modern age" at bounding box center [245, 333] width 357 height 209
click at [137, 303] on div "Stone age" at bounding box center [195, 306] width 145 height 17
click at [571, 463] on div "Next Question" at bounding box center [619, 467] width 106 height 27
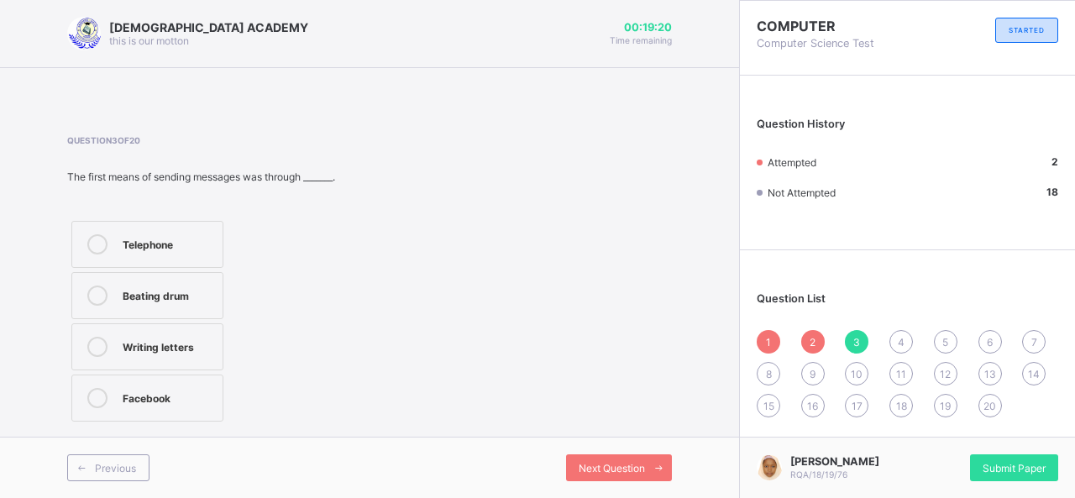
click at [153, 305] on label "Beating drum" at bounding box center [147, 295] width 152 height 47
click at [608, 471] on span "Next Question" at bounding box center [612, 468] width 66 height 13
click at [173, 268] on label "Technology" at bounding box center [174, 244] width 206 height 47
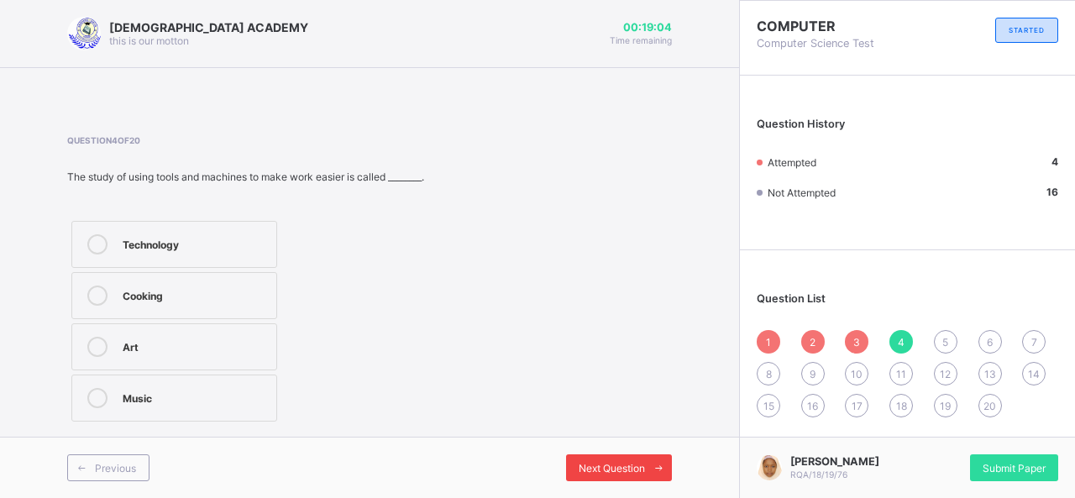
click at [590, 480] on div "Next Question" at bounding box center [619, 467] width 106 height 27
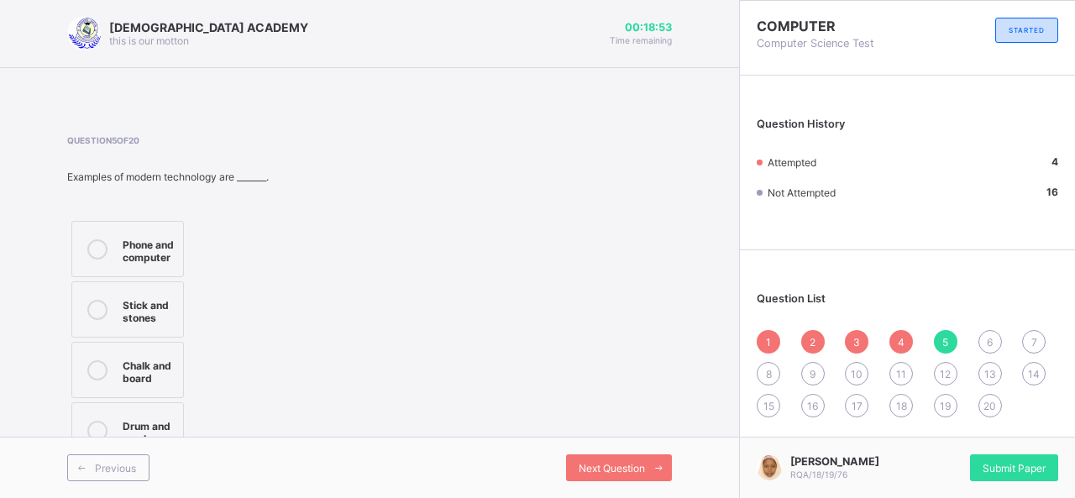
click at [151, 244] on div "Phone and computer" at bounding box center [149, 248] width 52 height 29
click at [566, 480] on div "Next Question" at bounding box center [619, 467] width 106 height 27
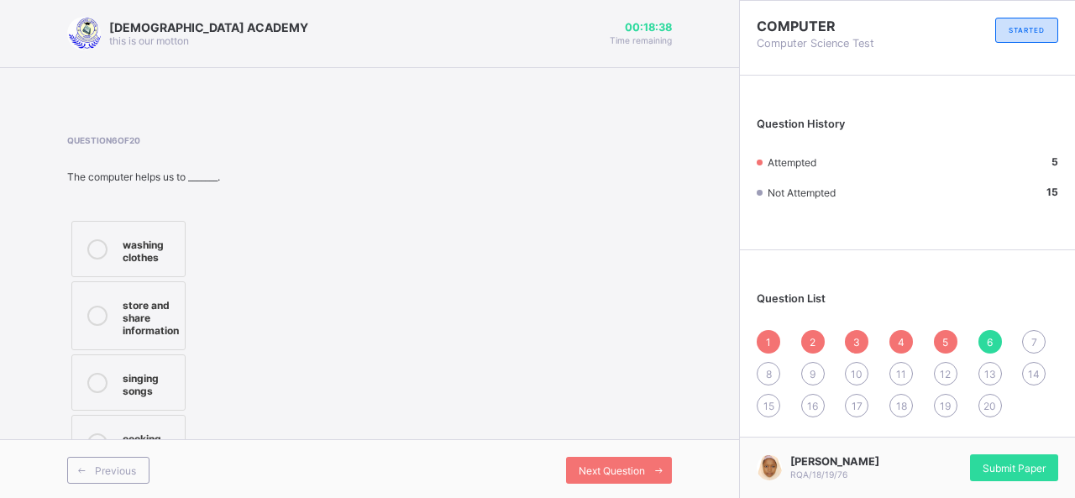
drag, startPoint x: 105, startPoint y: 302, endPoint x: 101, endPoint y: 312, distance: 10.9
click at [104, 302] on div at bounding box center [98, 316] width 34 height 42
click at [634, 461] on div "Next Question" at bounding box center [619, 470] width 106 height 27
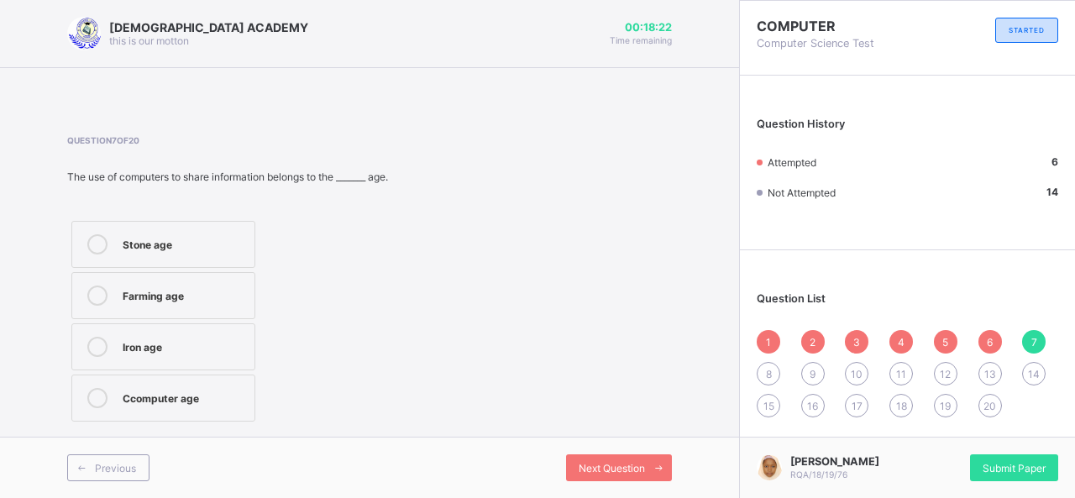
click at [223, 383] on label "Ccomputer age" at bounding box center [163, 398] width 184 height 47
click at [626, 471] on span "Next Question" at bounding box center [612, 468] width 66 height 13
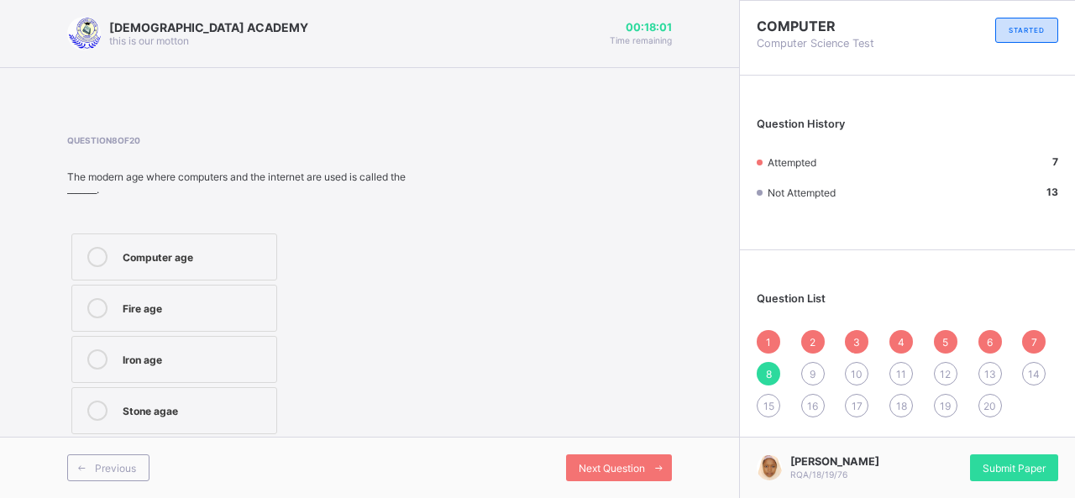
click at [198, 243] on label "Computer age" at bounding box center [174, 256] width 206 height 47
click at [621, 467] on span "Next Question" at bounding box center [612, 468] width 66 height 13
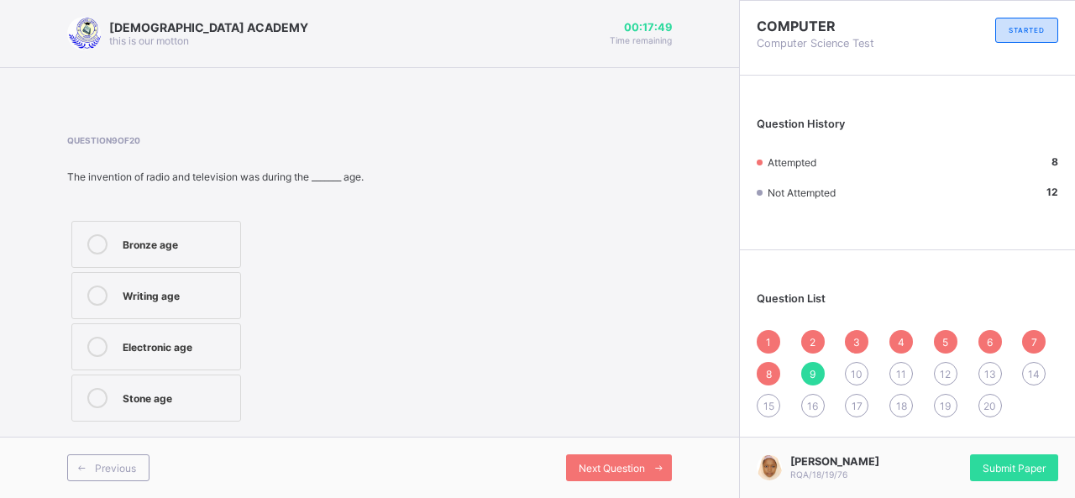
click at [215, 343] on div "Electronic age" at bounding box center [177, 345] width 109 height 17
click at [591, 470] on span "Next Question" at bounding box center [612, 468] width 66 height 13
click at [223, 276] on label "Computer" at bounding box center [167, 295] width 192 height 47
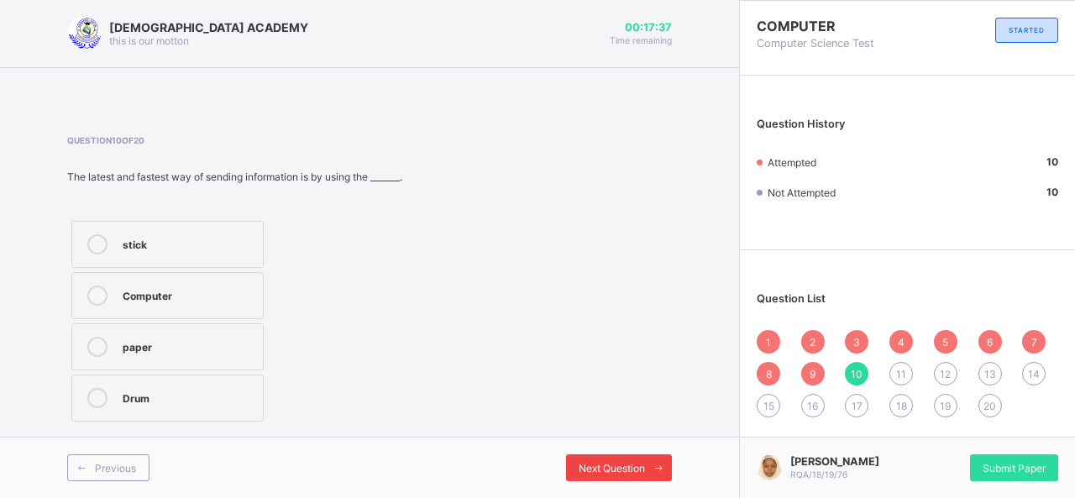
click at [590, 460] on div "Next Question" at bounding box center [619, 467] width 106 height 27
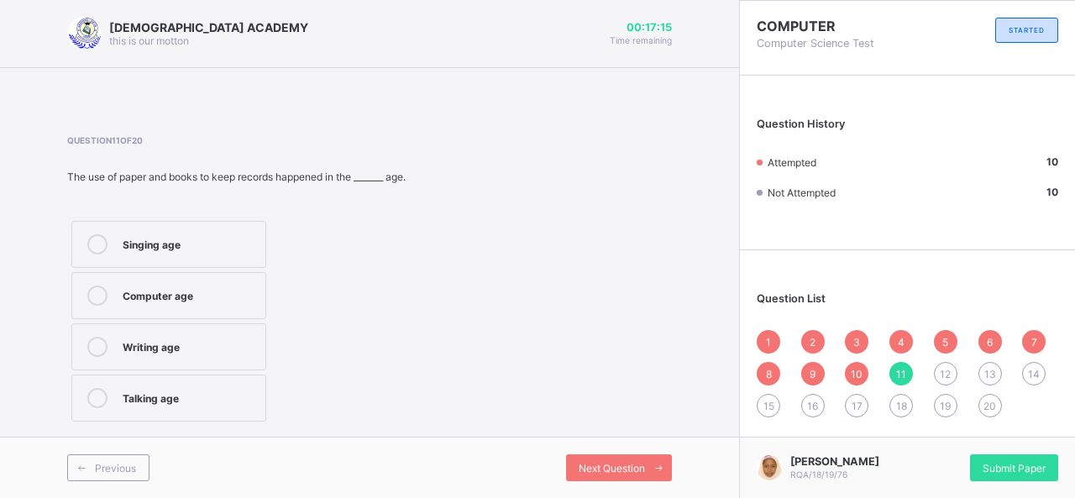
click at [186, 298] on div "Computer age" at bounding box center [190, 294] width 134 height 17
click at [584, 469] on span "Next Question" at bounding box center [612, 468] width 66 height 13
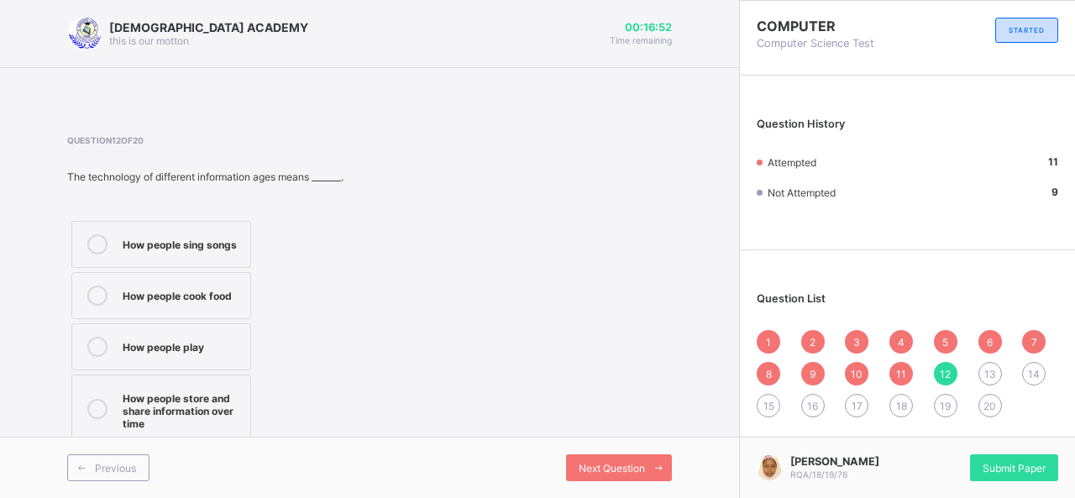
click at [158, 416] on div "How people store and share information over time" at bounding box center [182, 409] width 119 height 42
click at [584, 467] on span "Next Question" at bounding box center [612, 468] width 66 height 13
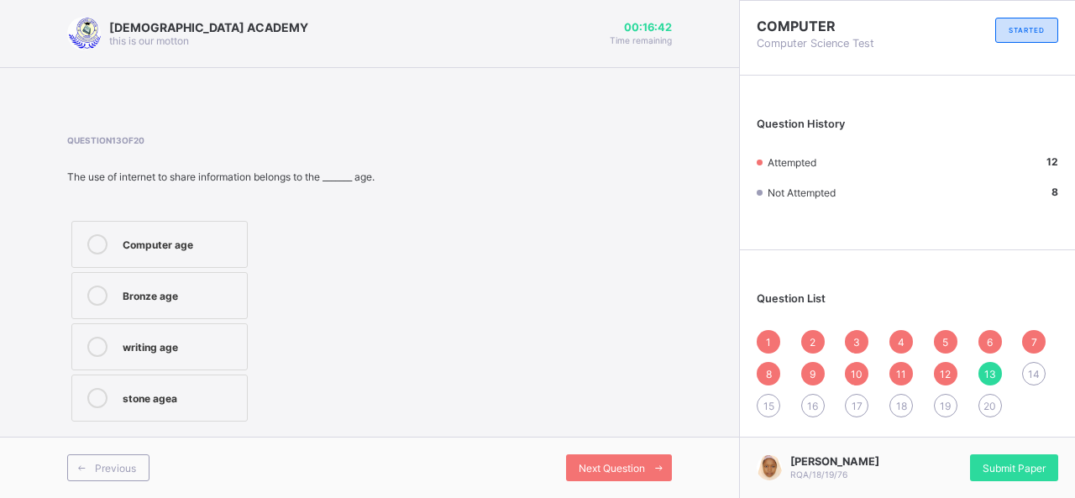
click at [186, 236] on div "Computer age" at bounding box center [181, 242] width 116 height 17
click at [600, 459] on div "Next Question" at bounding box center [619, 467] width 106 height 27
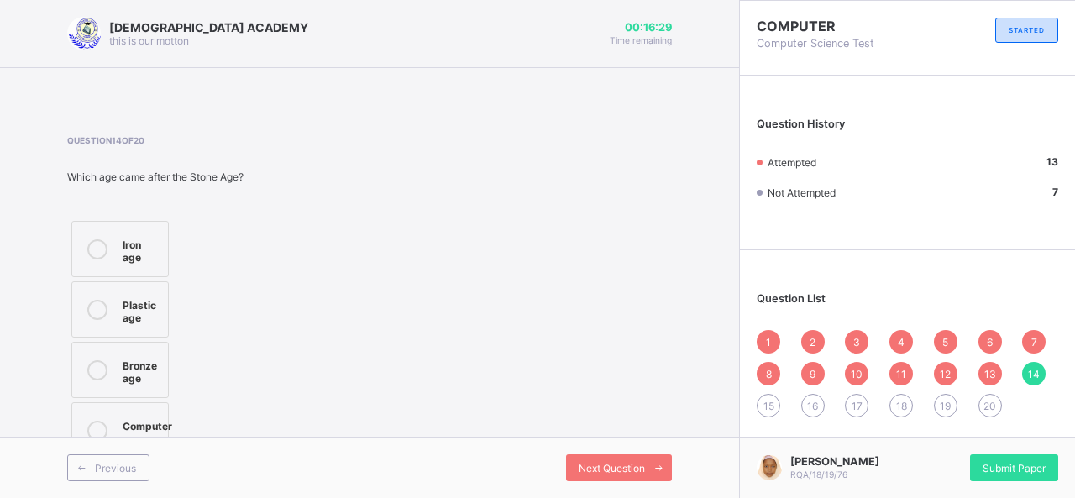
click at [142, 402] on label "Computer age" at bounding box center [119, 430] width 97 height 56
click at [588, 462] on span "Next Question" at bounding box center [612, 468] width 66 height 13
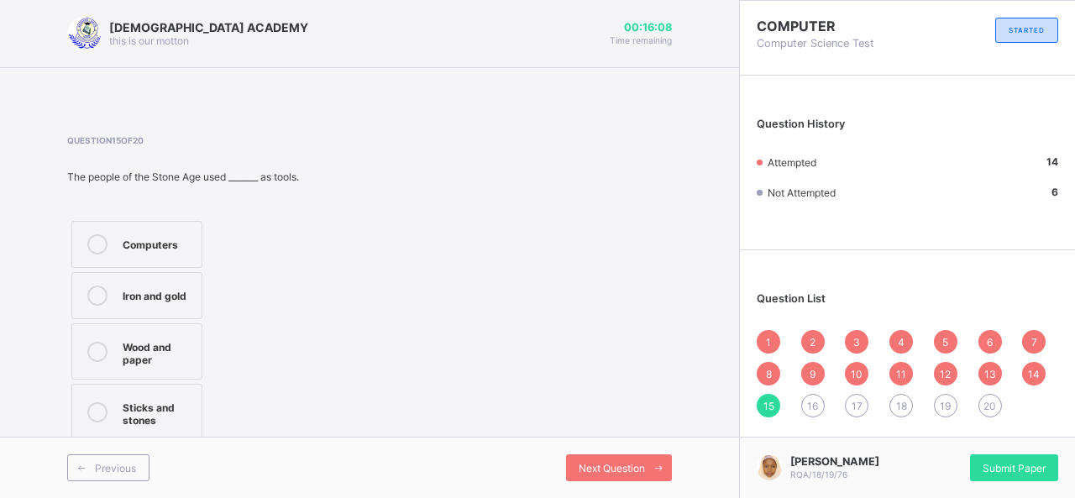
click at [154, 390] on label "Sticks and stones" at bounding box center [136, 412] width 131 height 56
click at [592, 466] on span "Next Question" at bounding box center [612, 468] width 66 height 13
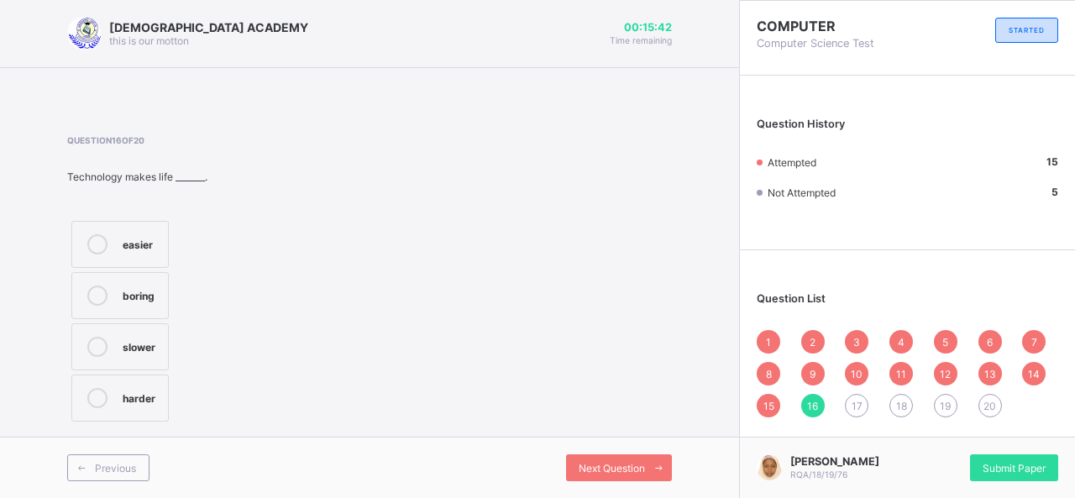
click at [142, 239] on div "easier" at bounding box center [141, 242] width 37 height 17
click at [640, 464] on span "Next Question" at bounding box center [612, 468] width 66 height 13
click at [163, 337] on div "Beating drum" at bounding box center [159, 345] width 72 height 17
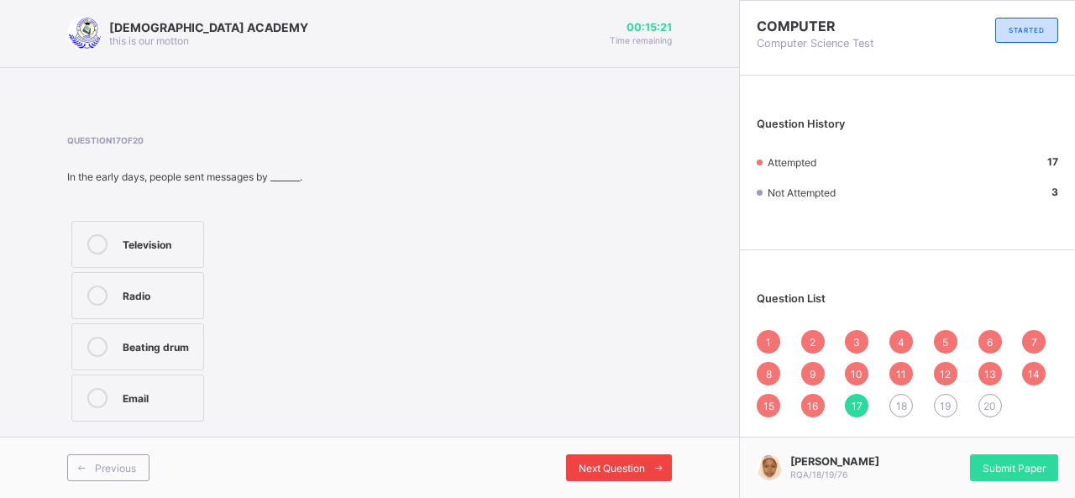
click at [585, 463] on span "Next Question" at bounding box center [612, 468] width 66 height 13
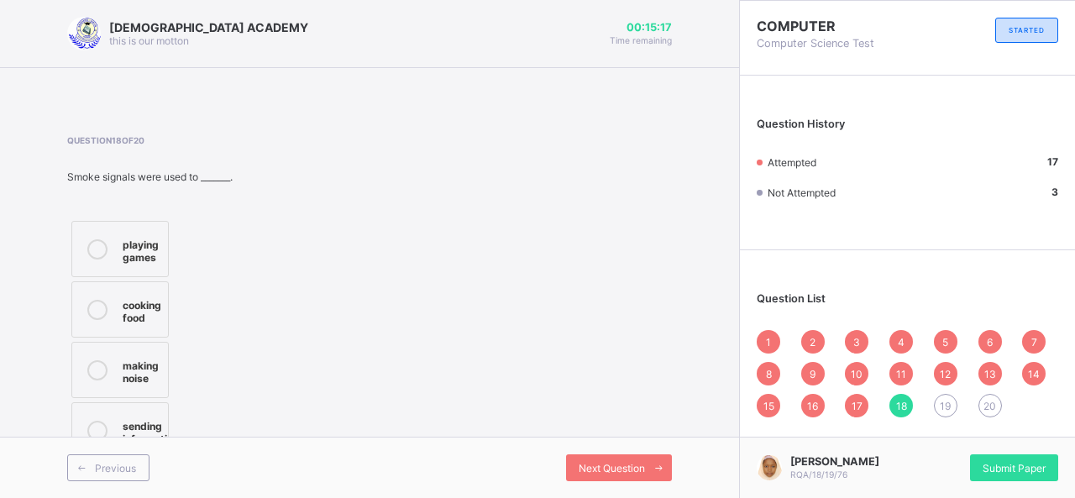
click at [502, 431] on div "Question 18 of 20 Smoke signals were used to _______. playing games cooking foo…" at bounding box center [369, 299] width 605 height 328
click at [96, 426] on icon at bounding box center [97, 431] width 20 height 20
click at [603, 464] on span "Next Question" at bounding box center [612, 468] width 66 height 13
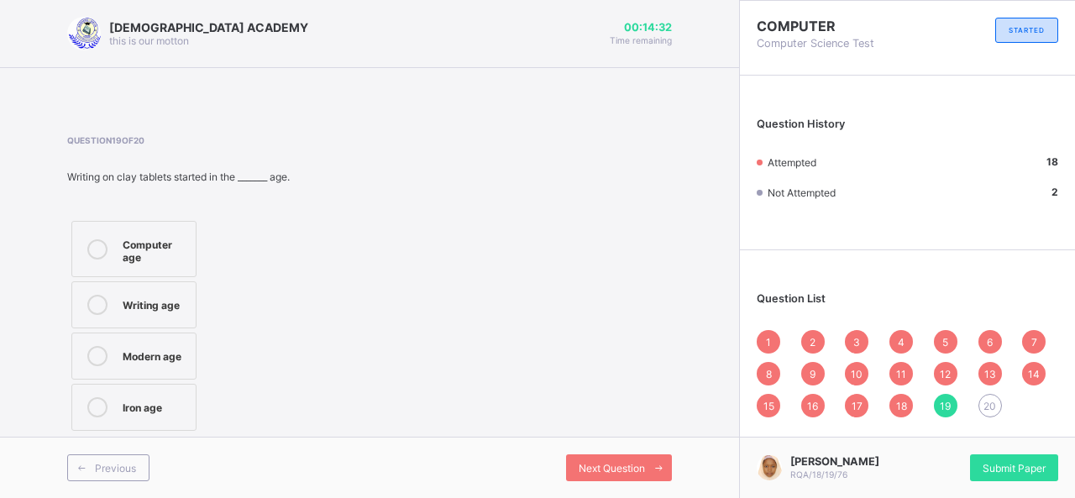
click at [158, 401] on div "Iron age" at bounding box center [155, 405] width 65 height 17
click at [596, 475] on div "Next Question" at bounding box center [619, 467] width 106 height 27
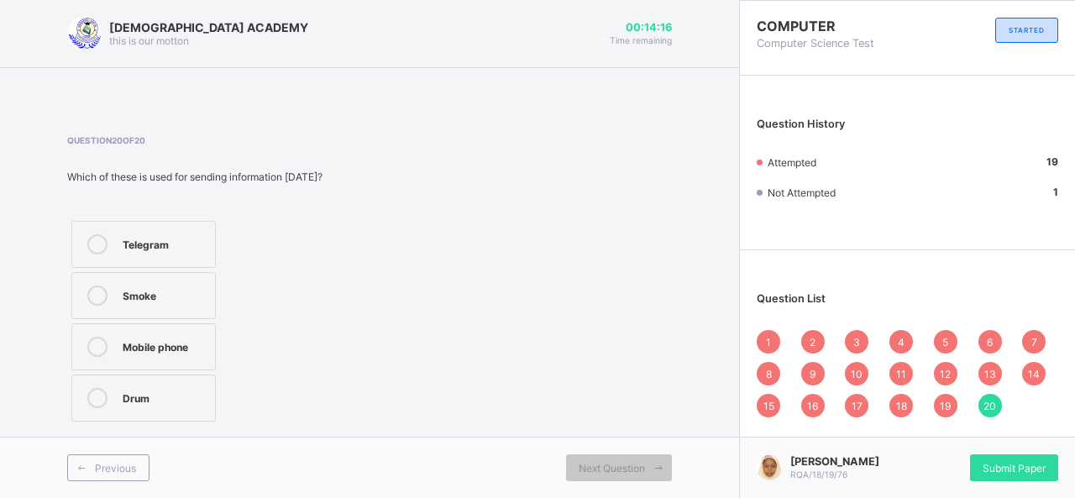
click at [192, 341] on div "Mobile phone" at bounding box center [165, 345] width 84 height 17
click at [763, 348] on div "1" at bounding box center [769, 342] width 24 height 24
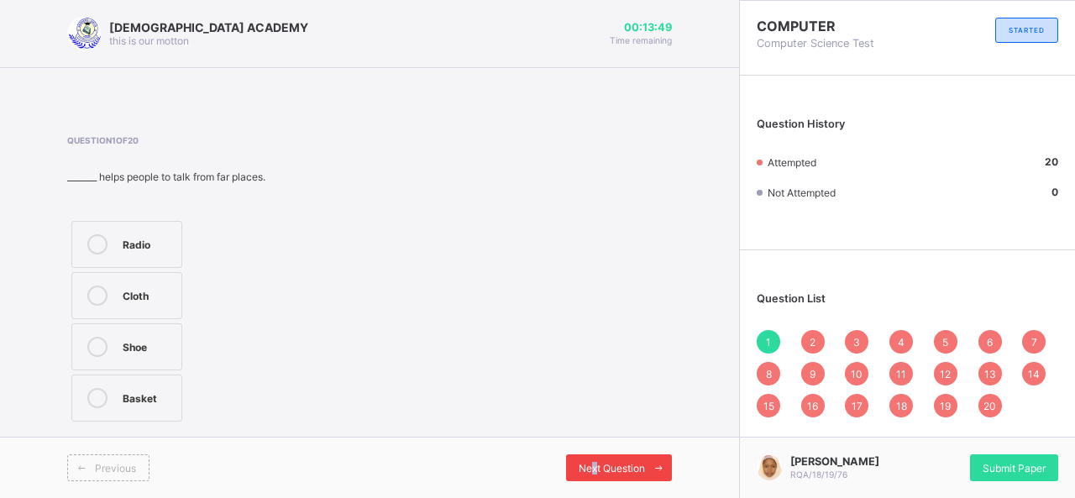
click at [593, 464] on span "Next Question" at bounding box center [612, 468] width 66 height 13
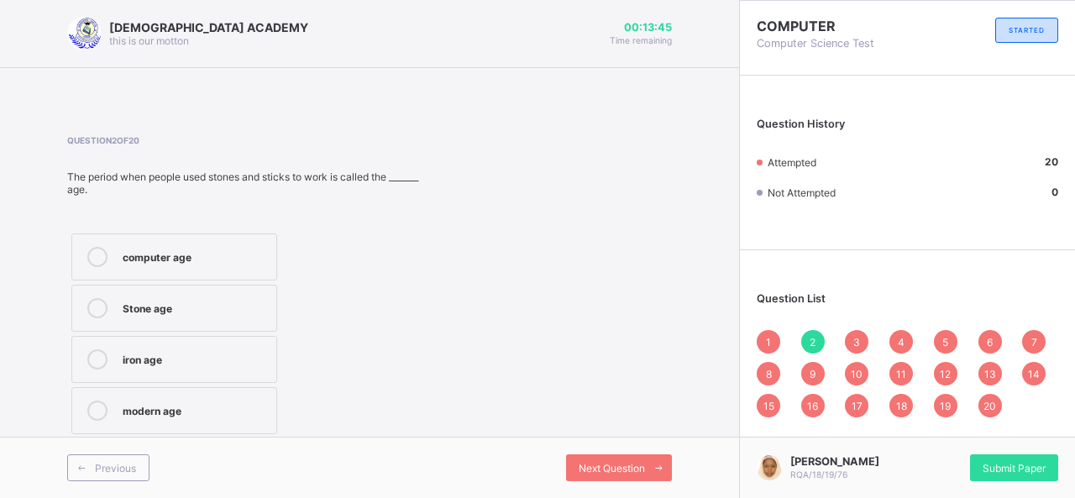
click at [768, 333] on div "1" at bounding box center [769, 342] width 24 height 24
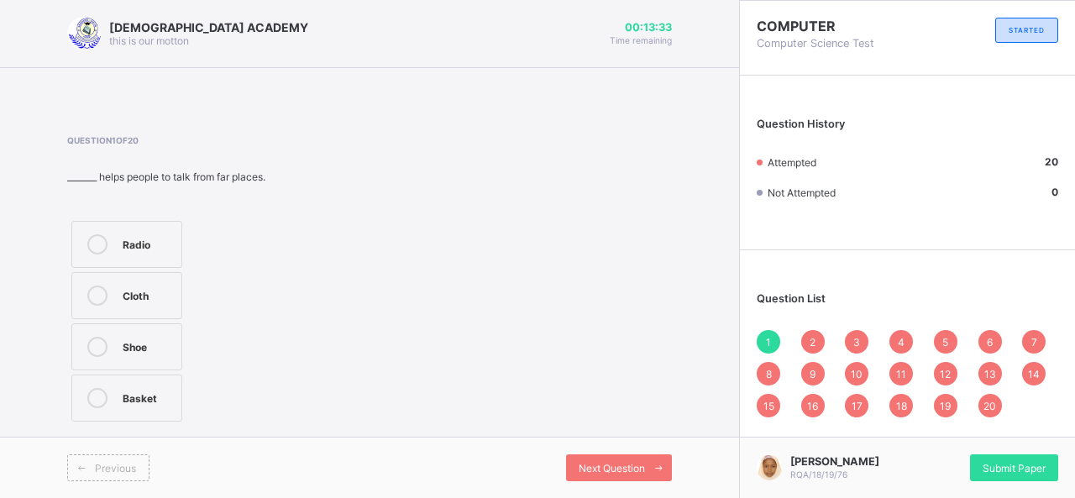
click at [811, 336] on span "2" at bounding box center [813, 342] width 6 height 13
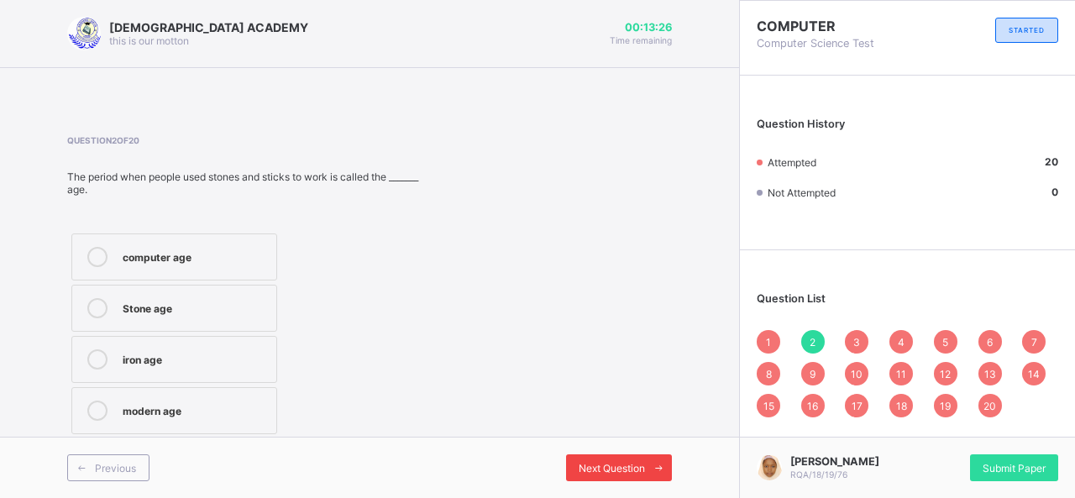
click at [599, 461] on div "Next Question" at bounding box center [619, 467] width 106 height 27
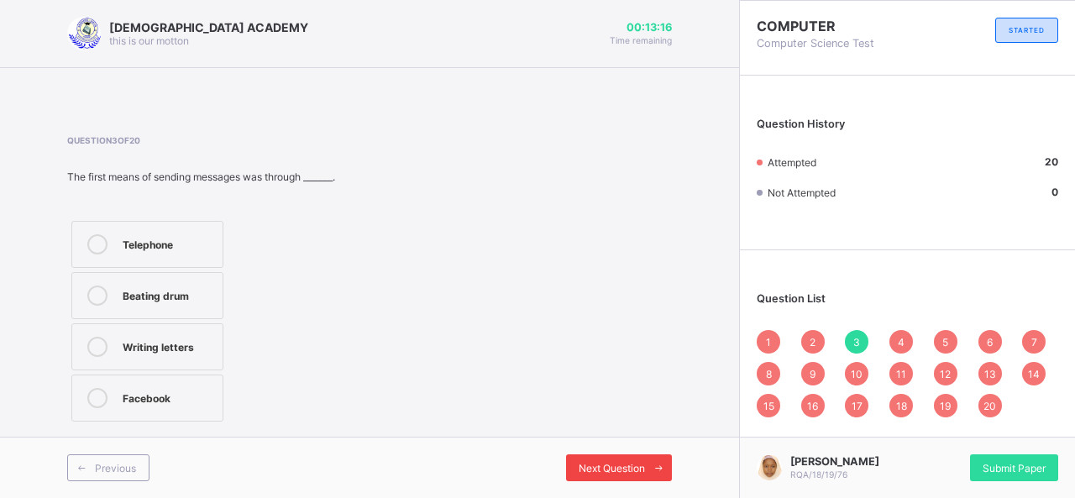
click at [595, 458] on div "Next Question" at bounding box center [619, 467] width 106 height 27
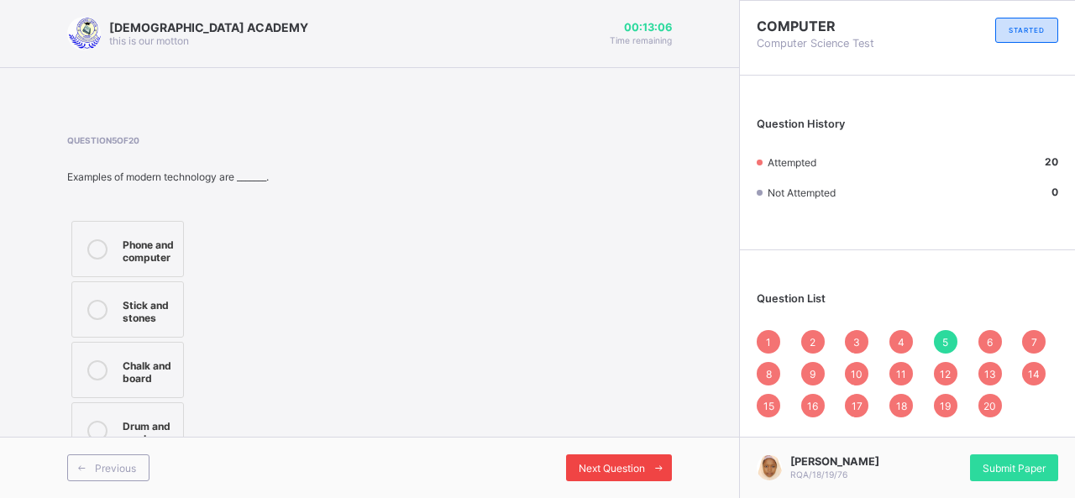
click at [595, 458] on div "Next Question" at bounding box center [619, 467] width 106 height 27
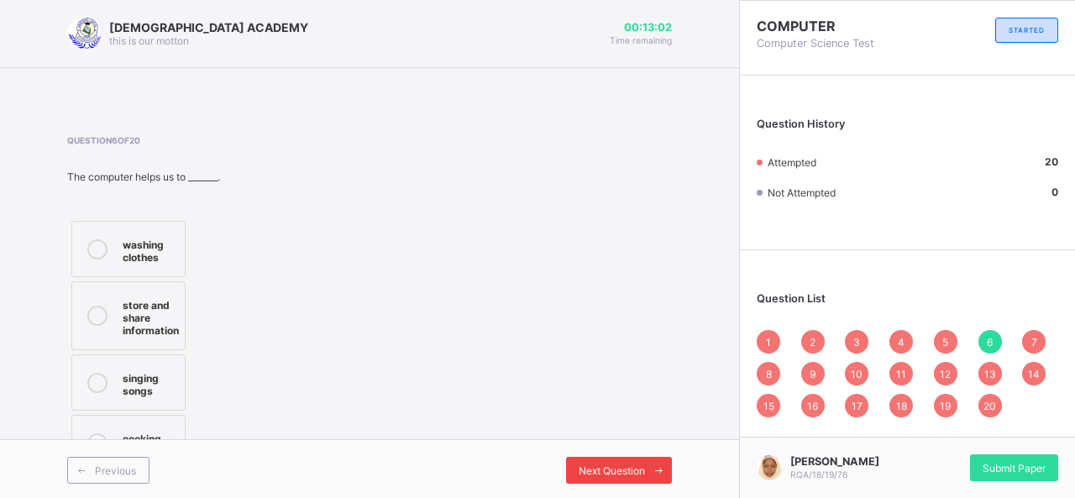
click at [595, 458] on div "Next Question" at bounding box center [619, 470] width 106 height 27
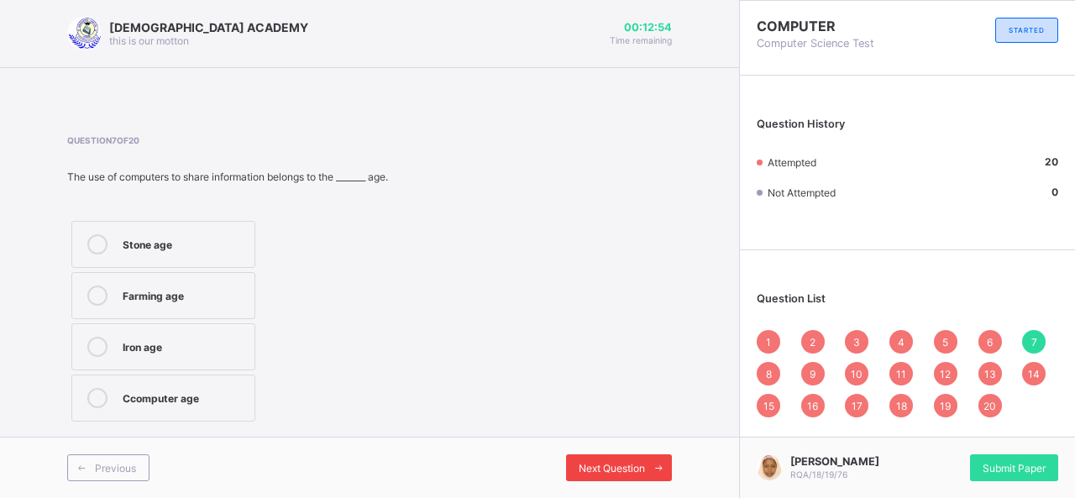
click at [595, 458] on div "Next Question" at bounding box center [619, 467] width 106 height 27
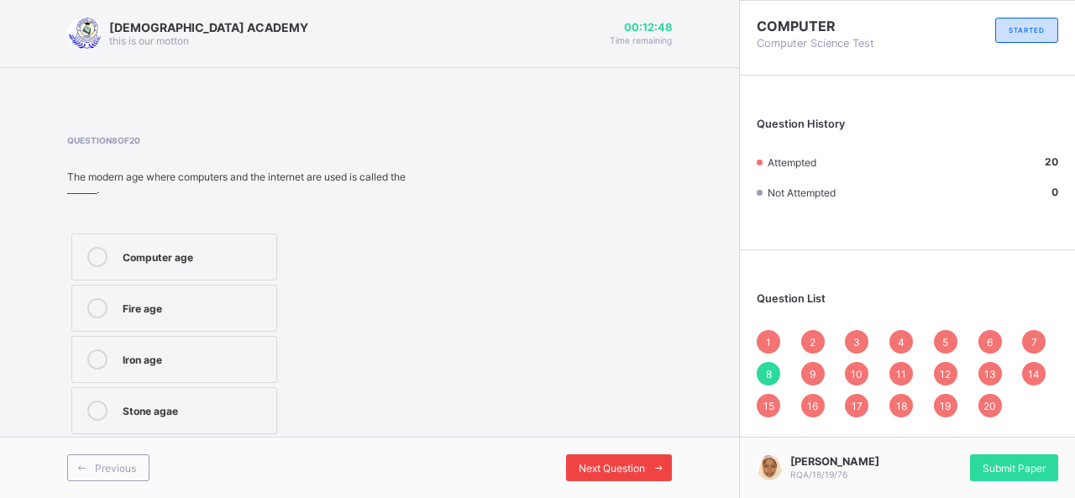
click at [595, 458] on div "Next Question" at bounding box center [619, 467] width 106 height 27
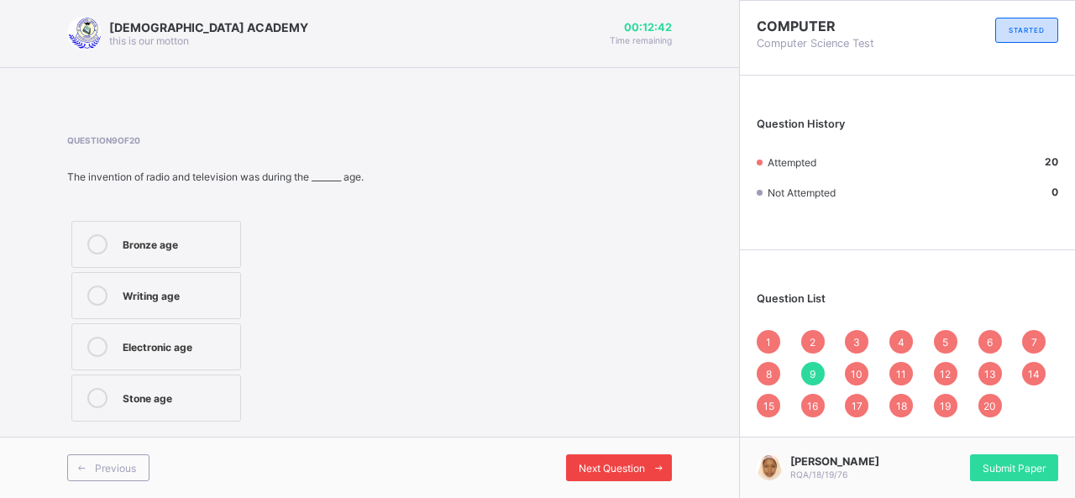
click at [595, 458] on div "Next Question" at bounding box center [619, 467] width 106 height 27
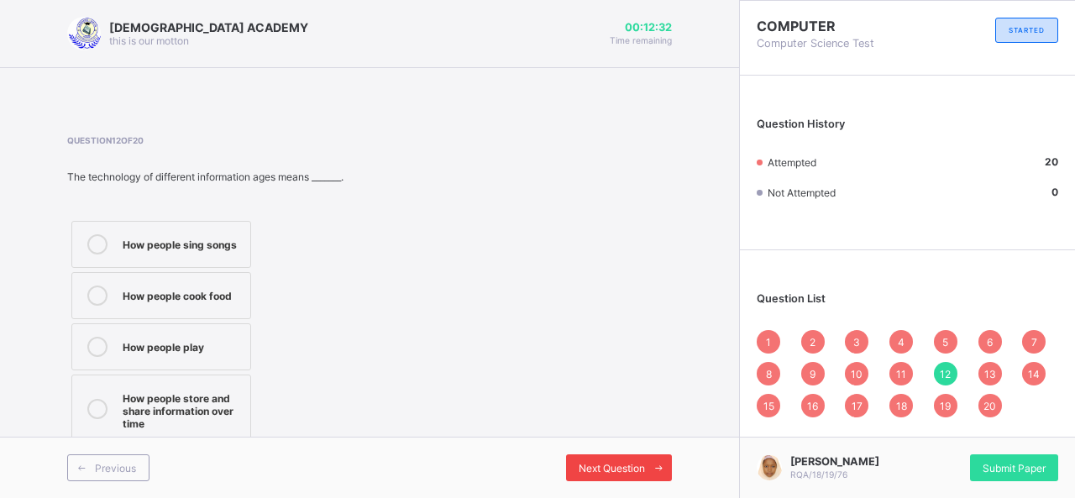
click at [595, 458] on div "Next Question" at bounding box center [619, 467] width 106 height 27
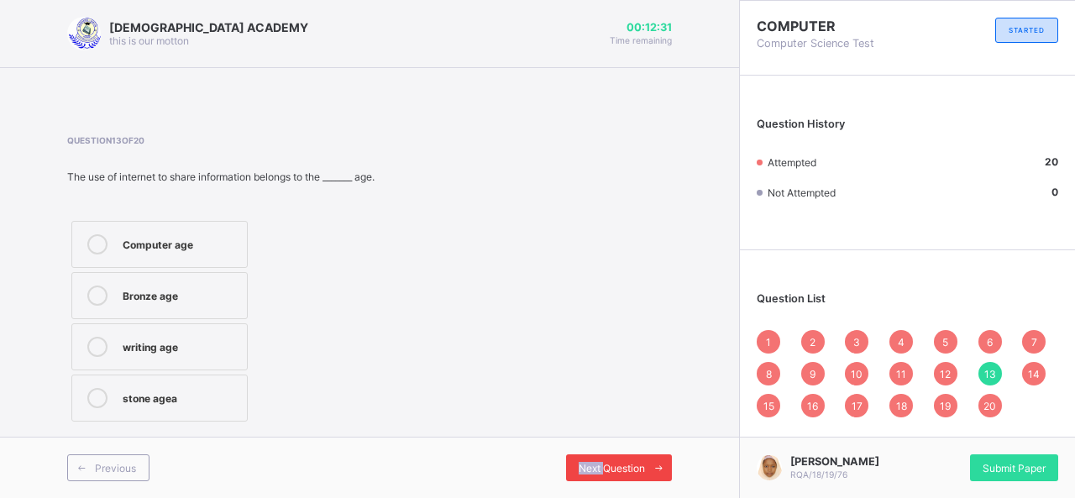
click at [595, 458] on div "Next Question" at bounding box center [619, 467] width 106 height 27
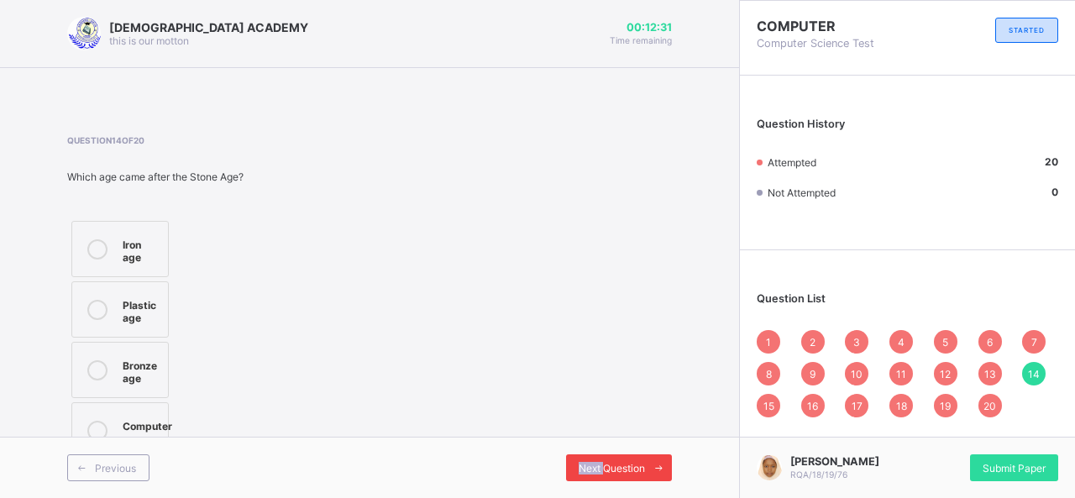
click at [595, 458] on div "Next Question" at bounding box center [619, 467] width 106 height 27
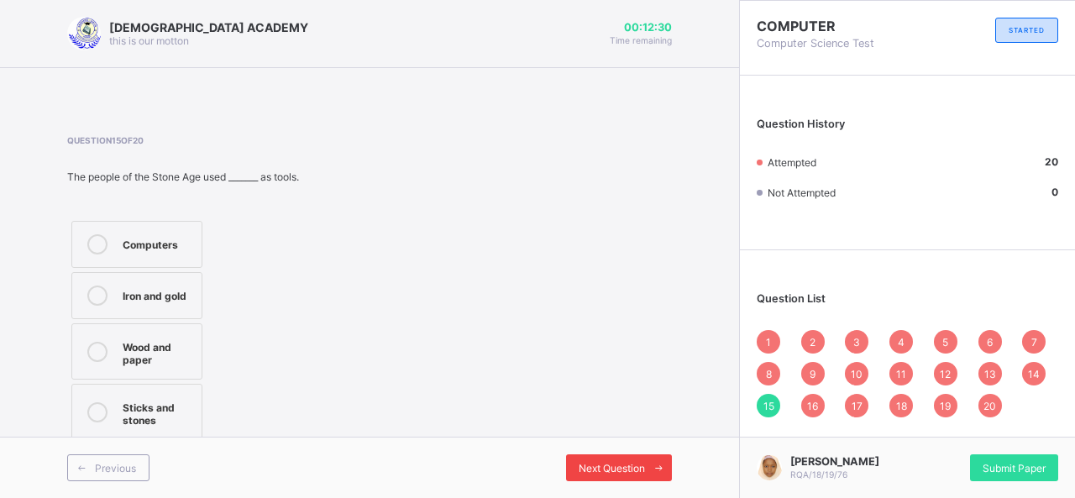
click at [595, 458] on div "Next Question" at bounding box center [619, 467] width 106 height 27
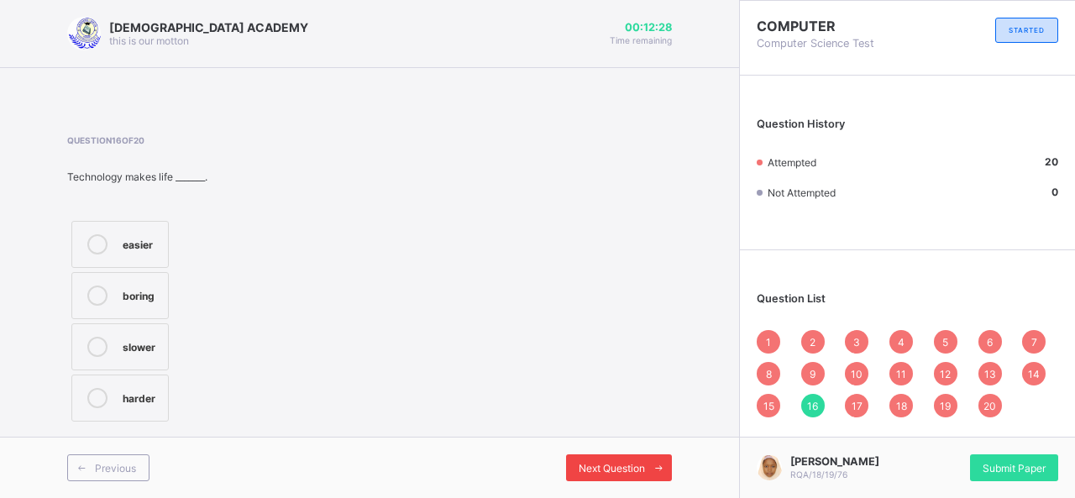
click at [595, 458] on div "Next Question" at bounding box center [619, 467] width 106 height 27
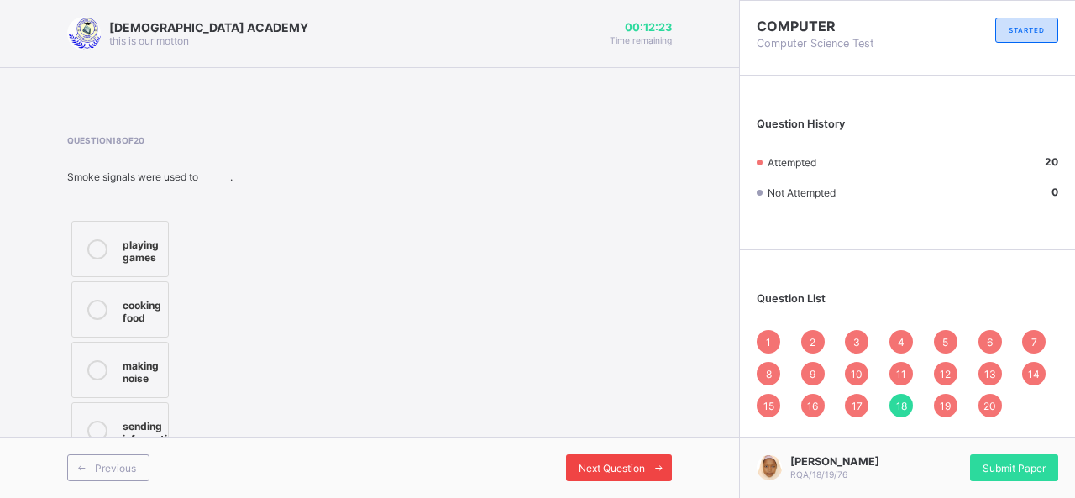
click at [595, 458] on div "Next Question" at bounding box center [619, 467] width 106 height 27
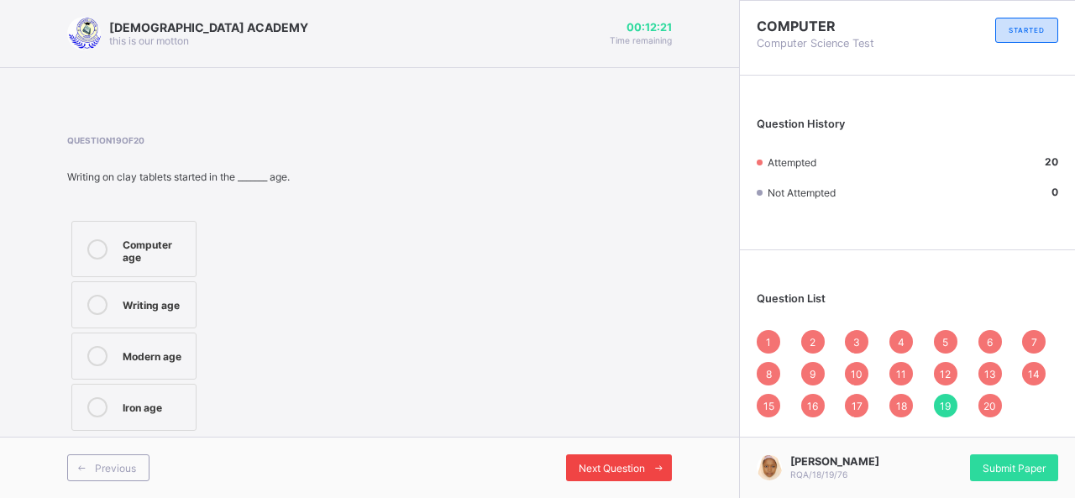
click at [595, 458] on div "Next Question" at bounding box center [619, 467] width 106 height 27
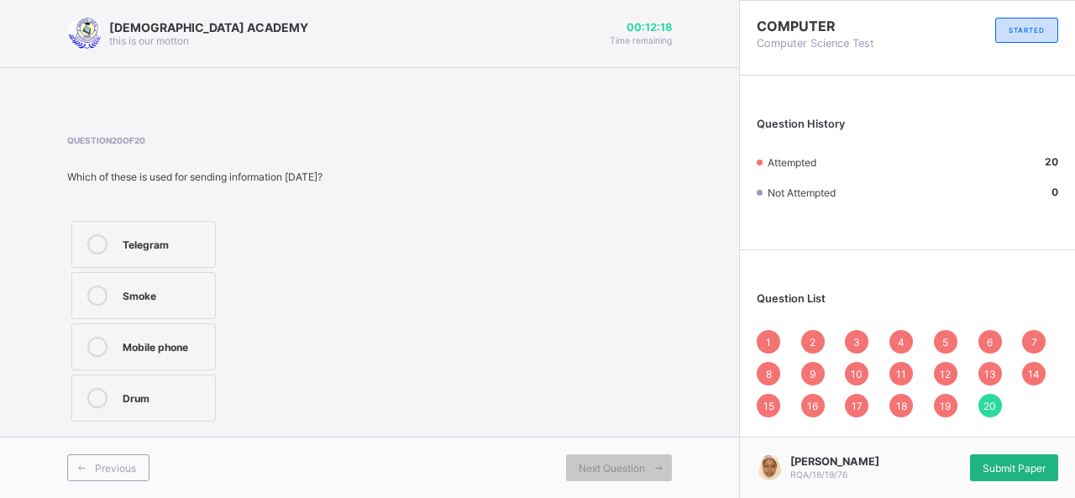
click at [993, 467] on span "Submit Paper" at bounding box center [1014, 468] width 63 height 13
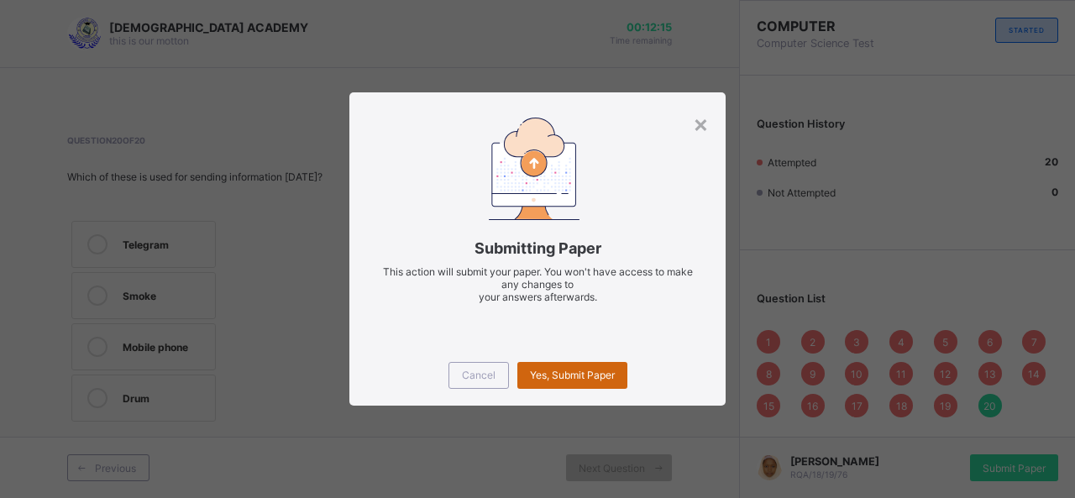
click at [595, 370] on span "Yes, Submit Paper" at bounding box center [572, 375] width 85 height 13
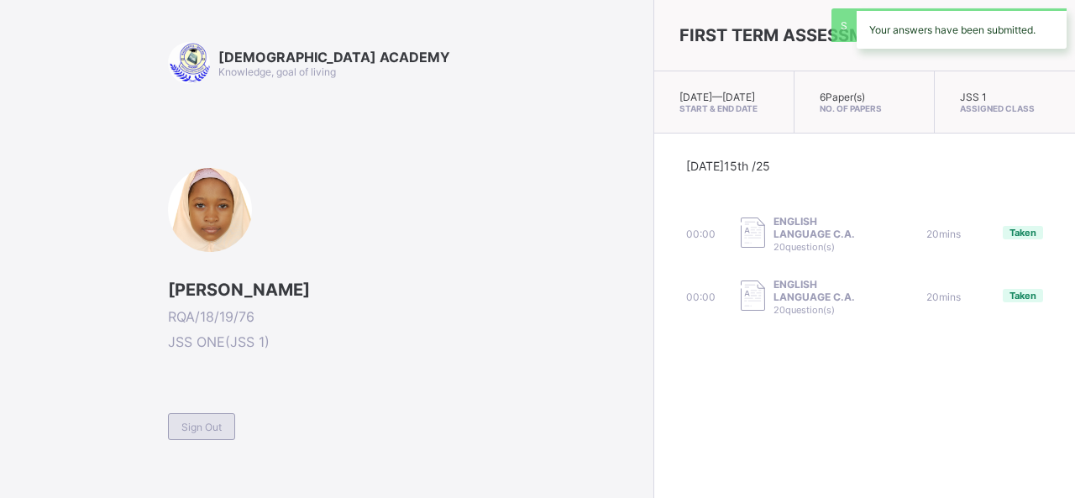
click at [177, 427] on div "Sign Out" at bounding box center [201, 426] width 67 height 27
